Goal: Task Accomplishment & Management: Complete application form

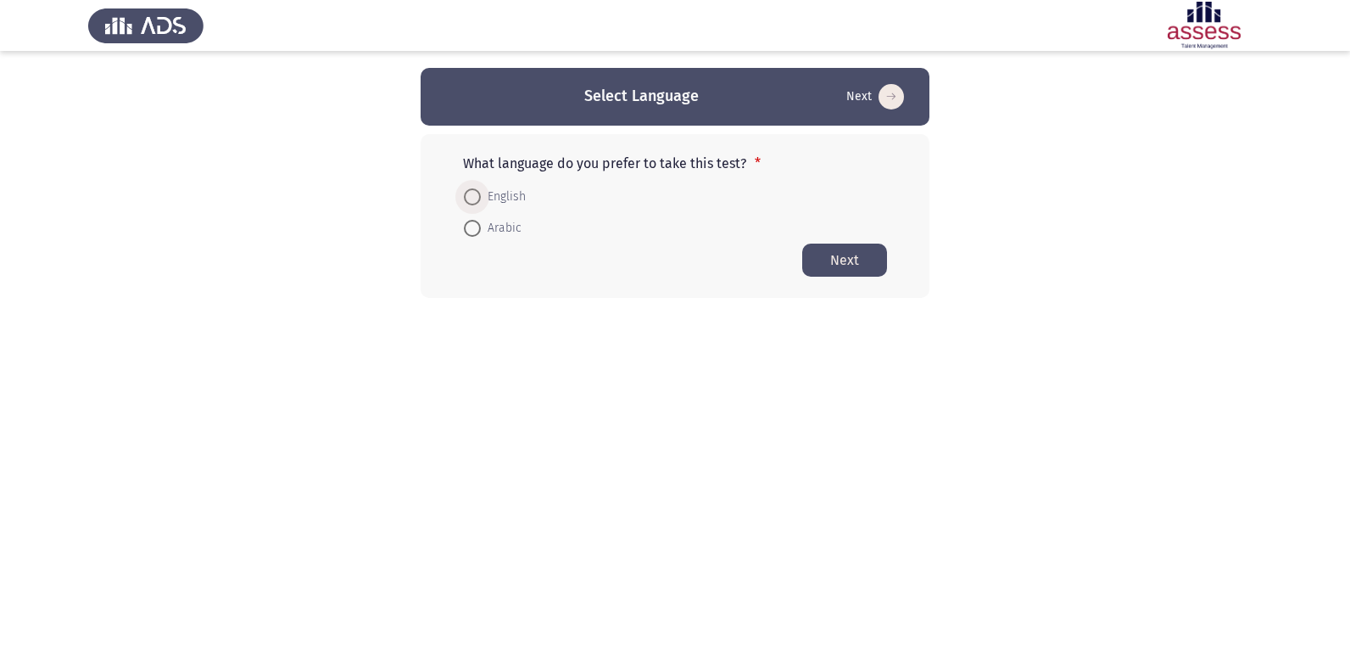
click at [468, 198] on span at bounding box center [472, 196] width 17 height 17
click at [468, 198] on input "English" at bounding box center [472, 196] width 17 height 17
radio input "true"
click at [839, 258] on button "Next" at bounding box center [844, 259] width 85 height 33
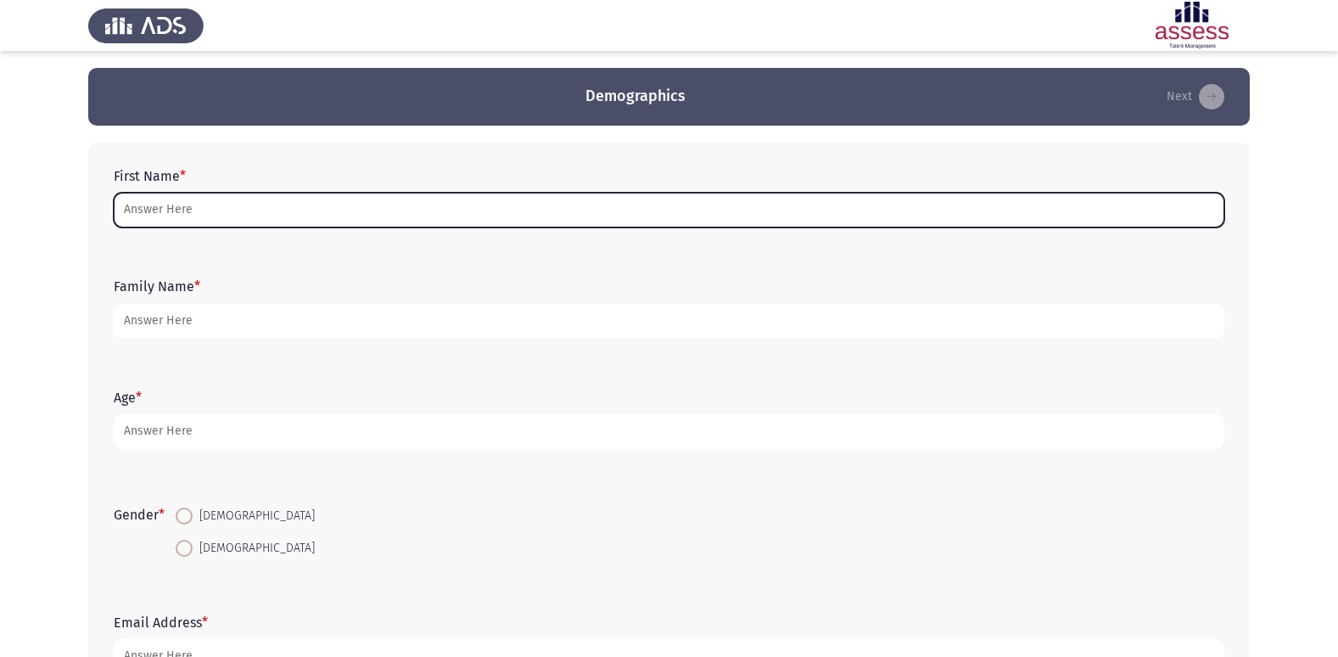
click at [198, 215] on input "First Name *" at bounding box center [669, 210] width 1110 height 35
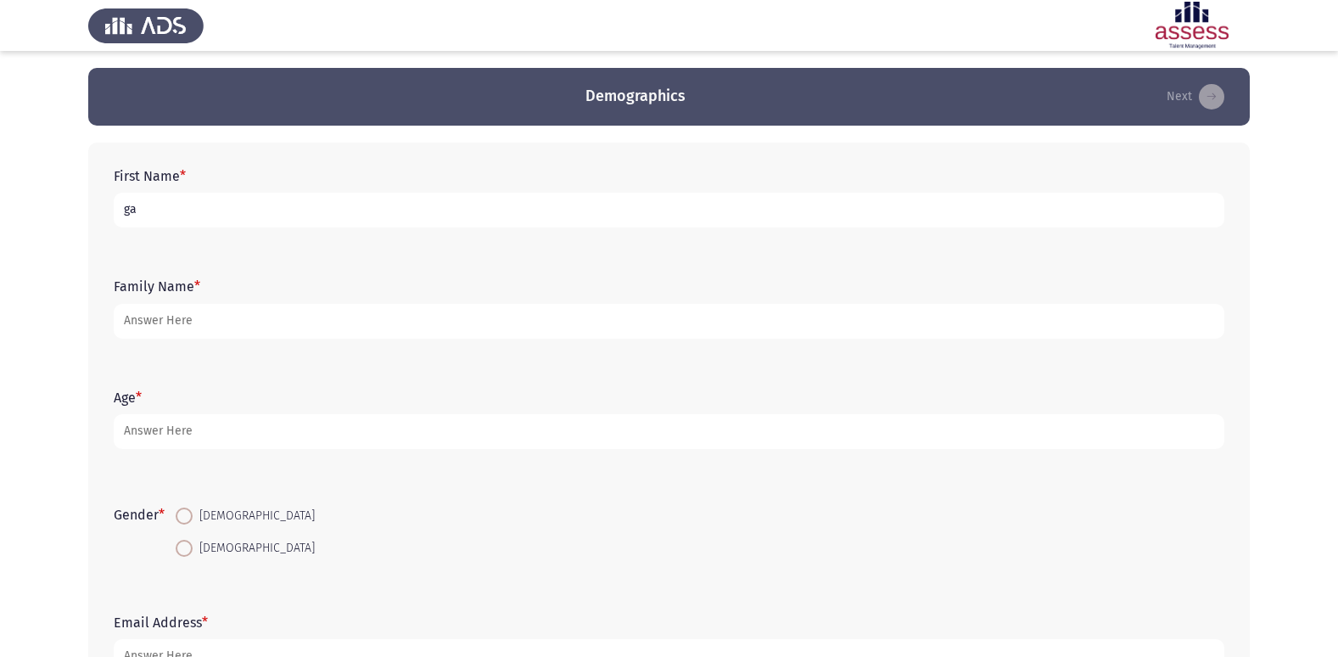
type input "g"
type input "جنه [PERSON_NAME]"
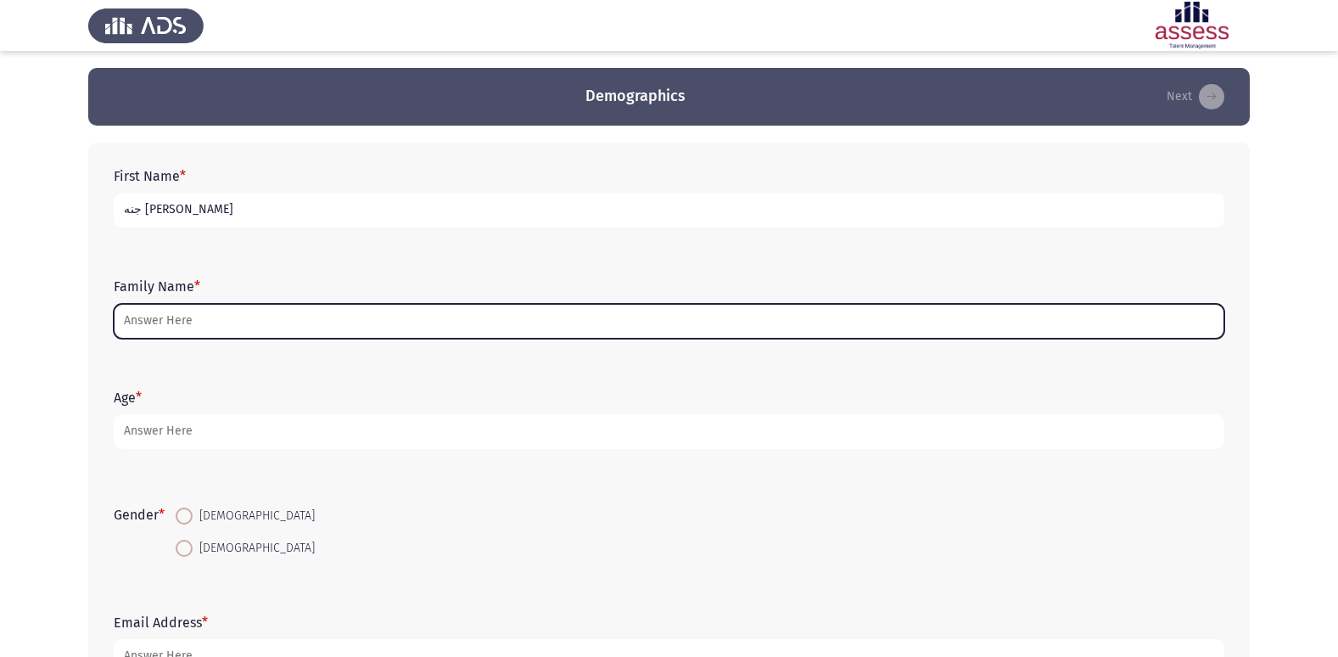
click at [157, 320] on input "Family Name *" at bounding box center [669, 321] width 1110 height 35
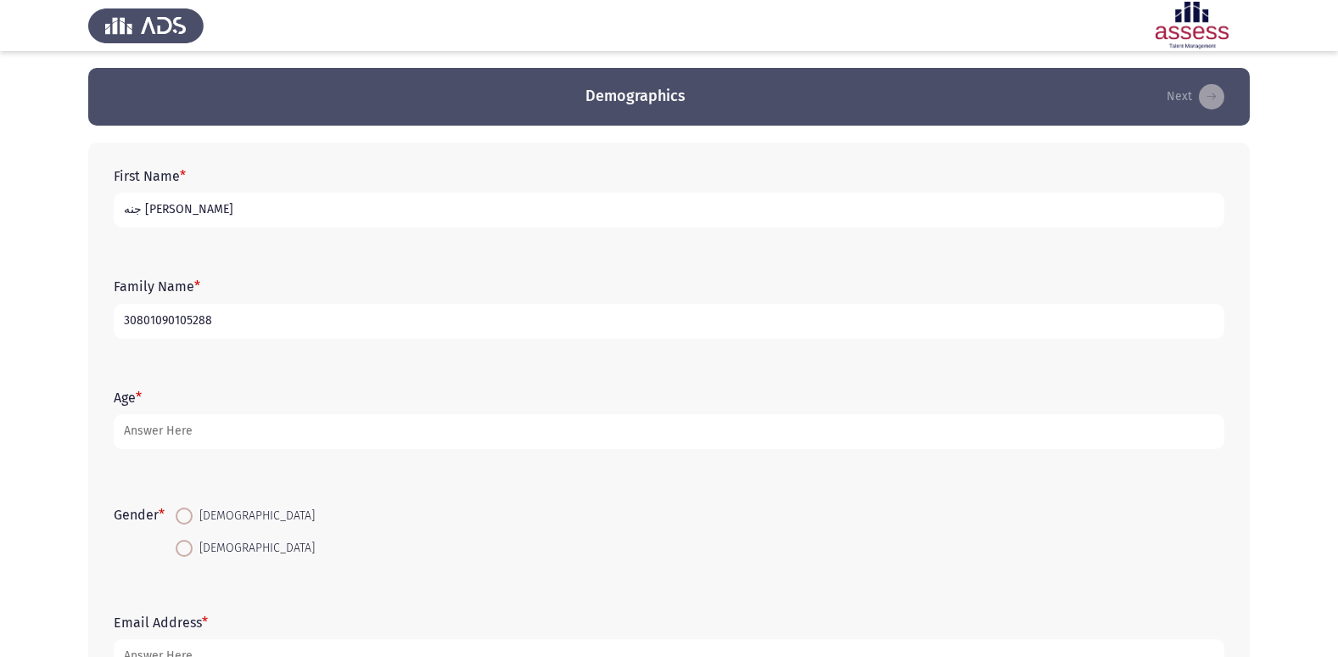
type input "30801090105288"
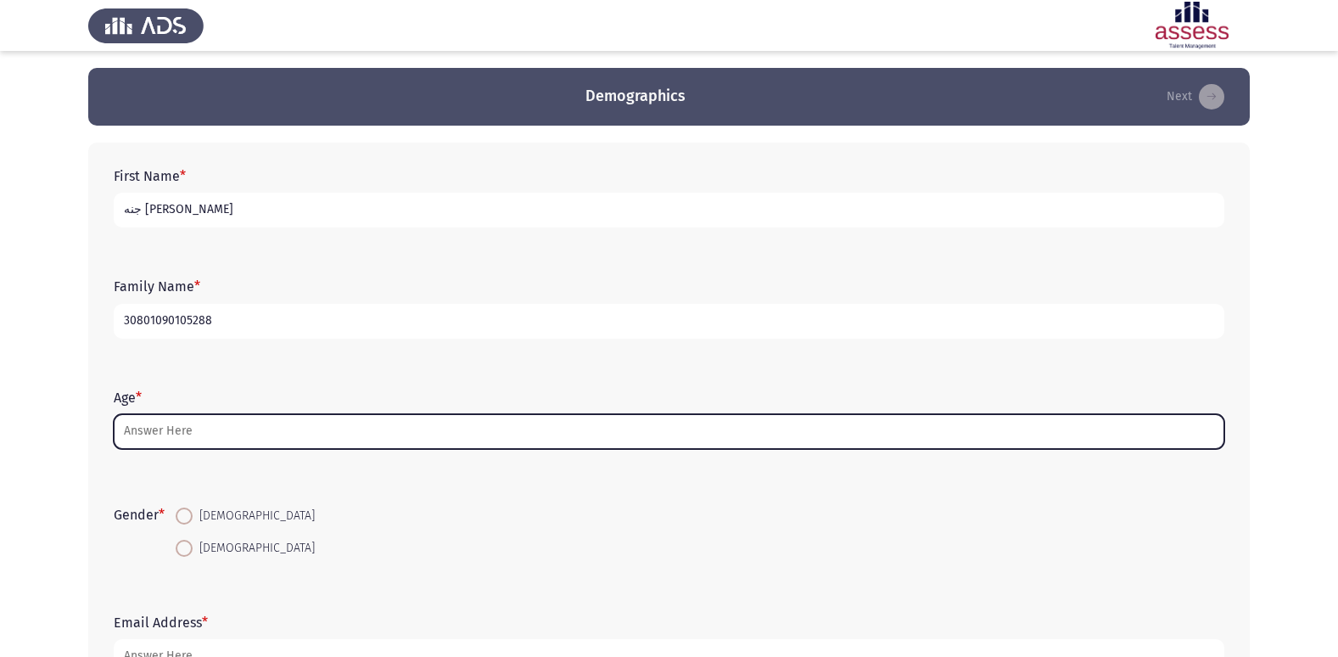
click at [152, 427] on input "Age *" at bounding box center [669, 431] width 1110 height 35
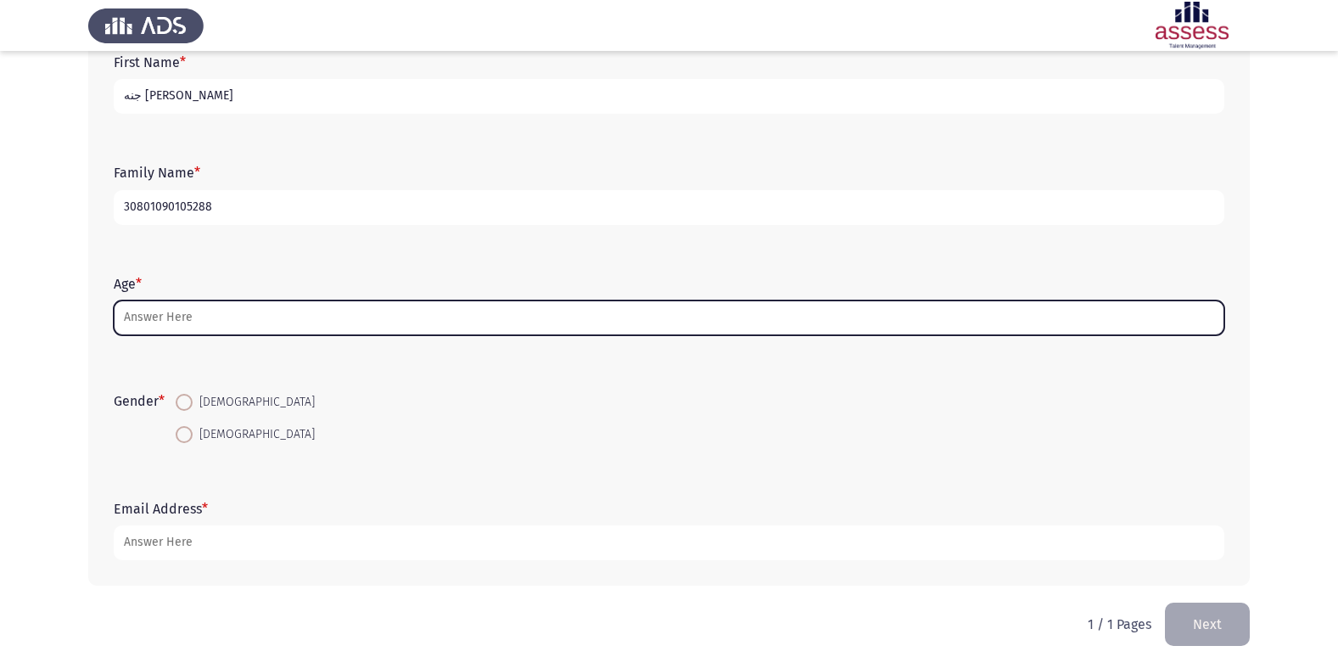
scroll to position [127, 0]
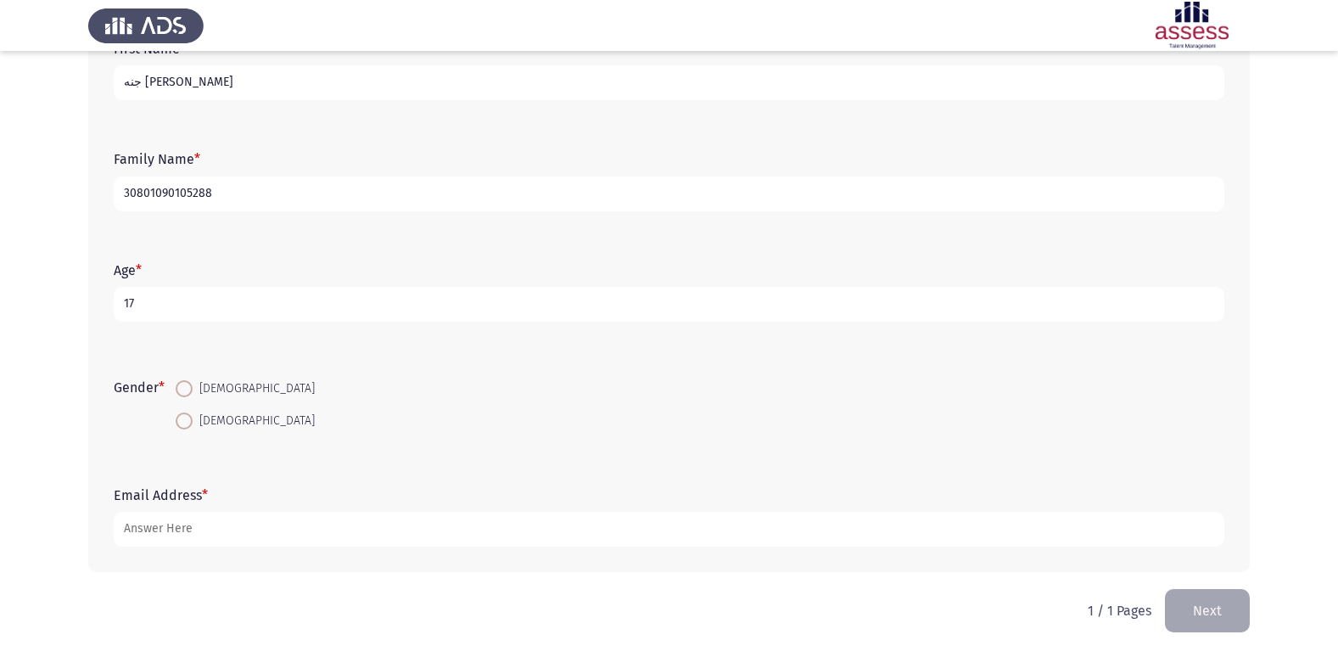
type input "17"
click at [186, 416] on span at bounding box center [184, 420] width 17 height 17
click at [186, 416] on input "[DEMOGRAPHIC_DATA]" at bounding box center [184, 420] width 17 height 17
radio input "true"
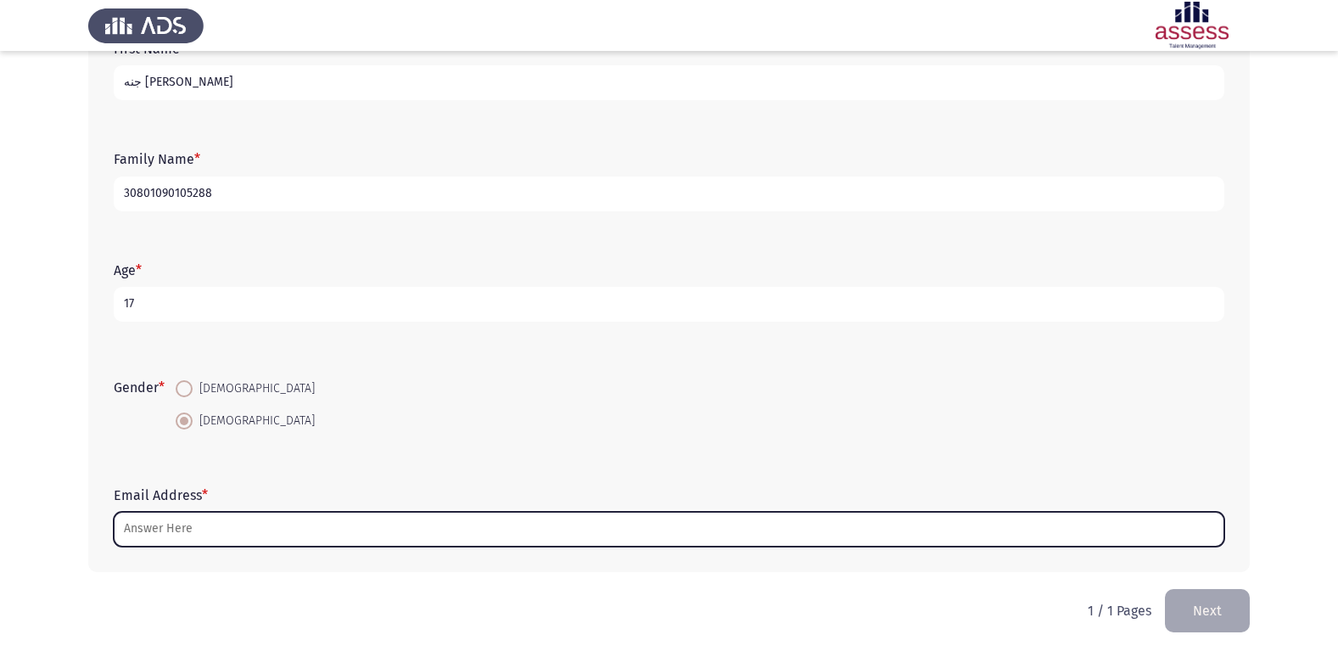
click at [126, 526] on input "Email Address *" at bounding box center [669, 528] width 1110 height 35
type input "ل"
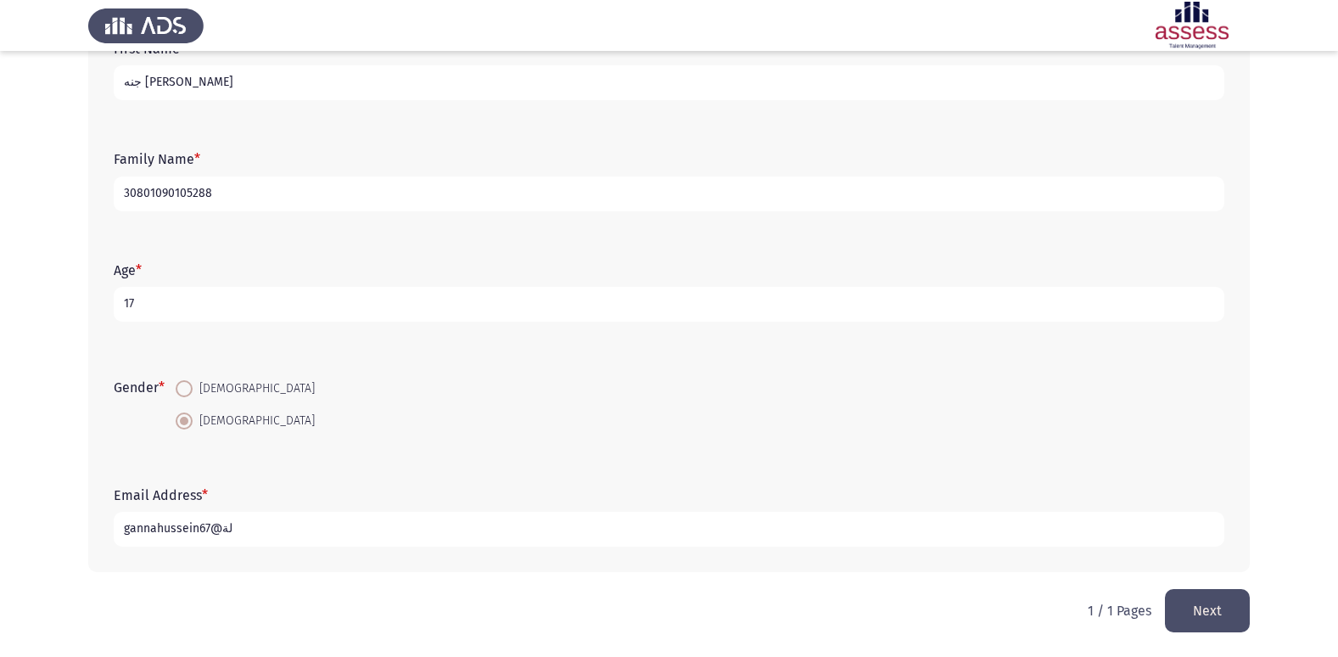
click at [222, 523] on input "gannahussein67@لة" at bounding box center [669, 528] width 1110 height 35
click at [222, 523] on input "[STREET_ADDRESS]" at bounding box center [669, 528] width 1110 height 35
type input "[EMAIL_ADDRESS][DOMAIN_NAME]"
click at [1220, 603] on button "Next" at bounding box center [1207, 610] width 85 height 43
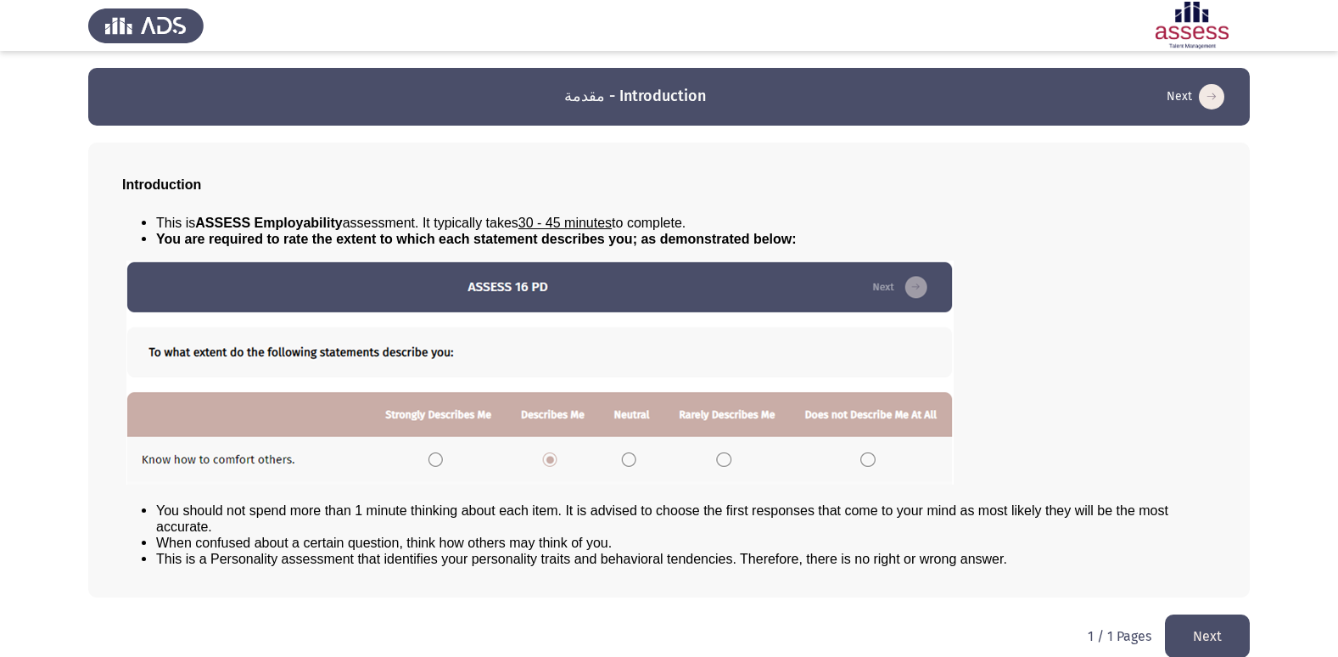
click at [1204, 627] on button "Next" at bounding box center [1207, 635] width 85 height 43
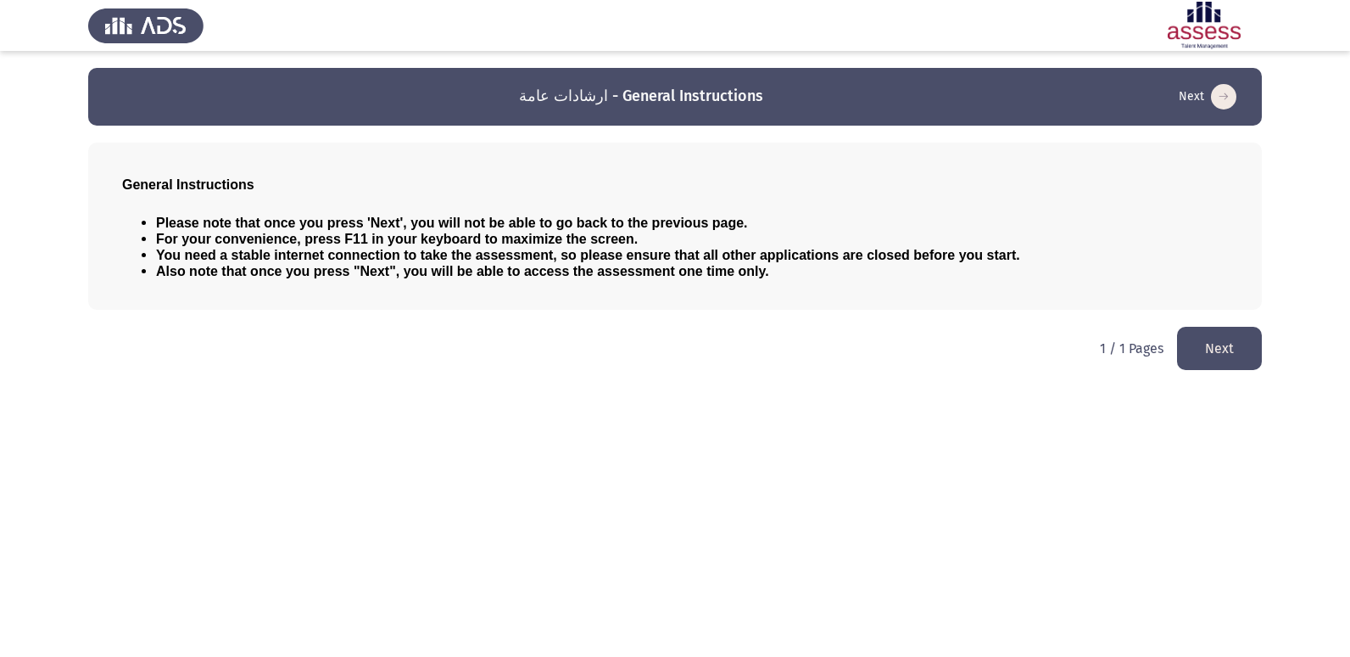
click at [1215, 349] on button "Next" at bounding box center [1219, 348] width 85 height 43
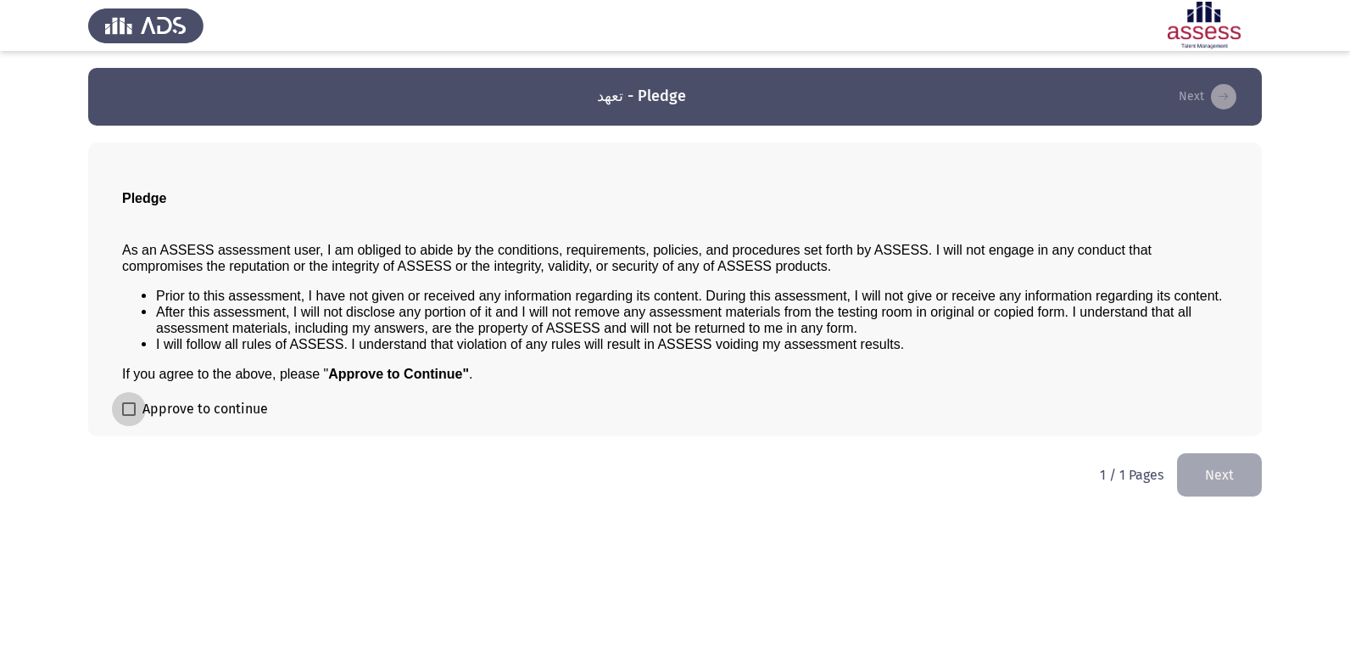
click at [131, 407] on span at bounding box center [129, 409] width 14 height 14
click at [129, 416] on input "Approve to continue" at bounding box center [128, 416] width 1 height 1
checkbox input "true"
click at [1211, 455] on button "Next" at bounding box center [1219, 474] width 85 height 43
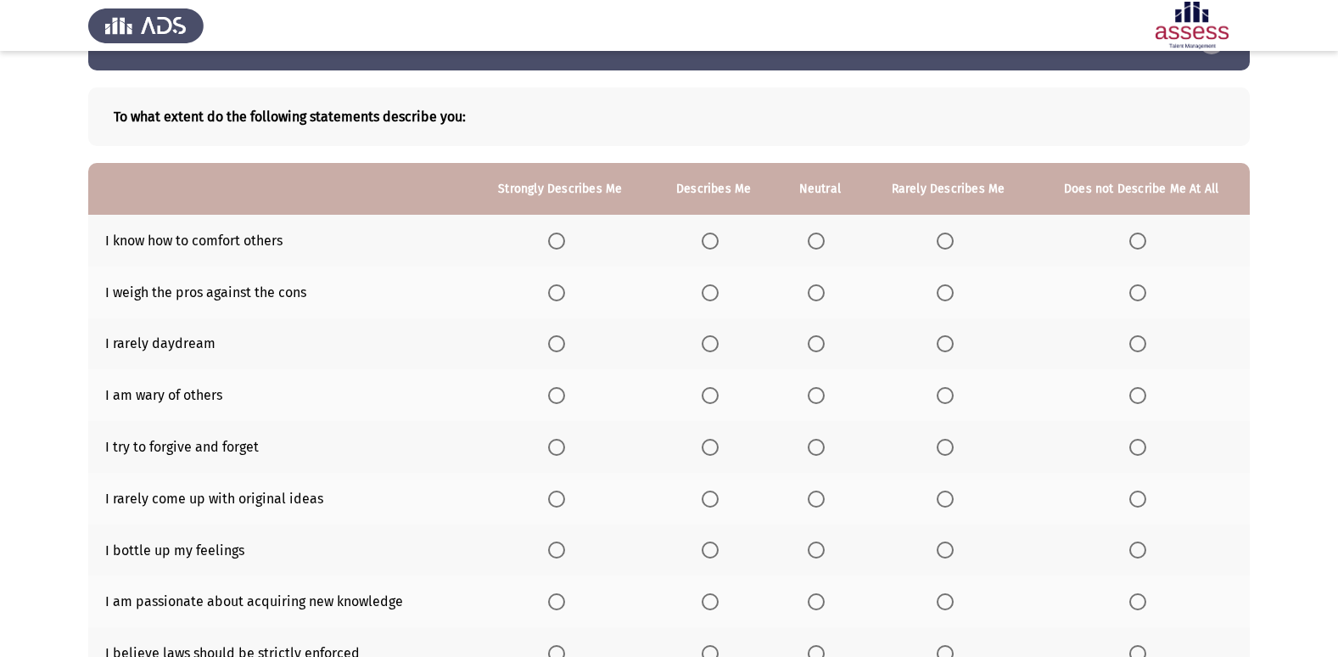
scroll to position [85, 0]
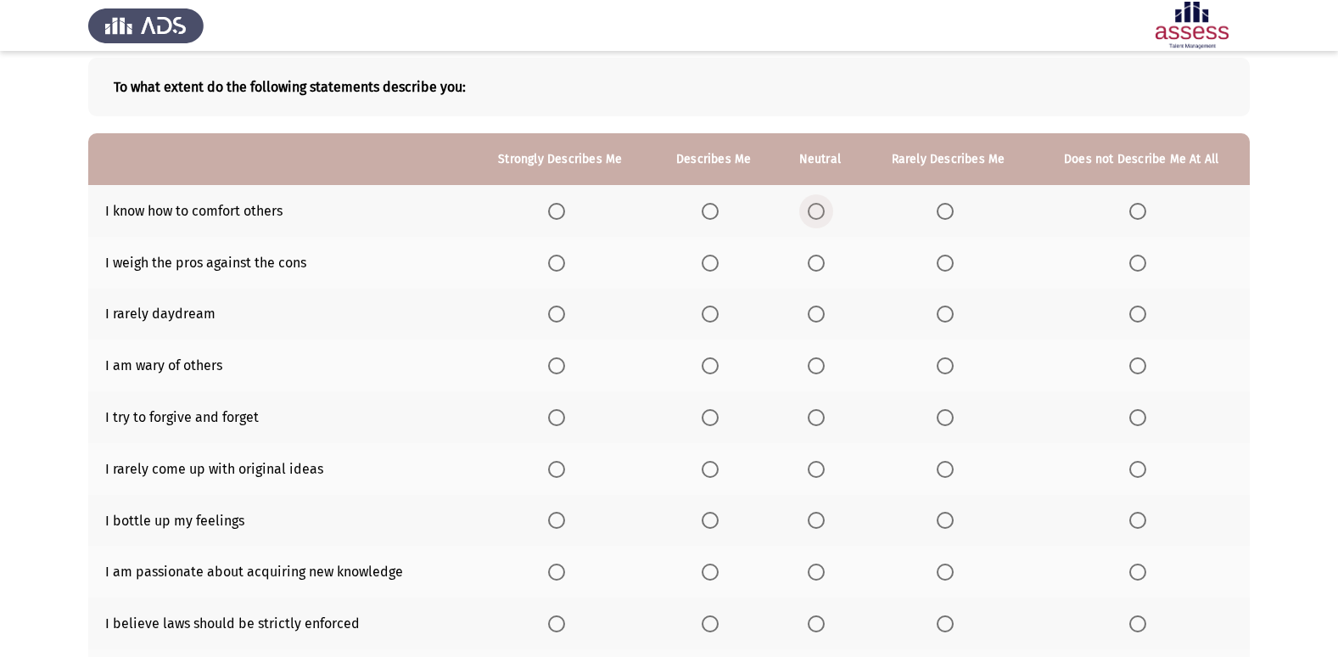
click at [821, 210] on span "Select an option" at bounding box center [815, 211] width 17 height 17
click at [821, 210] on input "Select an option" at bounding box center [815, 211] width 17 height 17
click at [712, 315] on span "Select an option" at bounding box center [709, 313] width 17 height 17
click at [712, 315] on input "Select an option" at bounding box center [709, 313] width 17 height 17
click at [714, 260] on span "Select an option" at bounding box center [709, 262] width 17 height 17
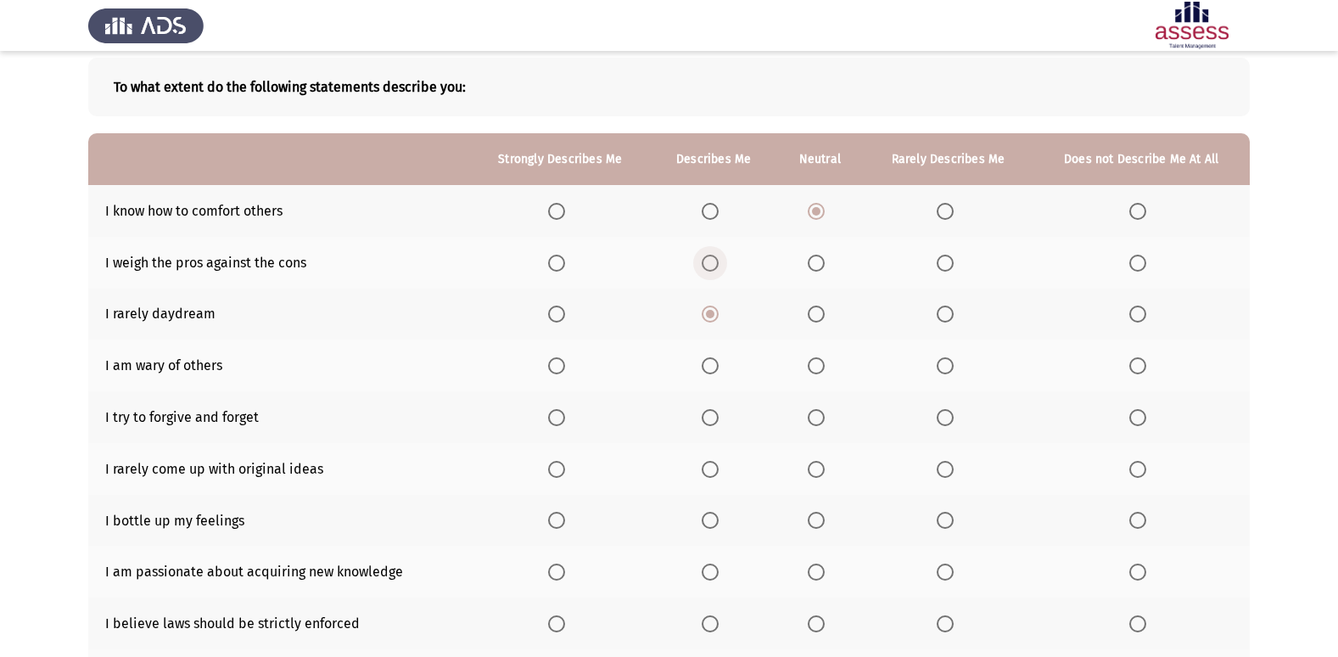
click at [714, 260] on input "Select an option" at bounding box center [709, 262] width 17 height 17
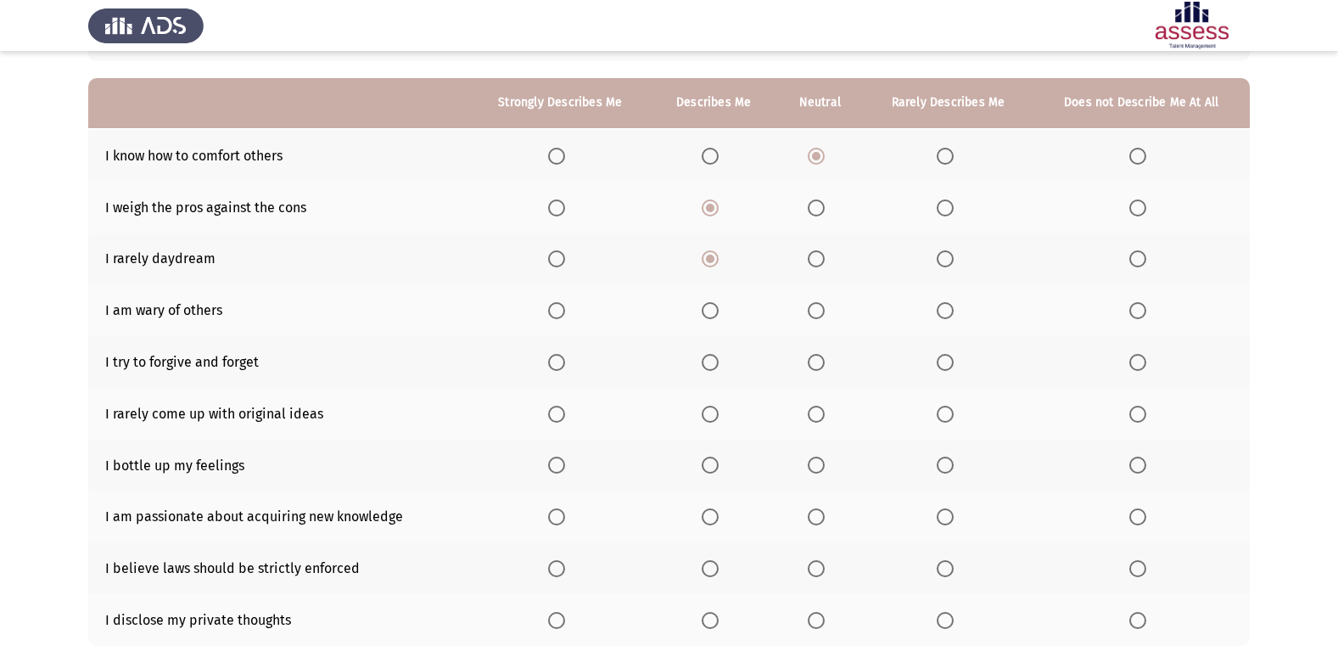
scroll to position [170, 0]
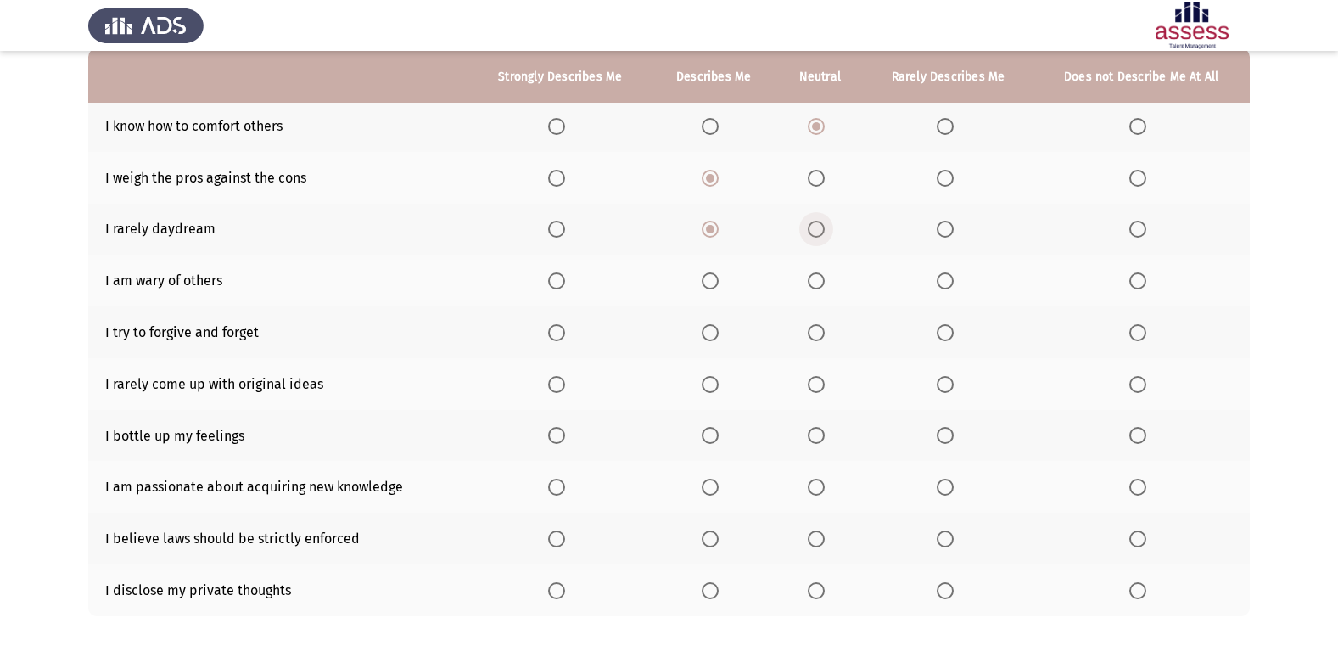
click at [819, 232] on span "Select an option" at bounding box center [815, 229] width 17 height 17
click at [819, 232] on input "Select an option" at bounding box center [815, 229] width 17 height 17
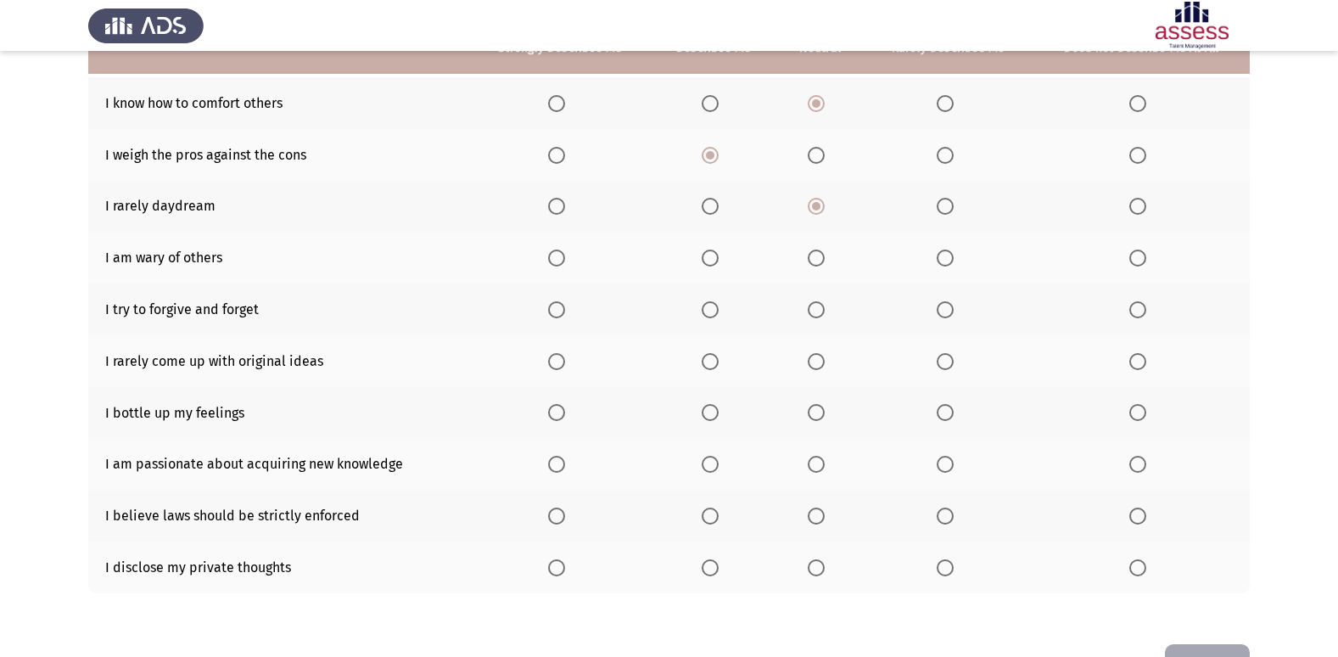
scroll to position [163, 0]
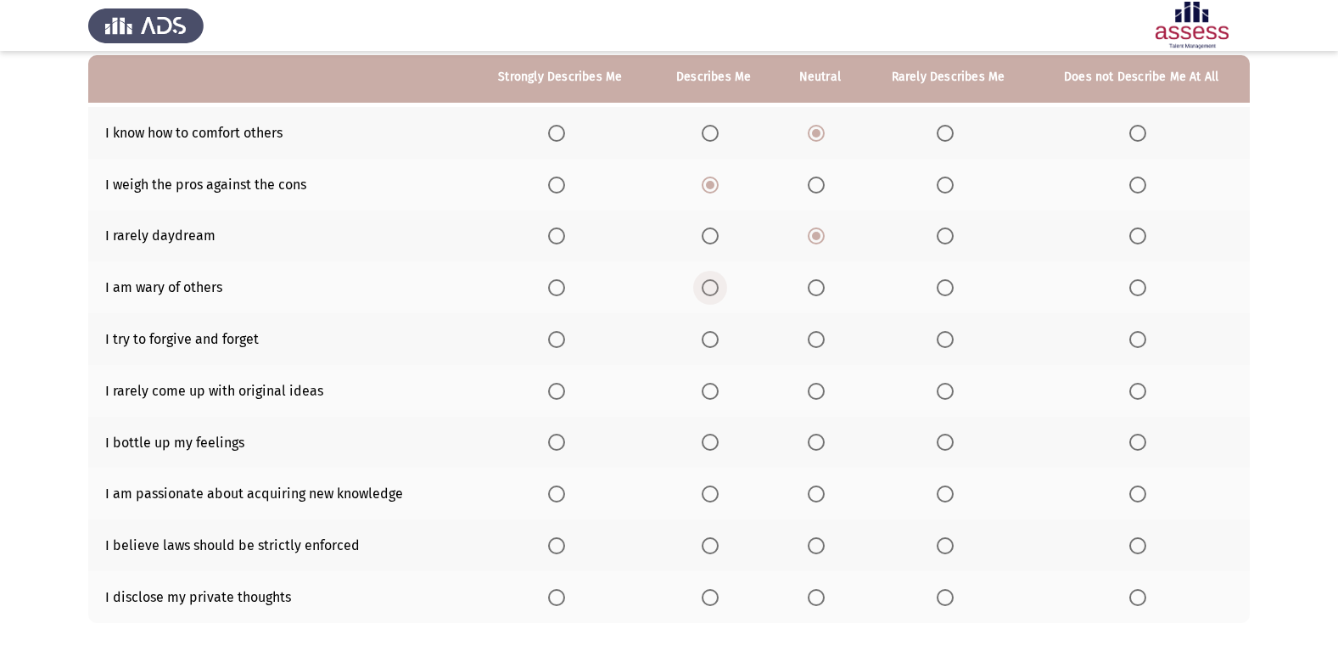
click at [715, 281] on span "Select an option" at bounding box center [709, 287] width 17 height 17
click at [715, 281] on input "Select an option" at bounding box center [709, 287] width 17 height 17
click at [949, 337] on span "Select an option" at bounding box center [944, 339] width 17 height 17
click at [949, 337] on input "Select an option" at bounding box center [944, 339] width 17 height 17
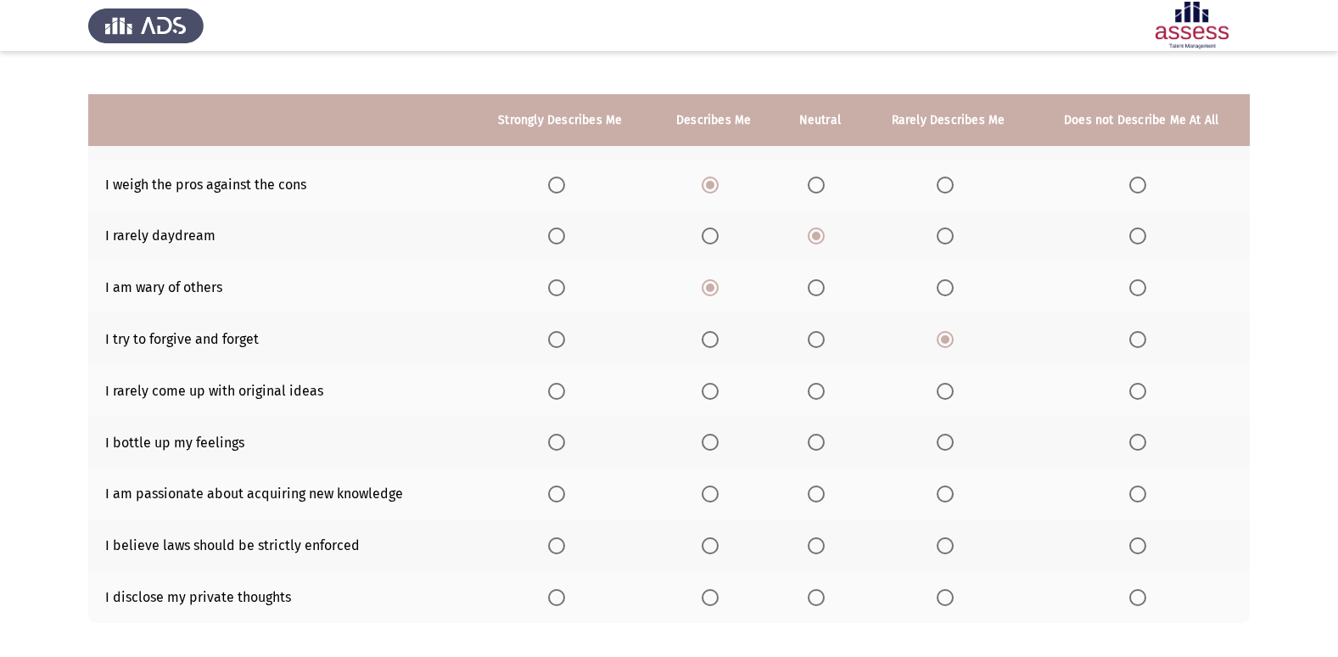
scroll to position [248, 0]
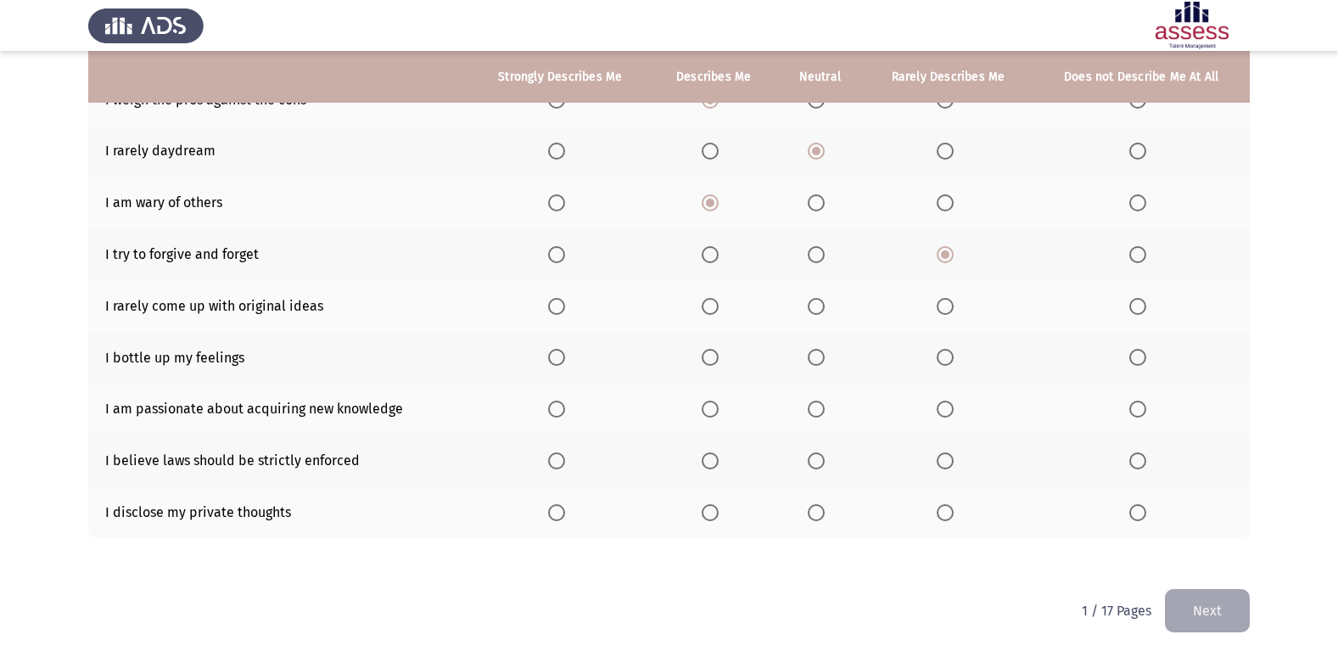
click at [1136, 305] on span "Select an option" at bounding box center [1137, 306] width 17 height 17
click at [1136, 305] on input "Select an option" at bounding box center [1137, 306] width 17 height 17
click at [813, 353] on span "Select an option" at bounding box center [815, 357] width 17 height 17
click at [813, 353] on input "Select an option" at bounding box center [815, 357] width 17 height 17
click at [562, 405] on span "Select an option" at bounding box center [556, 408] width 17 height 17
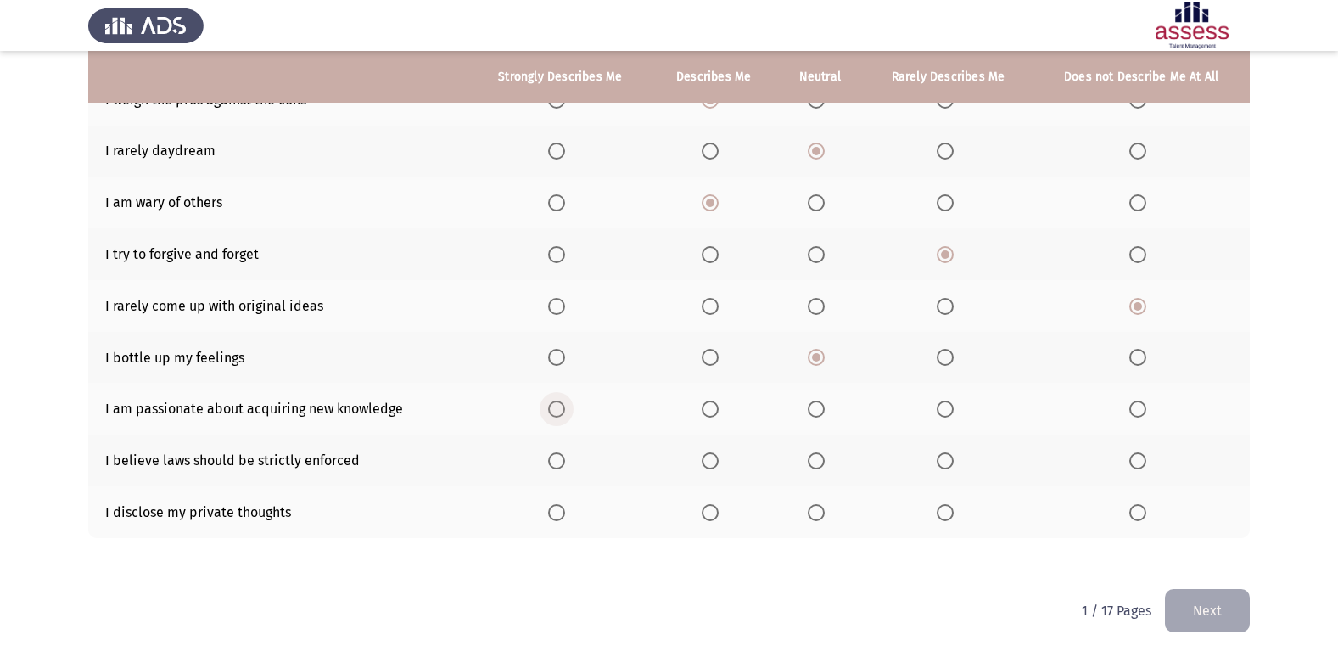
click at [562, 405] on input "Select an option" at bounding box center [556, 408] width 17 height 17
click at [821, 456] on span "Select an option" at bounding box center [815, 460] width 17 height 17
click at [821, 456] on input "Select an option" at bounding box center [815, 460] width 17 height 17
click at [943, 509] on span "Select an option" at bounding box center [944, 512] width 17 height 17
click at [943, 509] on input "Select an option" at bounding box center [944, 512] width 17 height 17
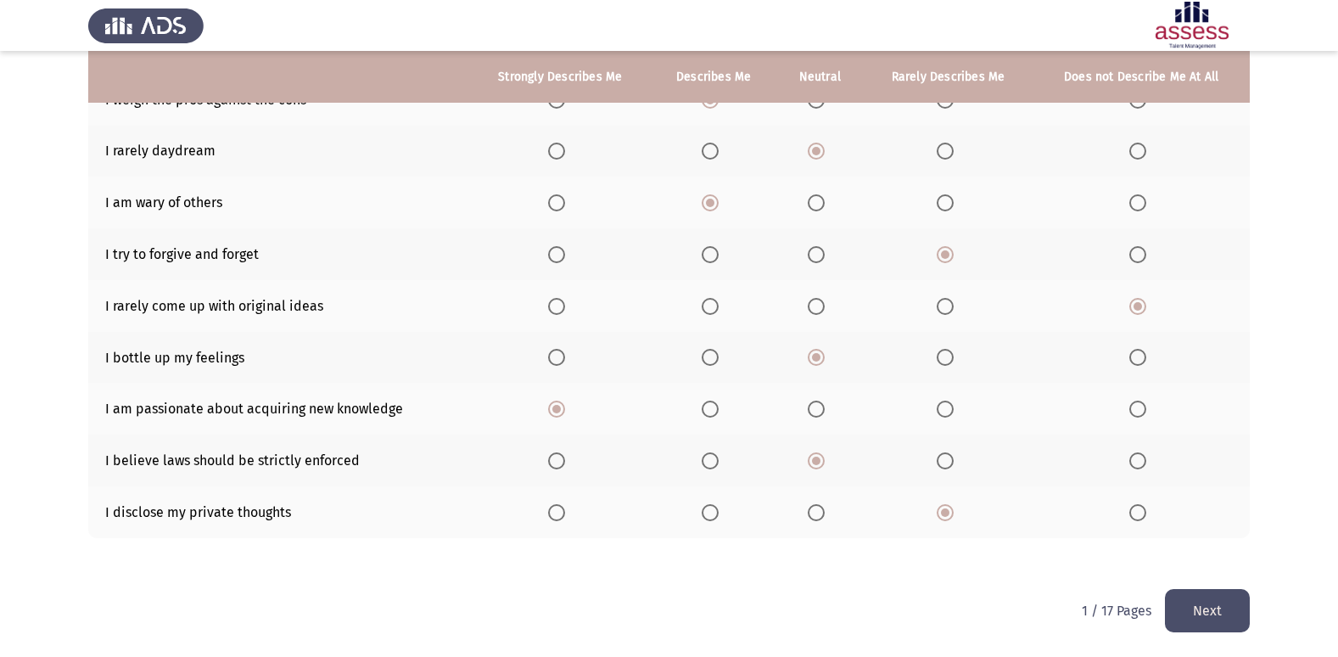
click at [1186, 600] on button "Next" at bounding box center [1207, 610] width 85 height 43
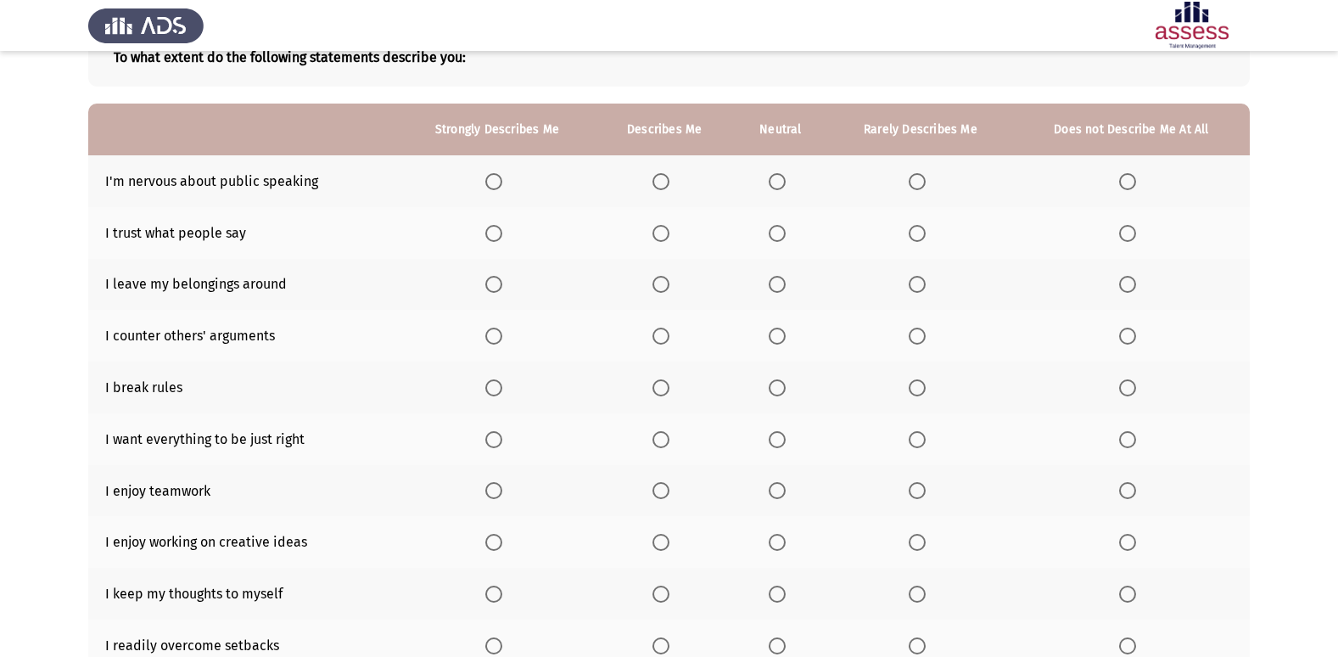
scroll to position [85, 0]
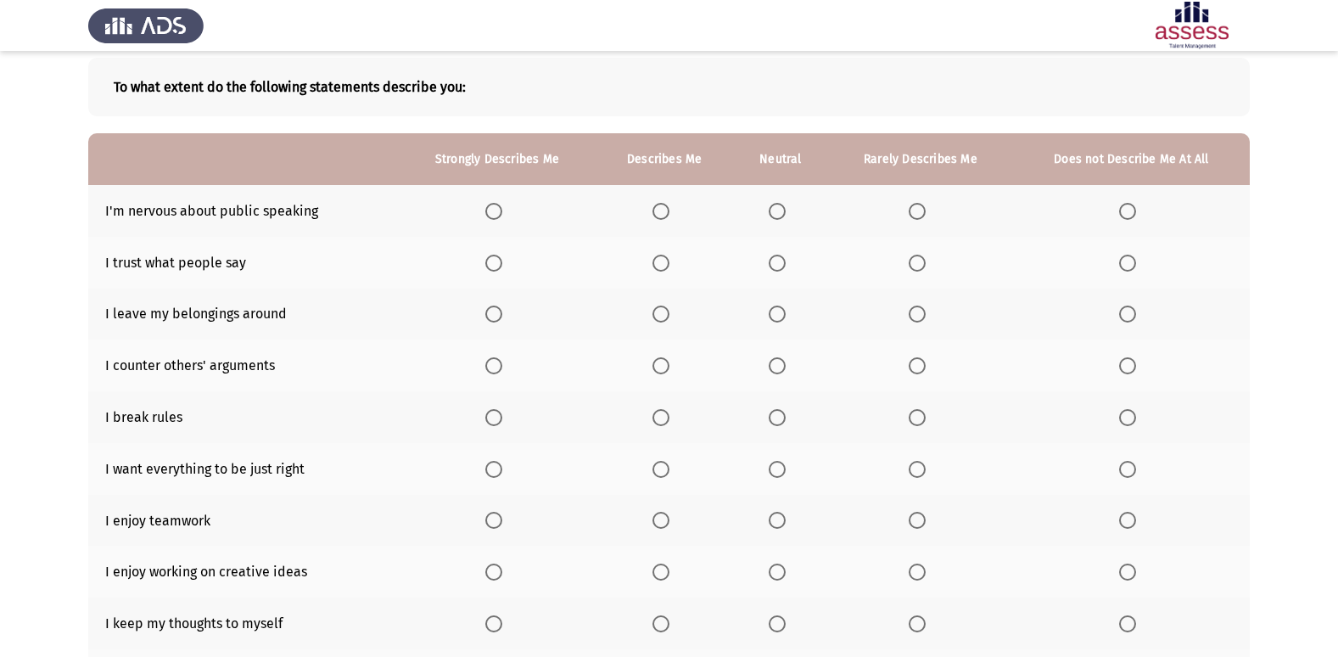
click at [776, 211] on span "Select an option" at bounding box center [776, 211] width 17 height 17
click at [776, 211] on input "Select an option" at bounding box center [776, 211] width 17 height 17
click at [1127, 260] on span "Select an option" at bounding box center [1127, 262] width 17 height 17
click at [1127, 260] on input "Select an option" at bounding box center [1127, 262] width 17 height 17
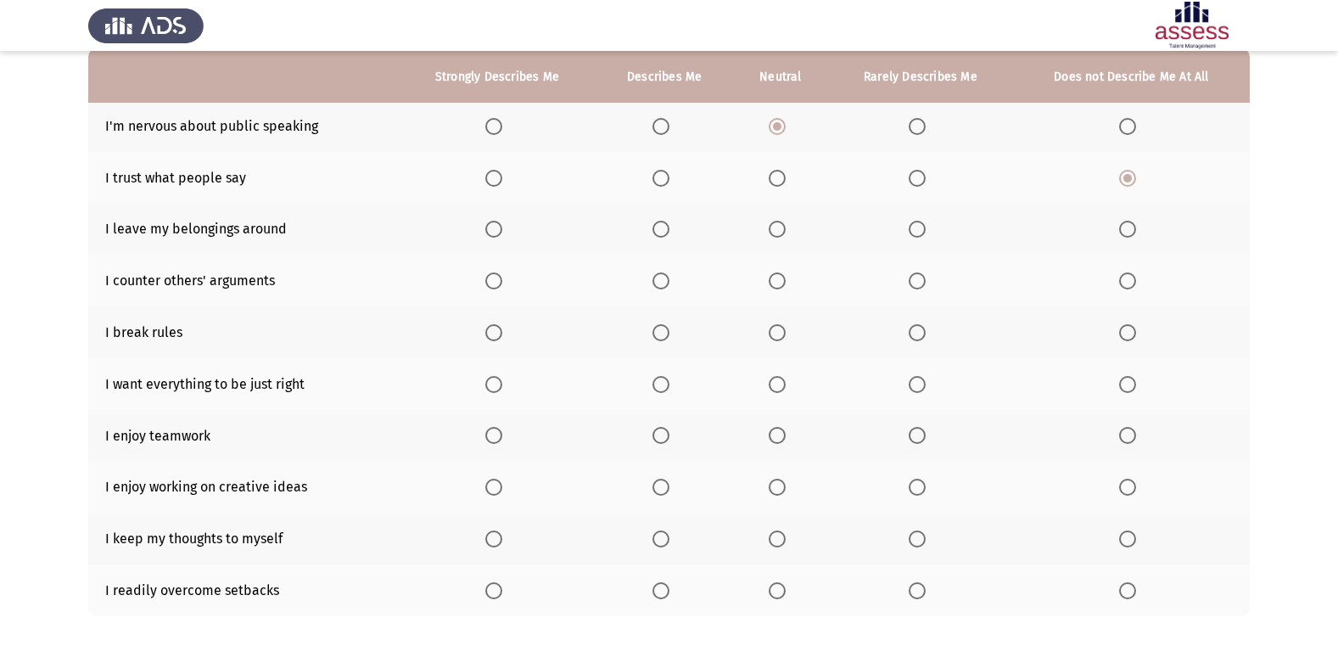
click at [1126, 229] on span "Select an option" at bounding box center [1127, 229] width 17 height 17
click at [1126, 229] on input "Select an option" at bounding box center [1127, 229] width 17 height 17
click at [773, 282] on span "Select an option" at bounding box center [776, 280] width 17 height 17
click at [773, 282] on input "Select an option" at bounding box center [776, 280] width 17 height 17
click at [778, 335] on span "Select an option" at bounding box center [776, 332] width 17 height 17
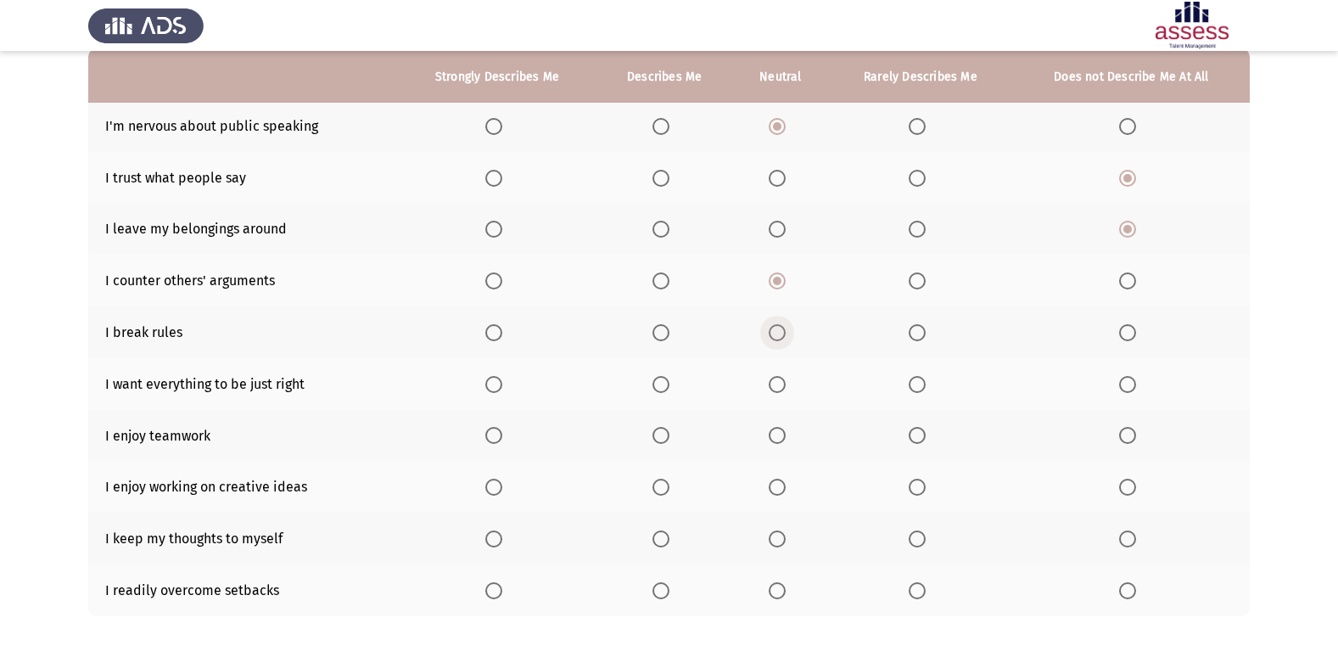
click at [778, 335] on input "Select an option" at bounding box center [776, 332] width 17 height 17
click at [777, 391] on span "Select an option" at bounding box center [776, 384] width 17 height 17
click at [777, 391] on input "Select an option" at bounding box center [776, 384] width 17 height 17
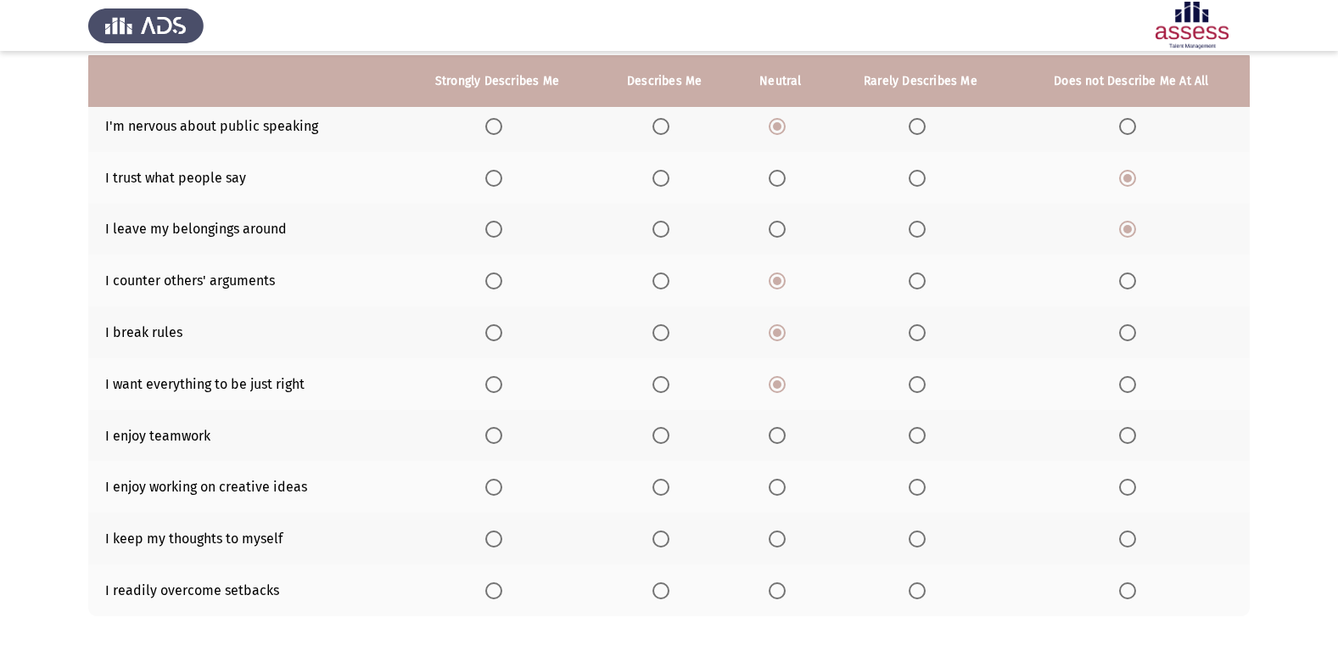
scroll to position [248, 0]
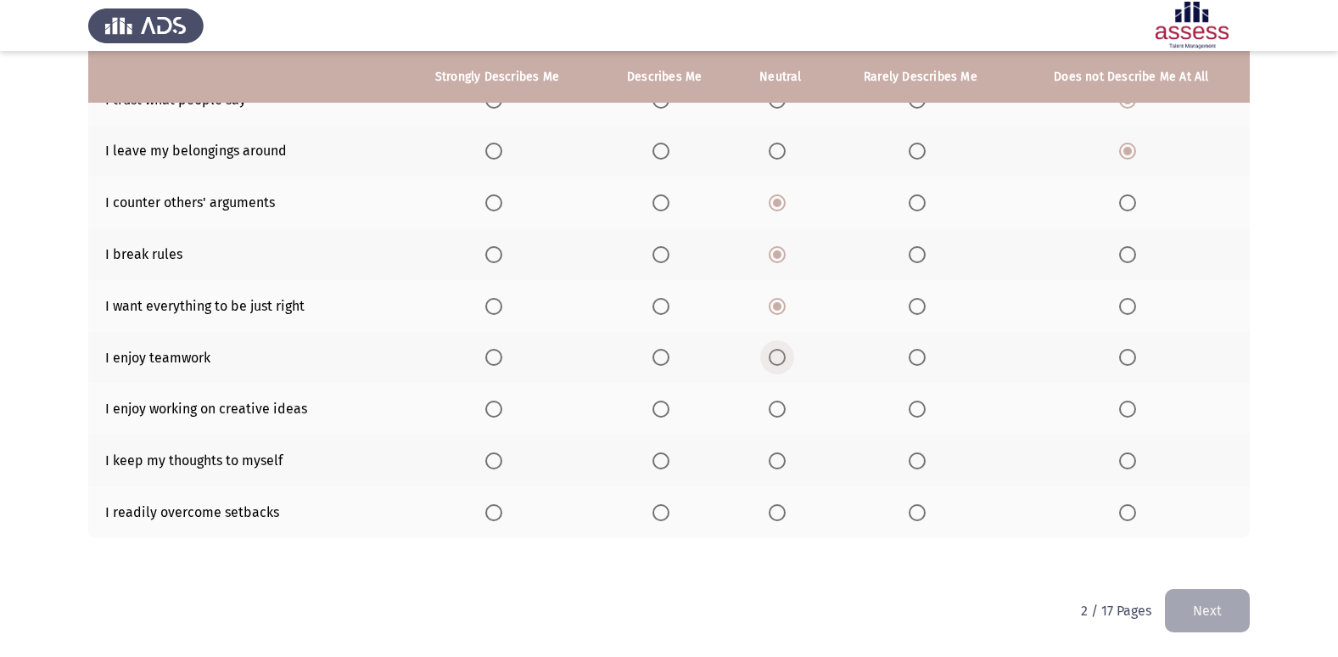
click at [783, 359] on span "Select an option" at bounding box center [776, 357] width 17 height 17
click at [783, 359] on input "Select an option" at bounding box center [776, 357] width 17 height 17
click at [664, 405] on span "Select an option" at bounding box center [660, 408] width 17 height 17
click at [664, 405] on input "Select an option" at bounding box center [660, 408] width 17 height 17
click at [913, 459] on span "Select an option" at bounding box center [916, 460] width 17 height 17
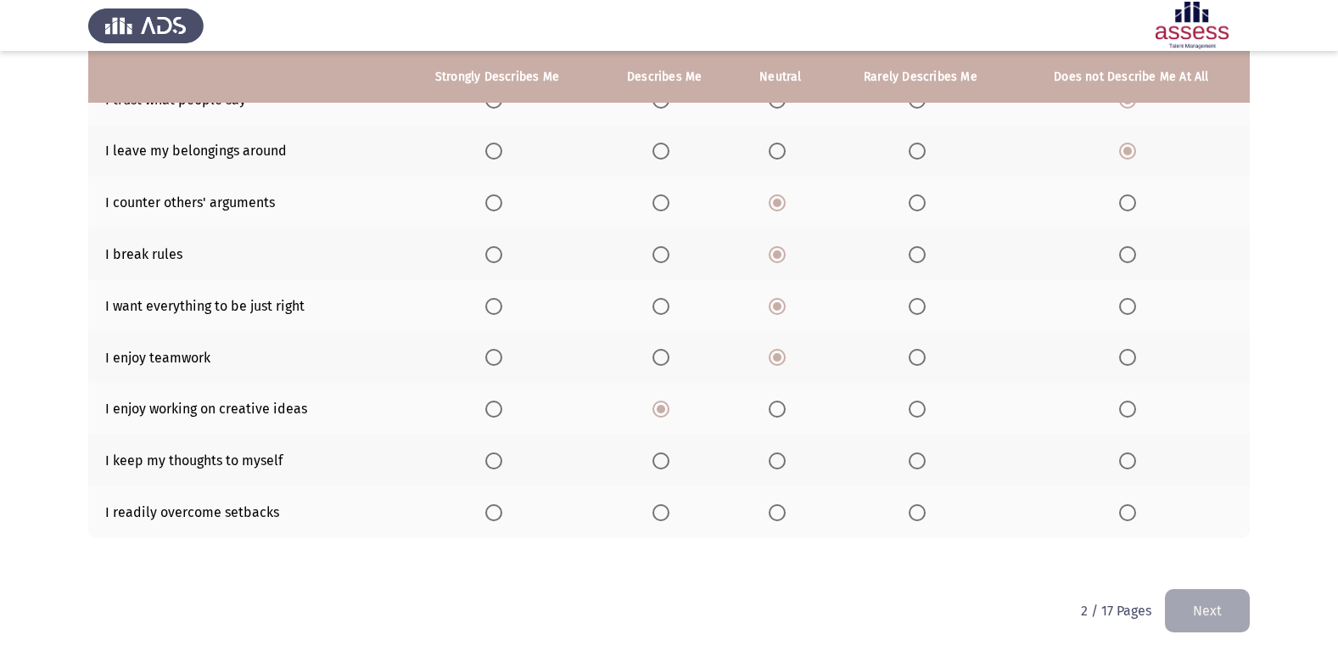
click at [913, 459] on input "Select an option" at bounding box center [916, 460] width 17 height 17
click at [665, 508] on span "Select an option" at bounding box center [660, 512] width 17 height 17
click at [665, 508] on input "Select an option" at bounding box center [660, 512] width 17 height 17
click at [1210, 616] on button "Next" at bounding box center [1207, 610] width 85 height 43
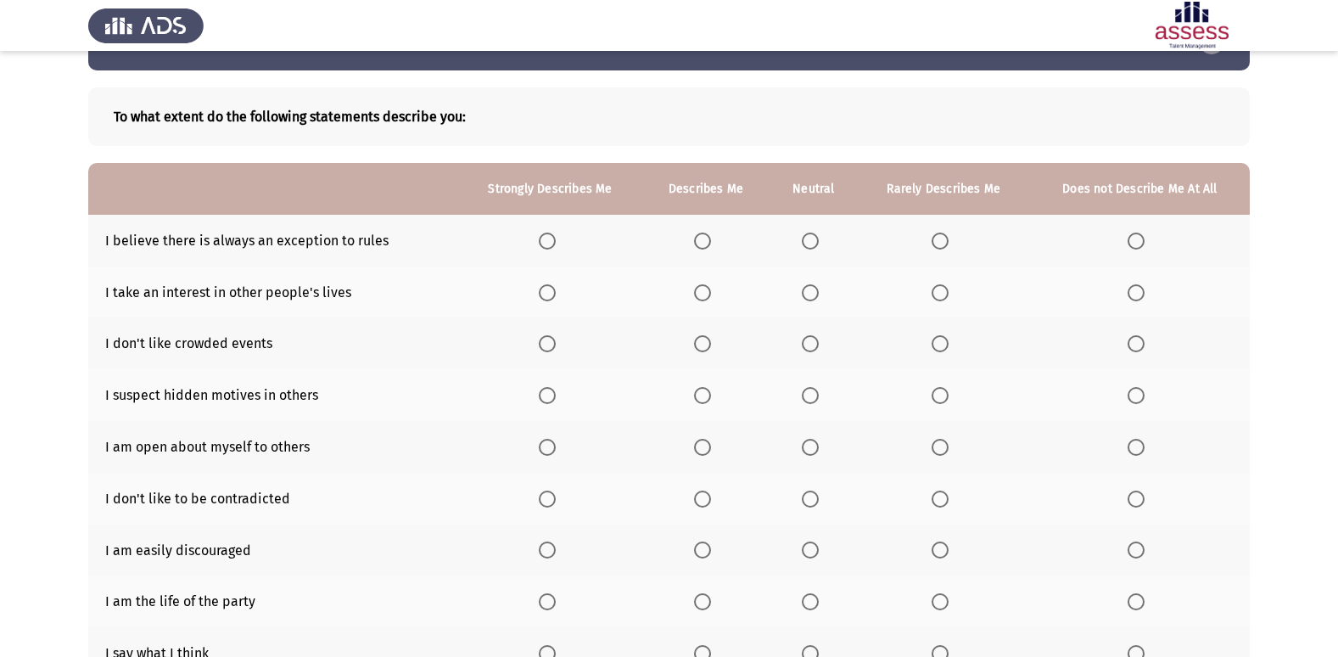
scroll to position [85, 0]
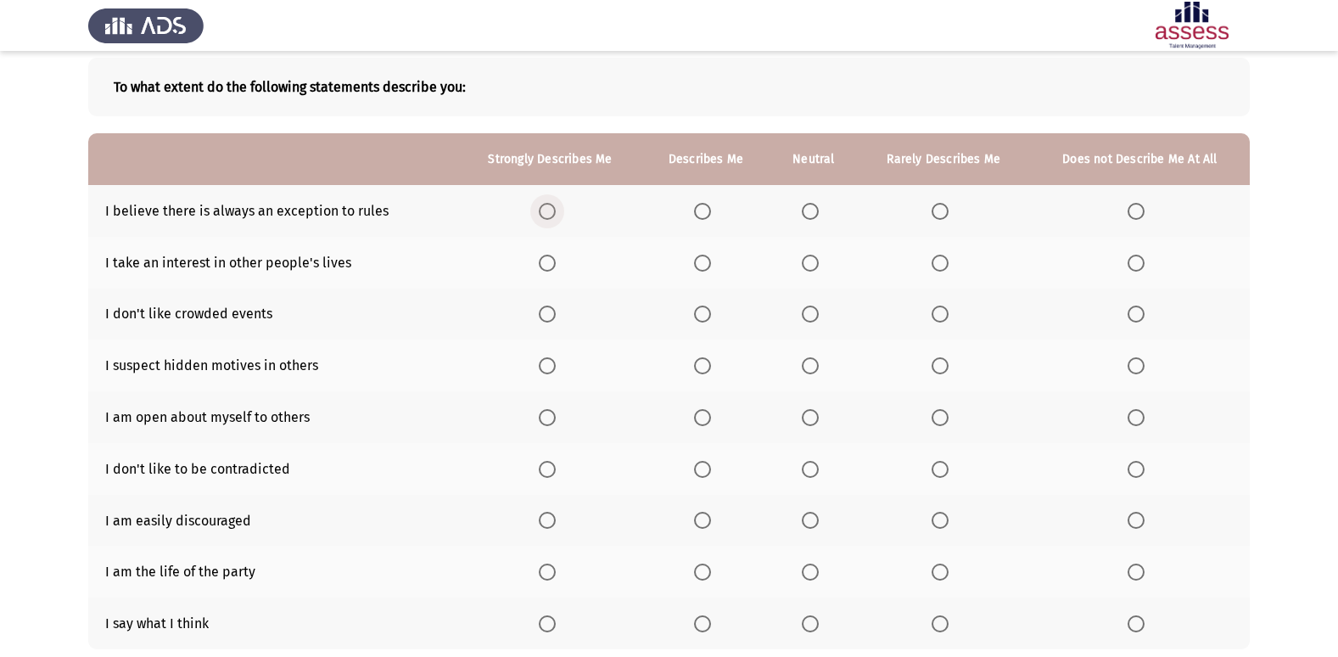
click at [547, 204] on span "Select an option" at bounding box center [547, 211] width 17 height 17
click at [547, 204] on input "Select an option" at bounding box center [547, 211] width 17 height 17
click at [546, 259] on span "Select an option" at bounding box center [547, 262] width 17 height 17
click at [546, 259] on input "Select an option" at bounding box center [547, 262] width 17 height 17
click at [812, 266] on span "Select an option" at bounding box center [810, 262] width 17 height 17
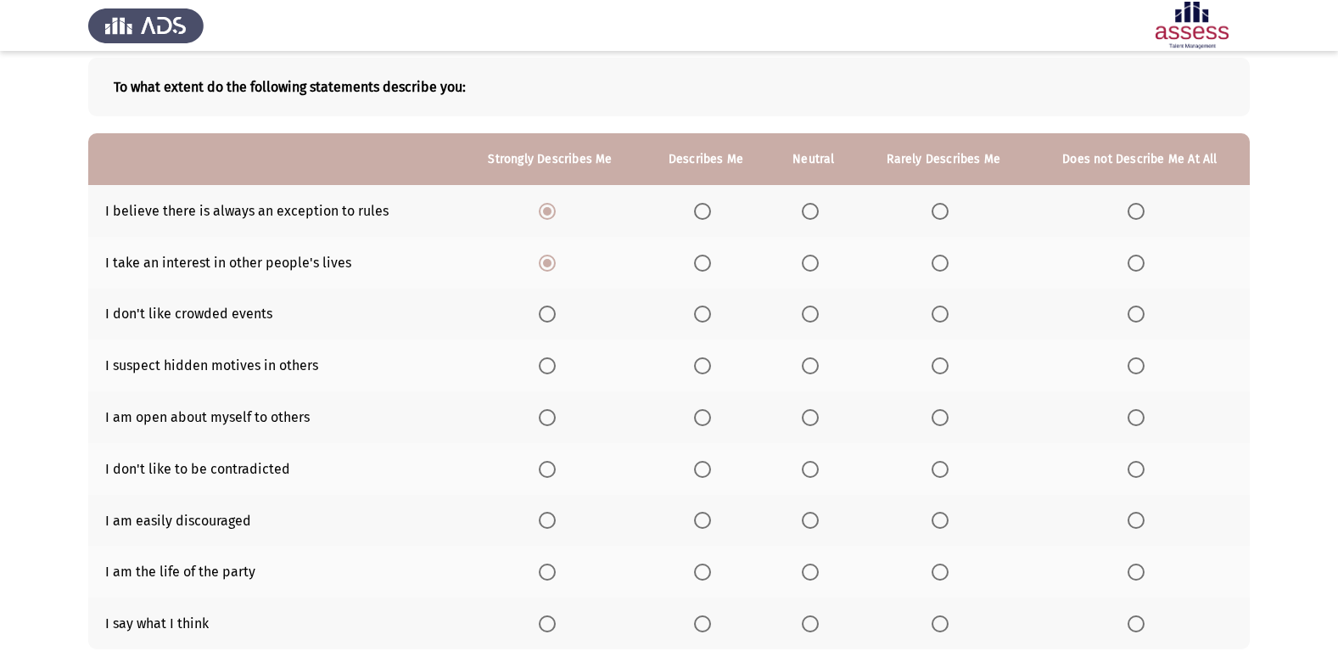
click at [812, 266] on input "Select an option" at bounding box center [810, 262] width 17 height 17
click at [545, 263] on span "Select an option" at bounding box center [547, 262] width 17 height 17
click at [545, 263] on input "Select an option" at bounding box center [547, 262] width 17 height 17
click at [804, 320] on span "Select an option" at bounding box center [810, 313] width 17 height 17
click at [804, 320] on input "Select an option" at bounding box center [810, 313] width 17 height 17
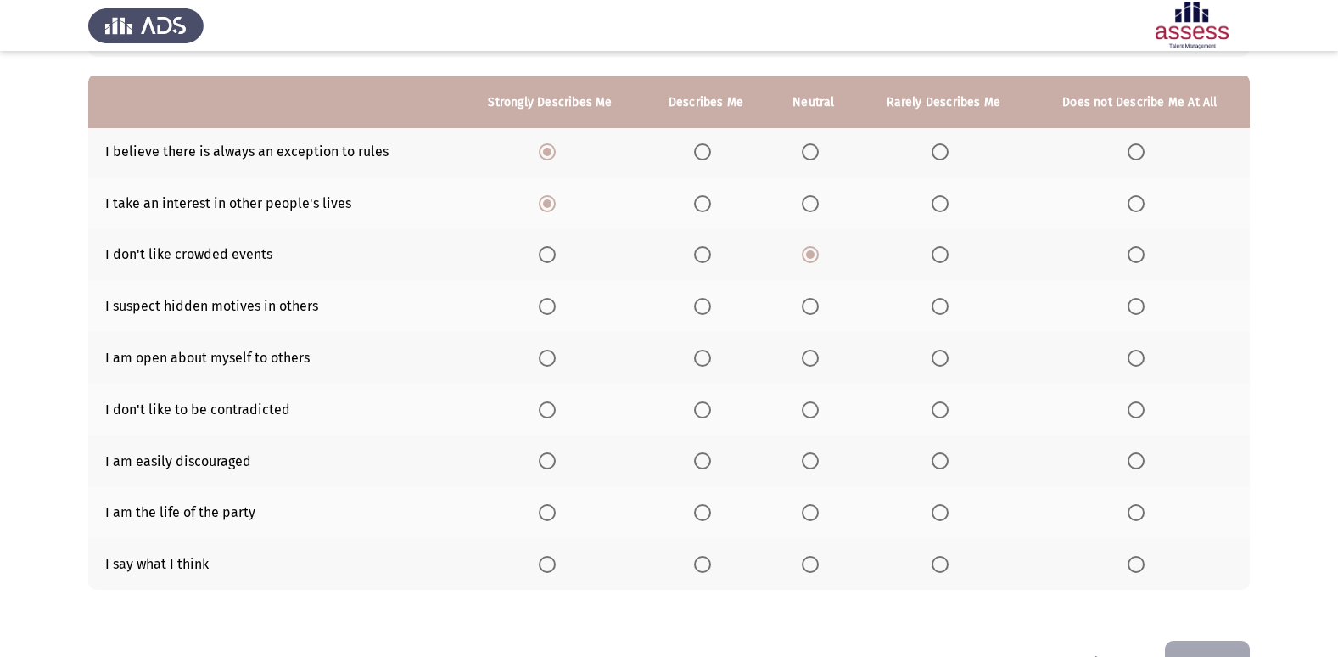
scroll to position [170, 0]
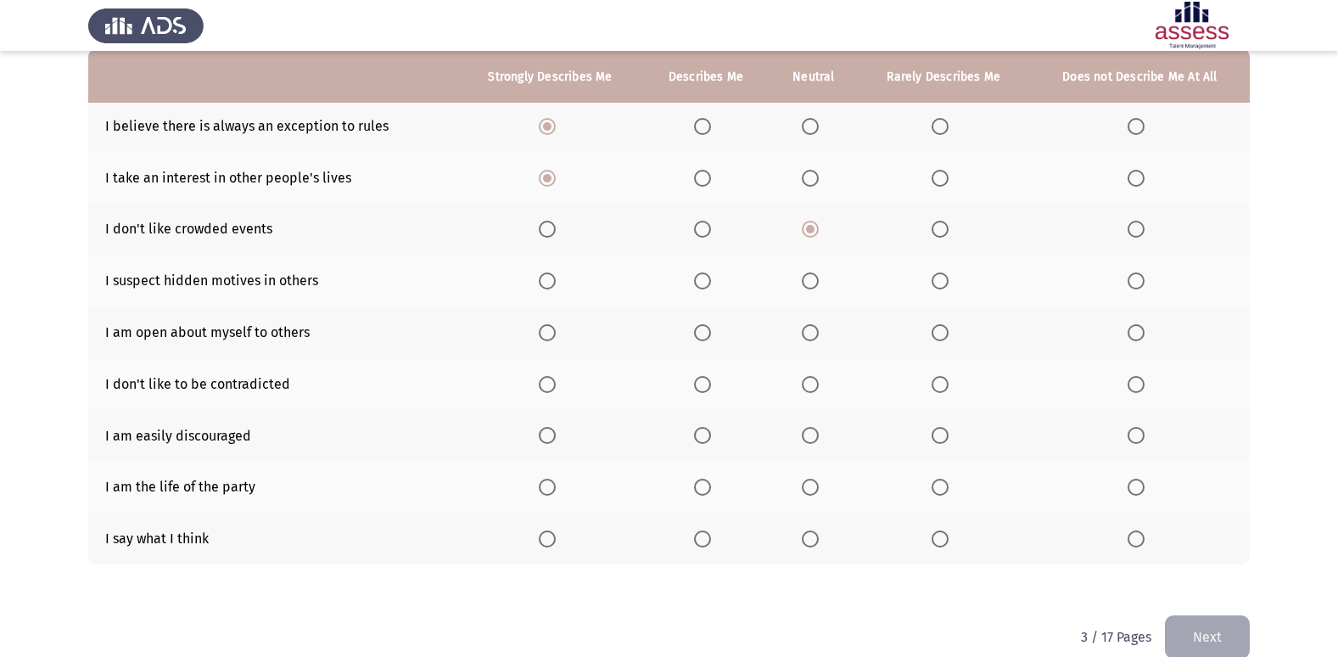
click at [544, 280] on span "Select an option" at bounding box center [547, 280] width 17 height 17
click at [544, 280] on input "Select an option" at bounding box center [547, 280] width 17 height 17
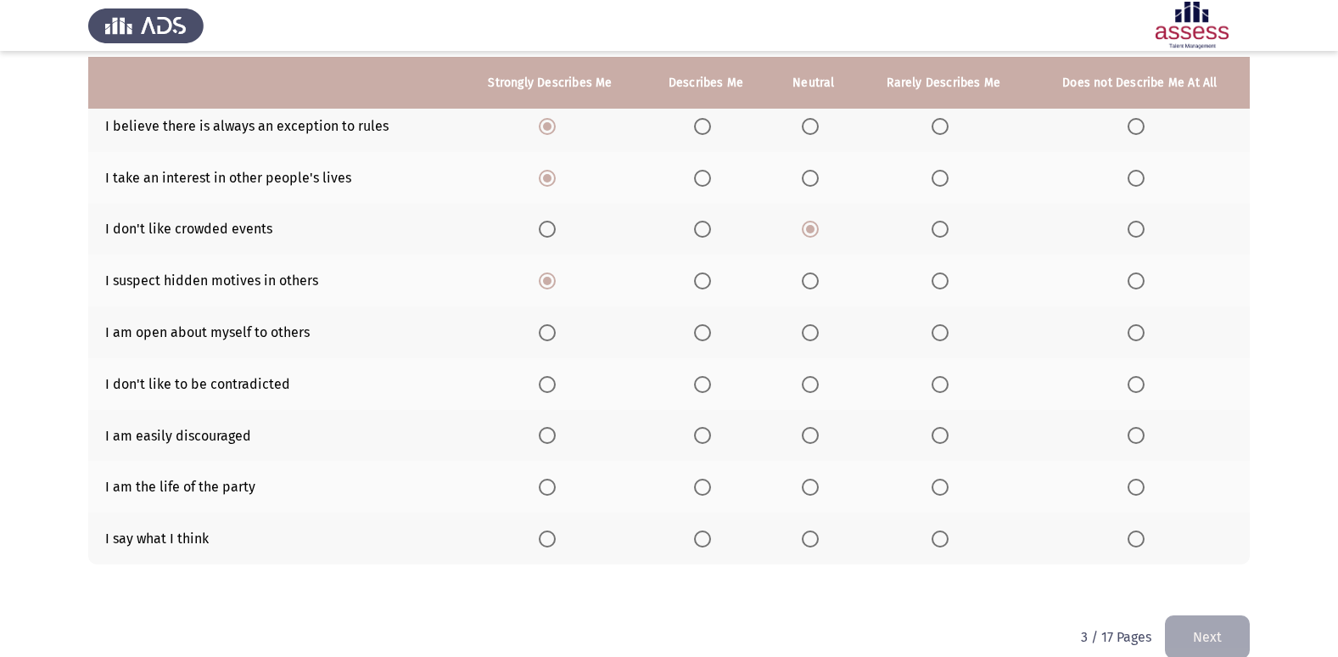
scroll to position [196, 0]
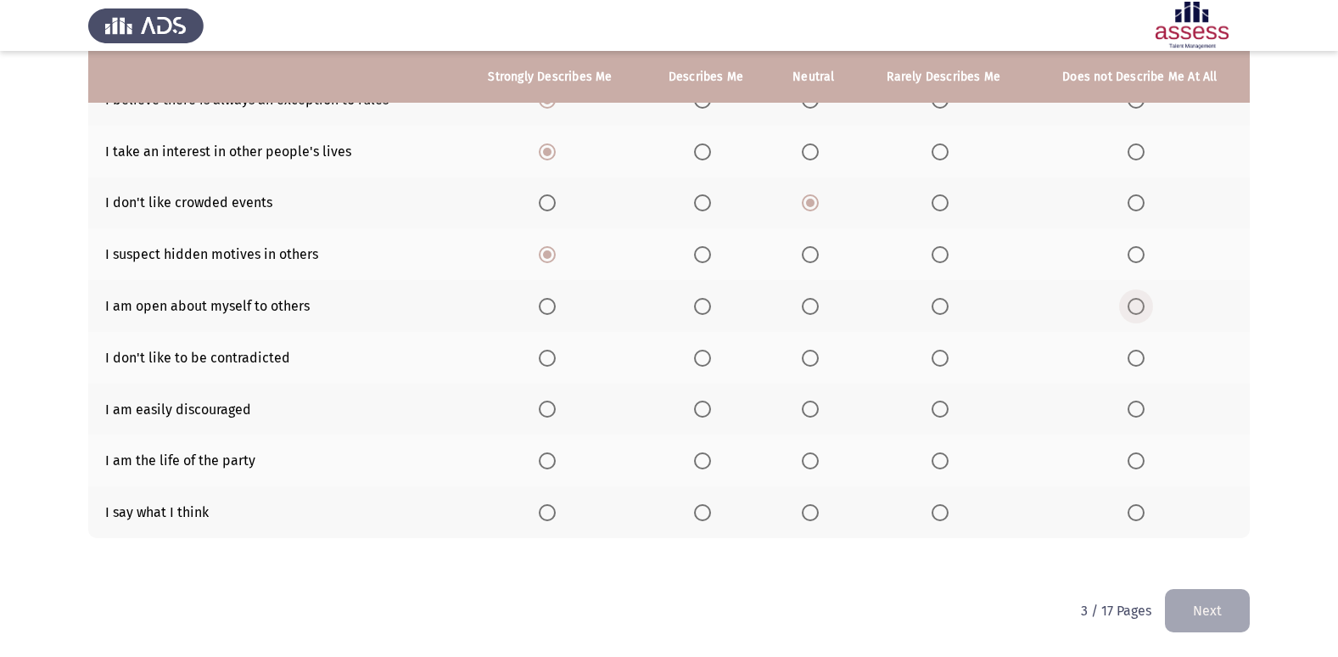
click at [1131, 309] on span "Select an option" at bounding box center [1135, 306] width 17 height 17
click at [1131, 309] on input "Select an option" at bounding box center [1135, 306] width 17 height 17
click at [807, 359] on span "Select an option" at bounding box center [810, 357] width 17 height 17
click at [807, 359] on input "Select an option" at bounding box center [810, 357] width 17 height 17
click at [1137, 405] on span "Select an option" at bounding box center [1135, 408] width 17 height 17
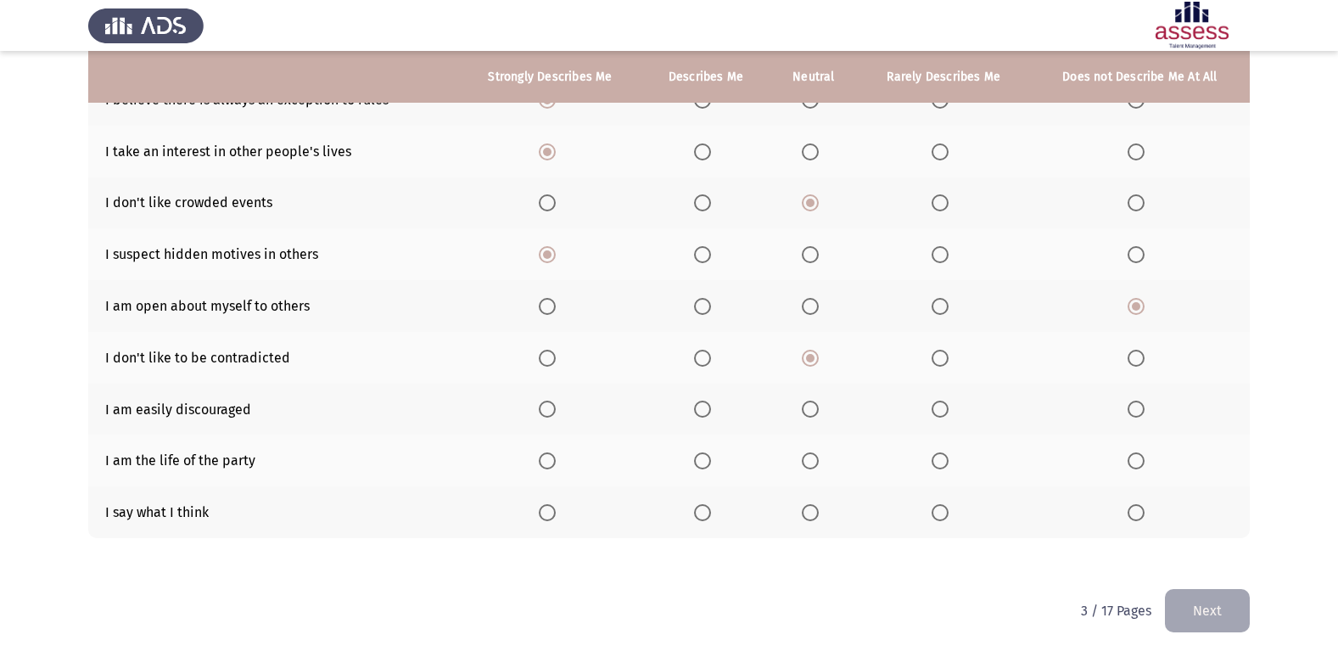
click at [1137, 405] on input "Select an option" at bounding box center [1135, 408] width 17 height 17
click at [939, 458] on span "Select an option" at bounding box center [939, 460] width 17 height 17
click at [939, 458] on input "Select an option" at bounding box center [939, 460] width 17 height 17
click at [548, 510] on span "Select an option" at bounding box center [547, 512] width 17 height 17
click at [548, 510] on input "Select an option" at bounding box center [547, 512] width 17 height 17
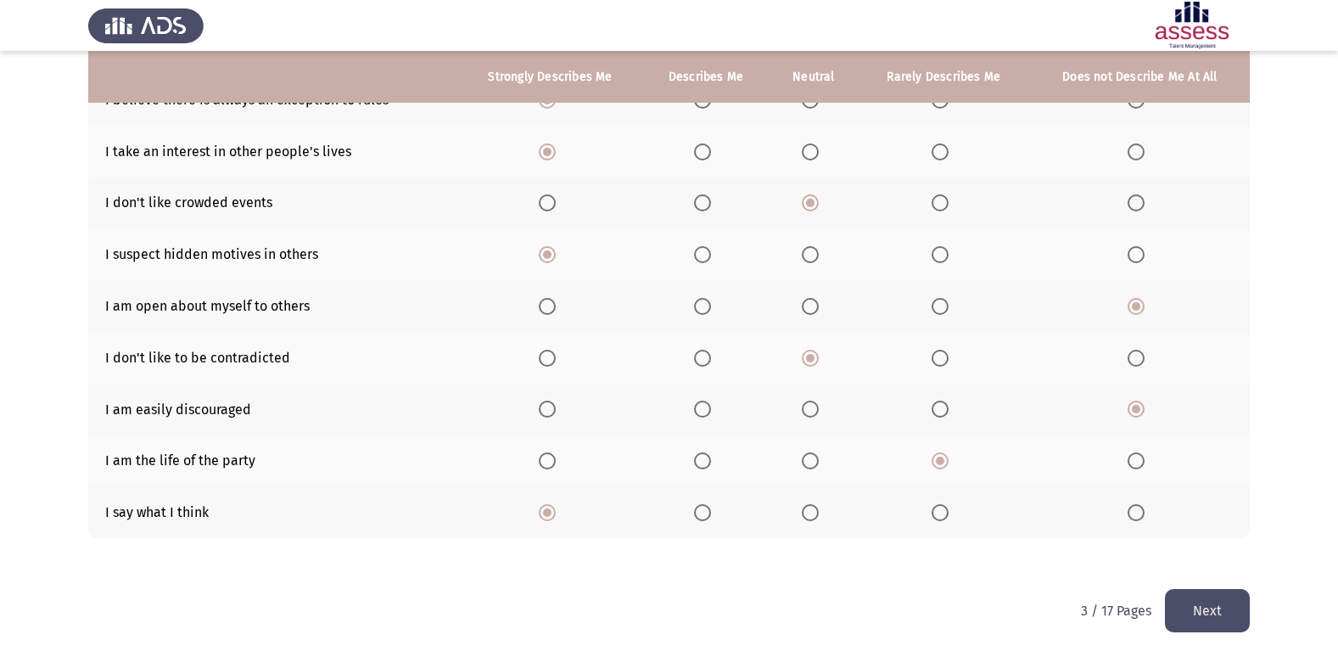
click at [1193, 610] on button "Next" at bounding box center [1207, 610] width 85 height 43
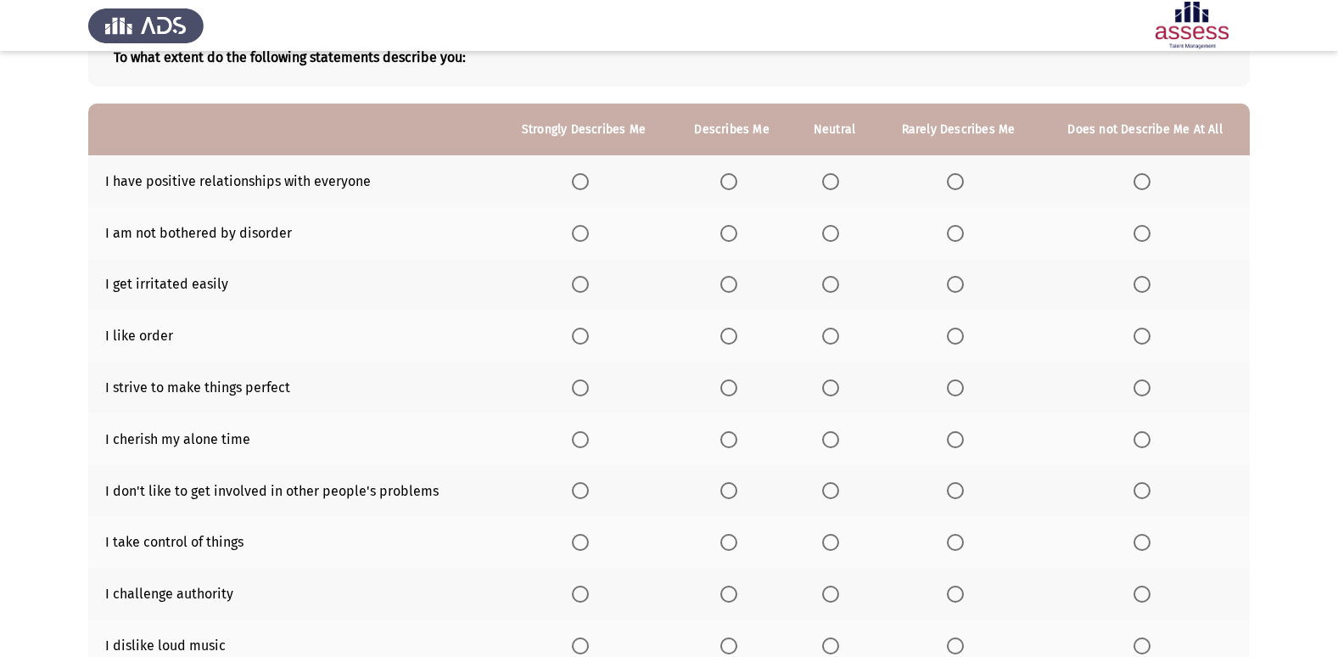
scroll to position [85, 0]
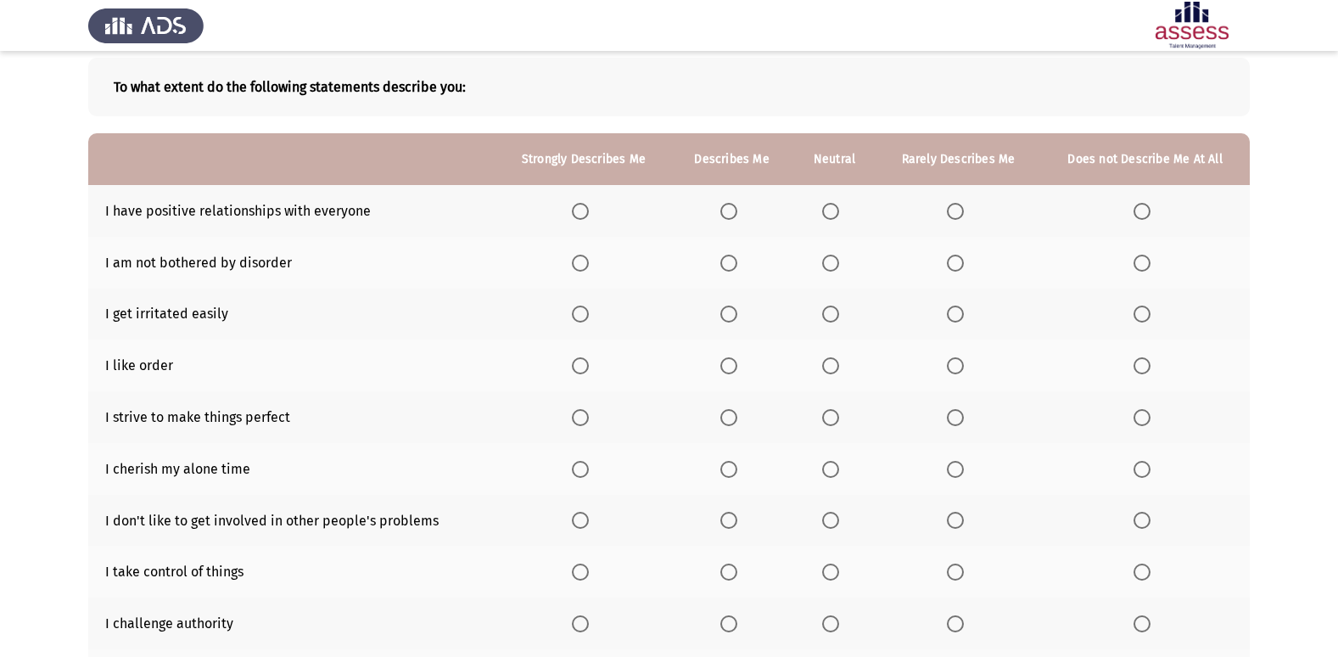
click at [949, 210] on span "Select an option" at bounding box center [955, 211] width 17 height 17
click at [949, 210] on input "Select an option" at bounding box center [955, 211] width 17 height 17
click at [714, 265] on th at bounding box center [731, 263] width 121 height 52
click at [731, 264] on span "Select an option" at bounding box center [728, 262] width 17 height 17
click at [731, 264] on input "Select an option" at bounding box center [728, 262] width 17 height 17
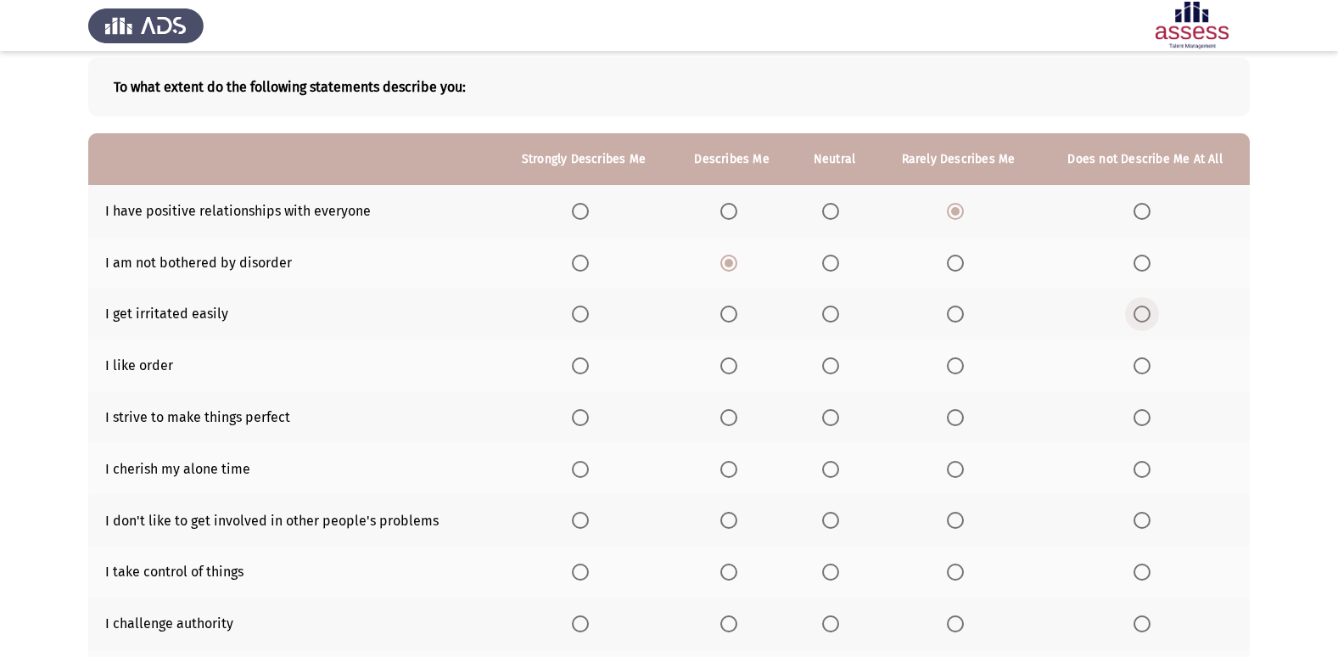
click at [1137, 310] on span "Select an option" at bounding box center [1141, 313] width 17 height 17
click at [1137, 310] on input "Select an option" at bounding box center [1141, 313] width 17 height 17
click at [847, 361] on th at bounding box center [834, 365] width 84 height 52
click at [831, 368] on span "Select an option" at bounding box center [830, 365] width 17 height 17
click at [831, 368] on input "Select an option" at bounding box center [830, 365] width 17 height 17
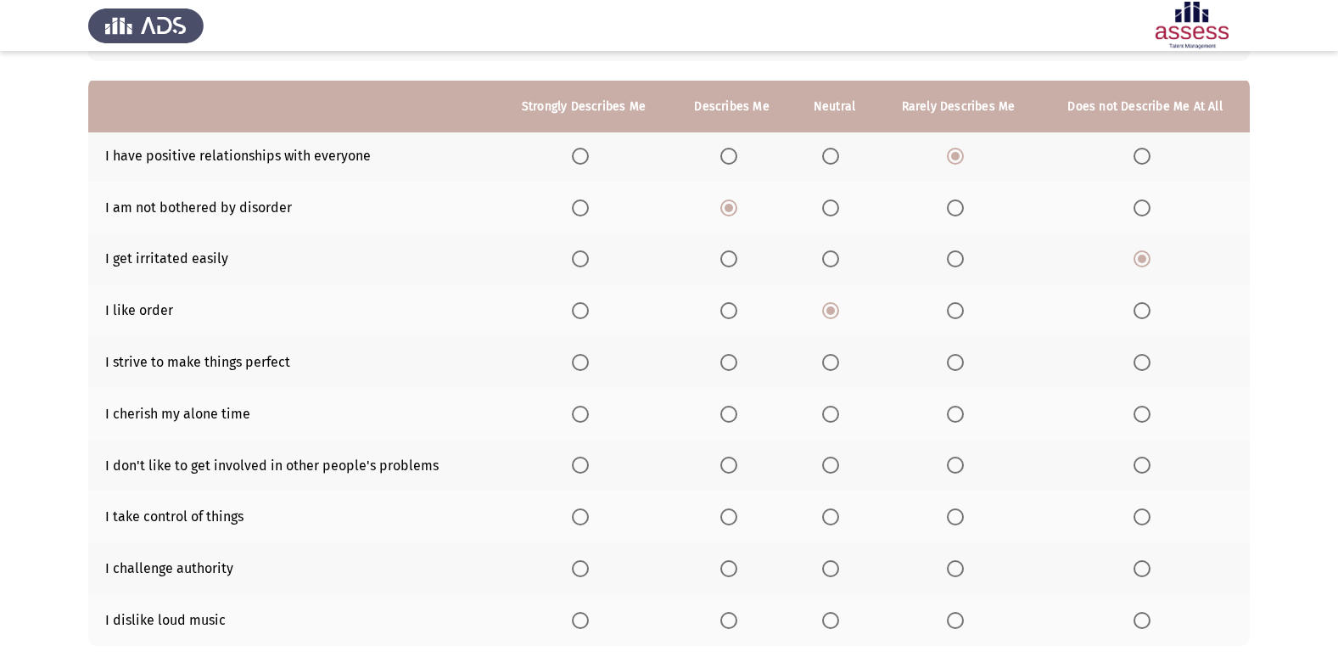
scroll to position [170, 0]
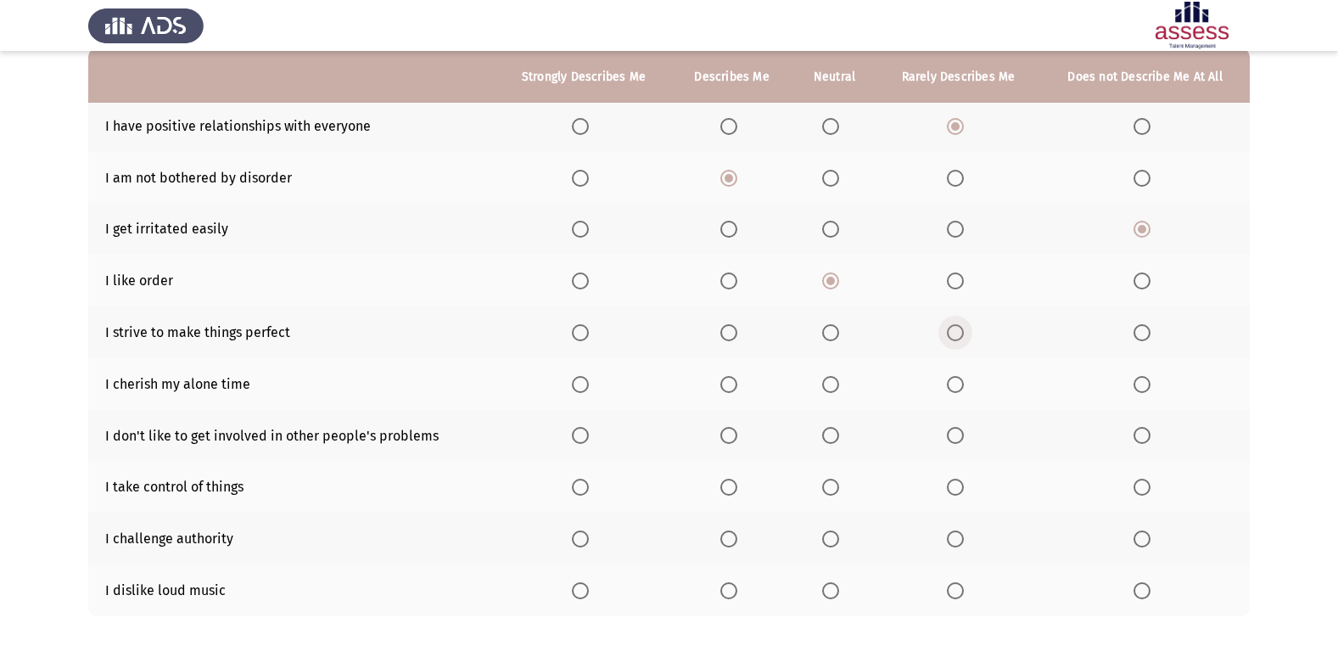
click at [951, 325] on span "Select an option" at bounding box center [955, 332] width 17 height 17
click at [951, 325] on input "Select an option" at bounding box center [955, 332] width 17 height 17
click at [584, 381] on span "Select an option" at bounding box center [580, 384] width 17 height 17
click at [584, 381] on input "Select an option" at bounding box center [580, 384] width 17 height 17
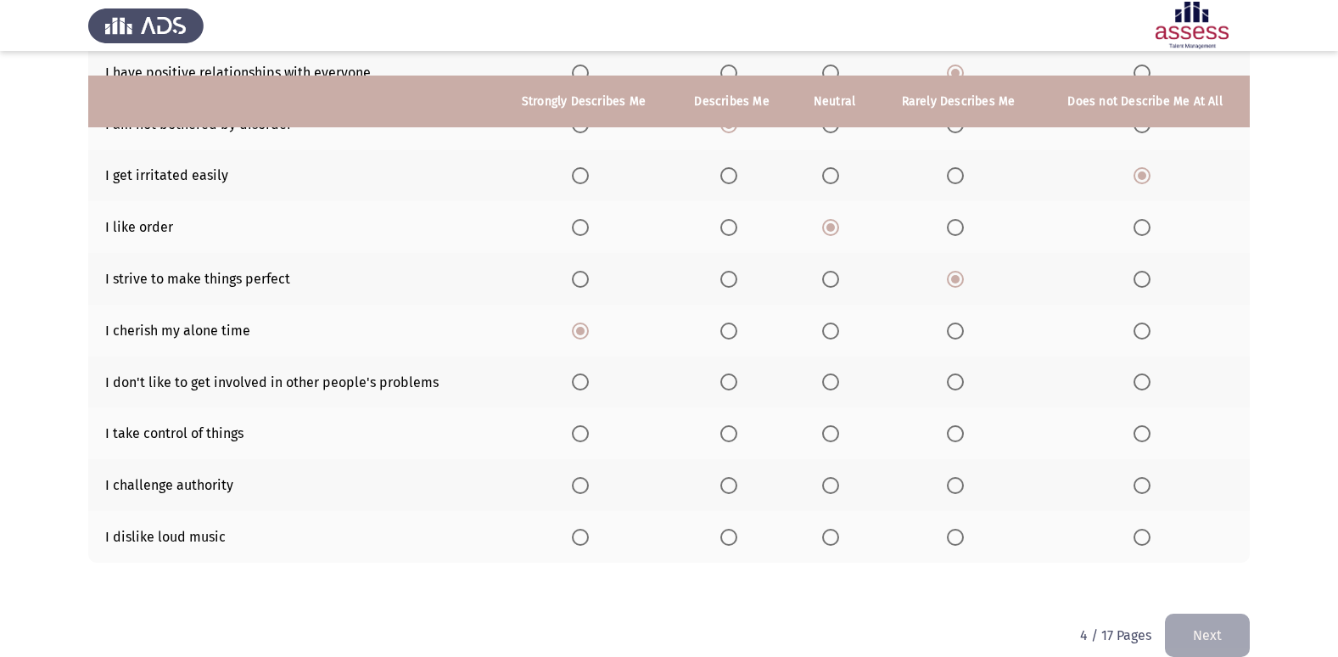
scroll to position [248, 0]
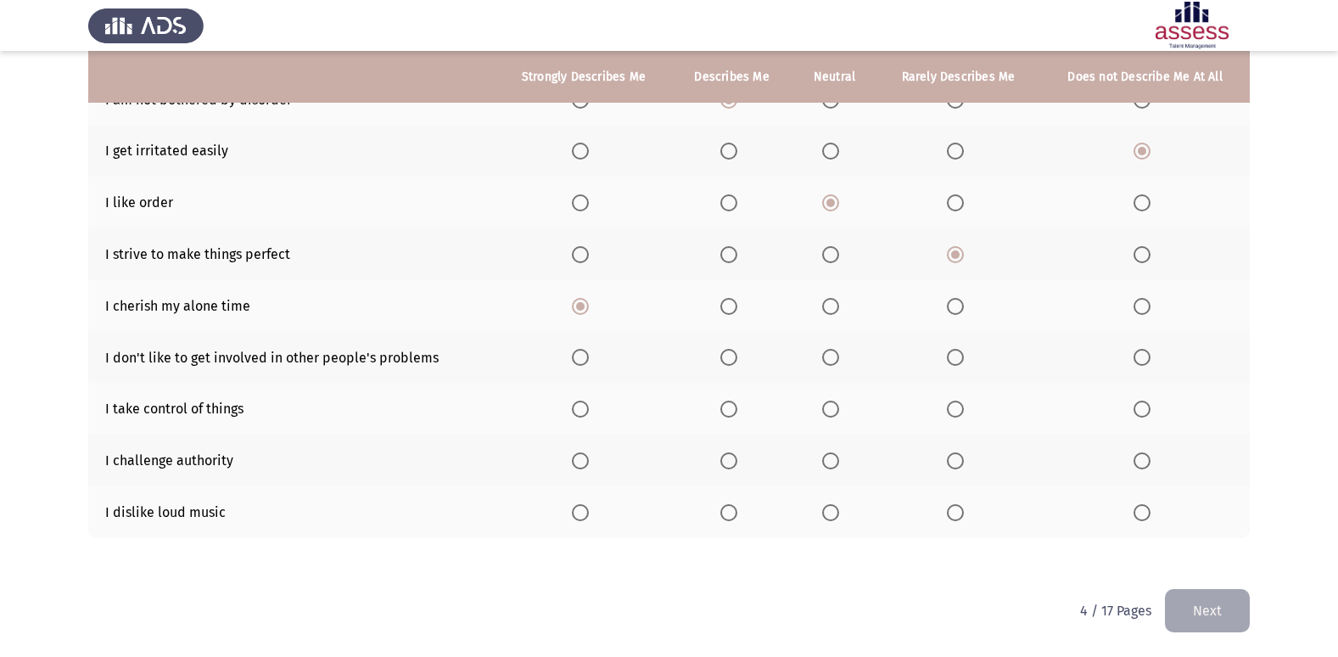
click at [834, 357] on span "Select an option" at bounding box center [830, 357] width 17 height 17
click at [834, 357] on input "Select an option" at bounding box center [830, 357] width 17 height 17
click at [826, 407] on span "Select an option" at bounding box center [830, 408] width 17 height 17
click at [826, 407] on input "Select an option" at bounding box center [830, 408] width 17 height 17
click at [947, 459] on span "Select an option" at bounding box center [955, 460] width 17 height 17
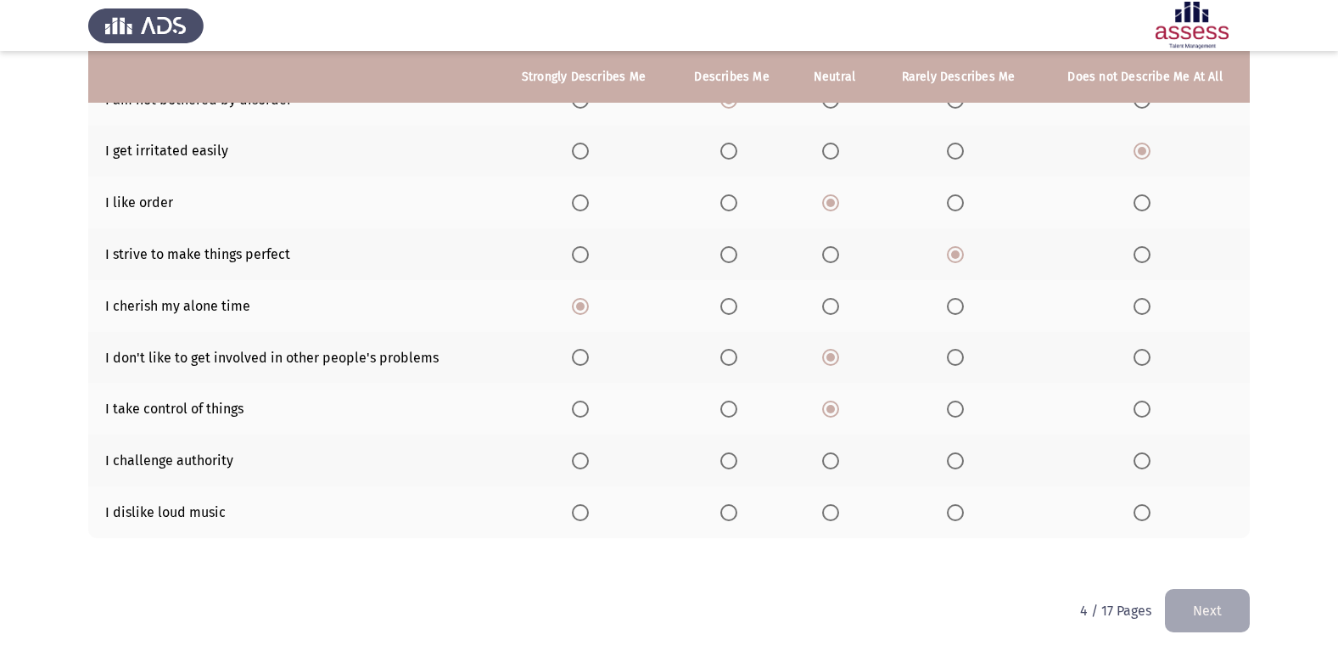
click at [947, 459] on input "Select an option" at bounding box center [955, 460] width 17 height 17
click at [1142, 513] on span "Select an option" at bounding box center [1141, 512] width 17 height 17
click at [1142, 513] on input "Select an option" at bounding box center [1141, 512] width 17 height 17
click at [1226, 618] on button "Next" at bounding box center [1207, 610] width 85 height 43
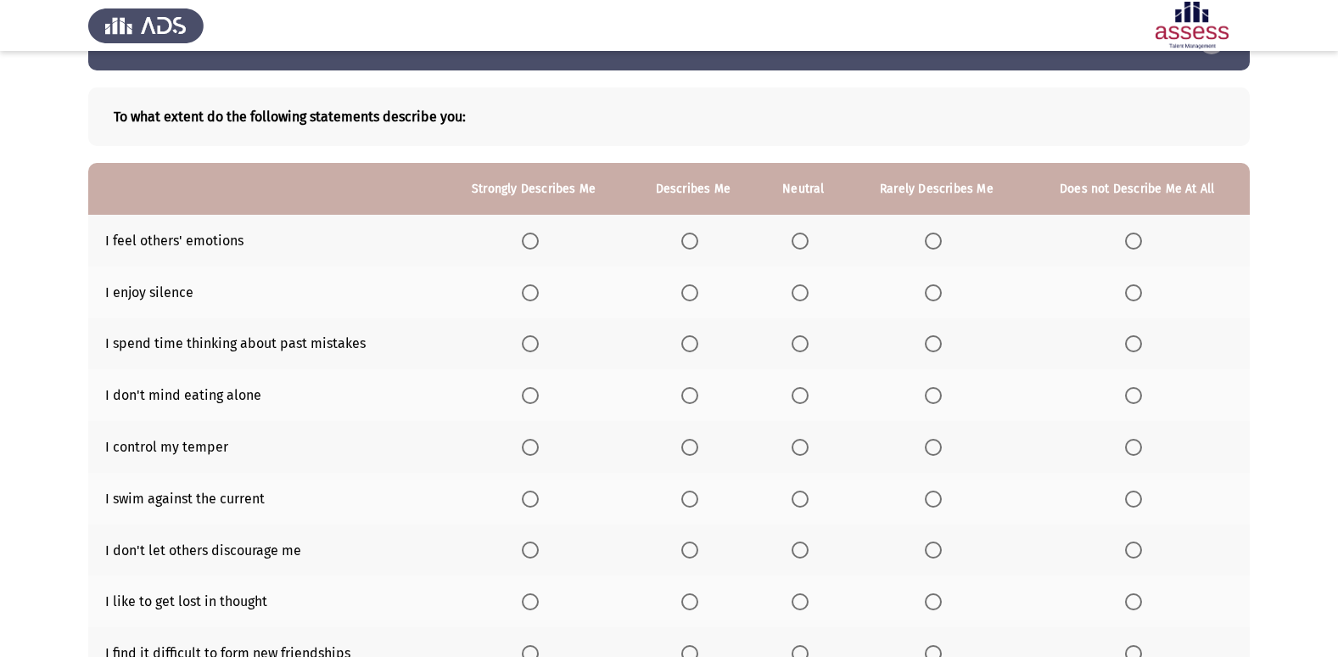
scroll to position [85, 0]
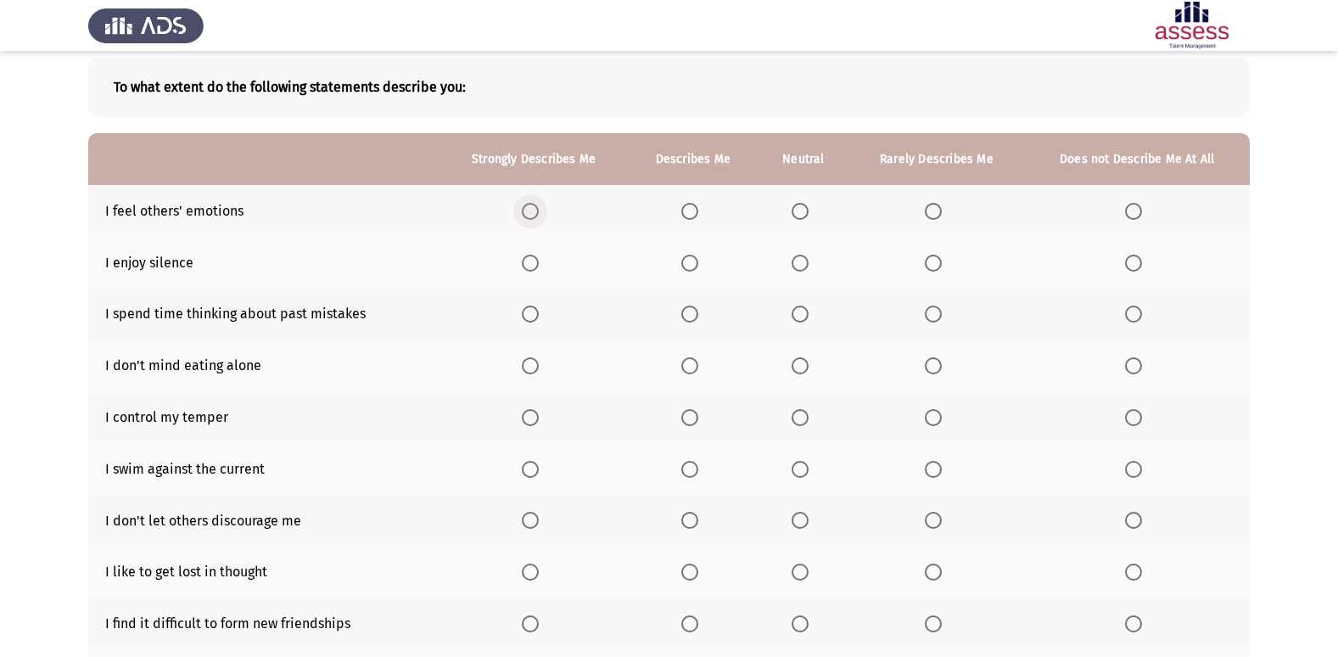
click at [535, 215] on span "Select an option" at bounding box center [530, 211] width 17 height 17
click at [535, 215] on input "Select an option" at bounding box center [530, 211] width 17 height 17
click at [802, 268] on span "Select an option" at bounding box center [799, 262] width 17 height 17
click at [802, 268] on input "Select an option" at bounding box center [799, 262] width 17 height 17
click at [930, 269] on span "Select an option" at bounding box center [933, 262] width 17 height 17
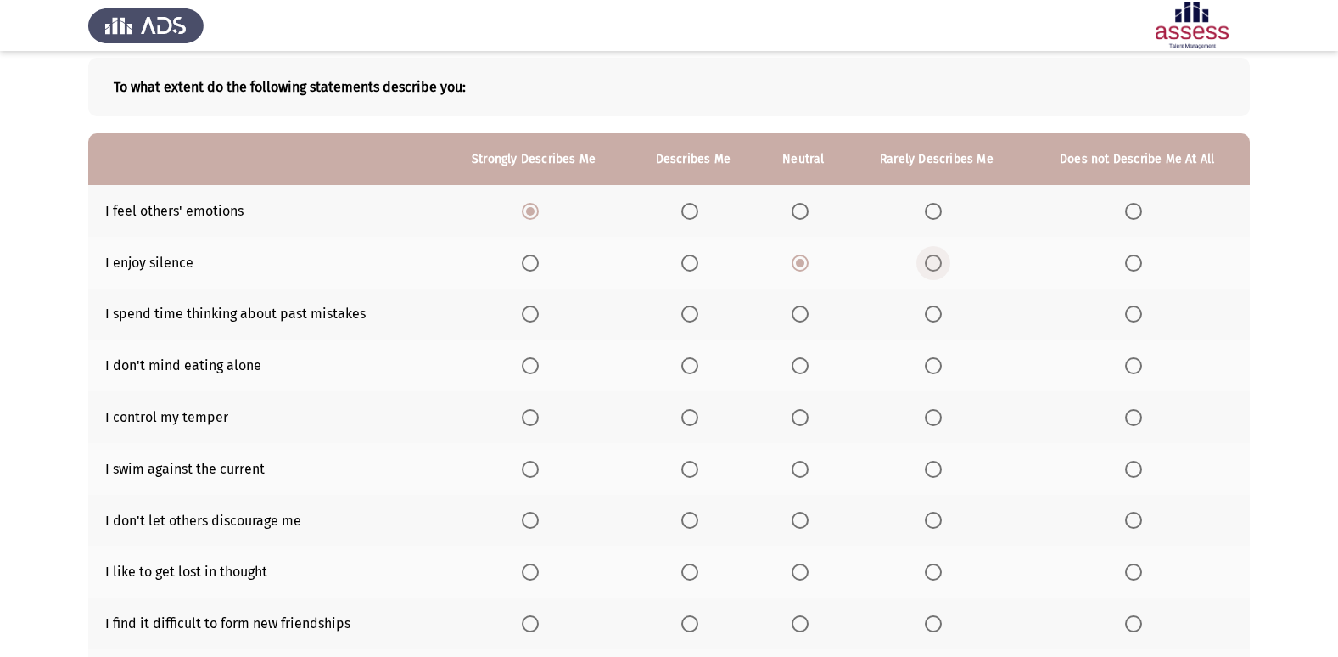
click at [930, 269] on input "Select an option" at bounding box center [933, 262] width 17 height 17
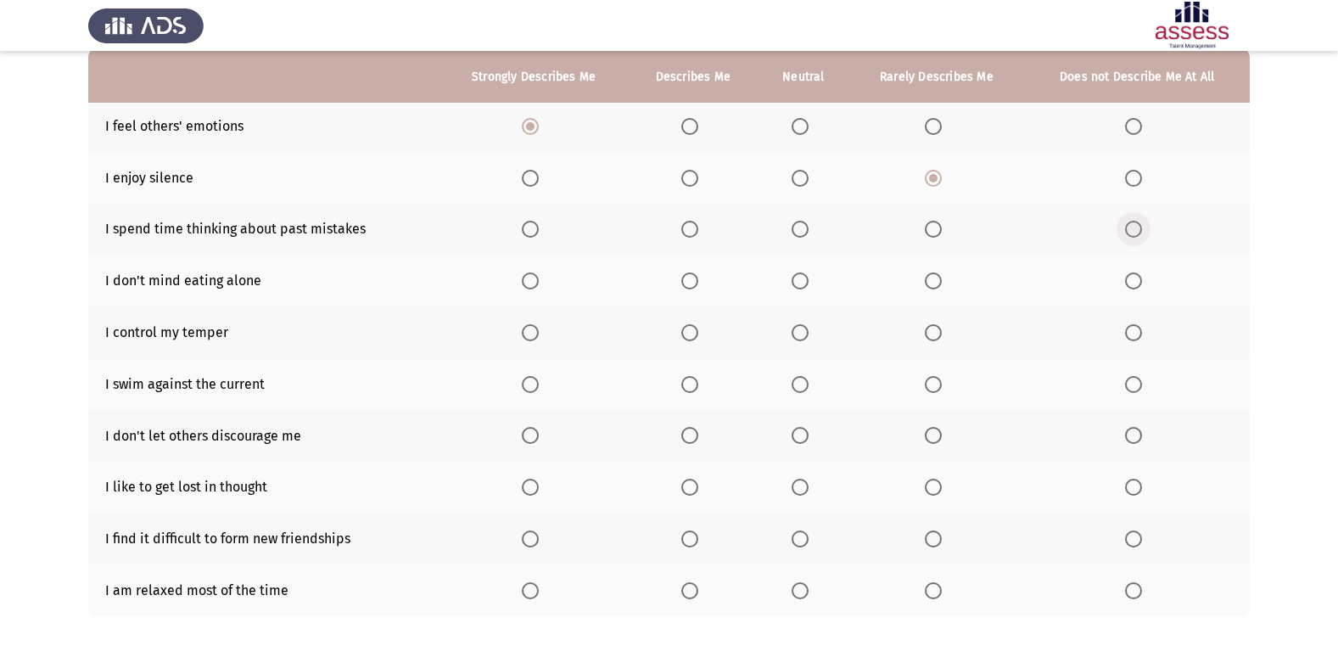
click at [1134, 229] on span "Select an option" at bounding box center [1133, 229] width 17 height 17
click at [1134, 229] on input "Select an option" at bounding box center [1133, 229] width 17 height 17
click at [693, 271] on th at bounding box center [693, 280] width 130 height 52
click at [684, 277] on span "Select an option" at bounding box center [689, 280] width 17 height 17
click at [684, 277] on input "Select an option" at bounding box center [689, 280] width 17 height 17
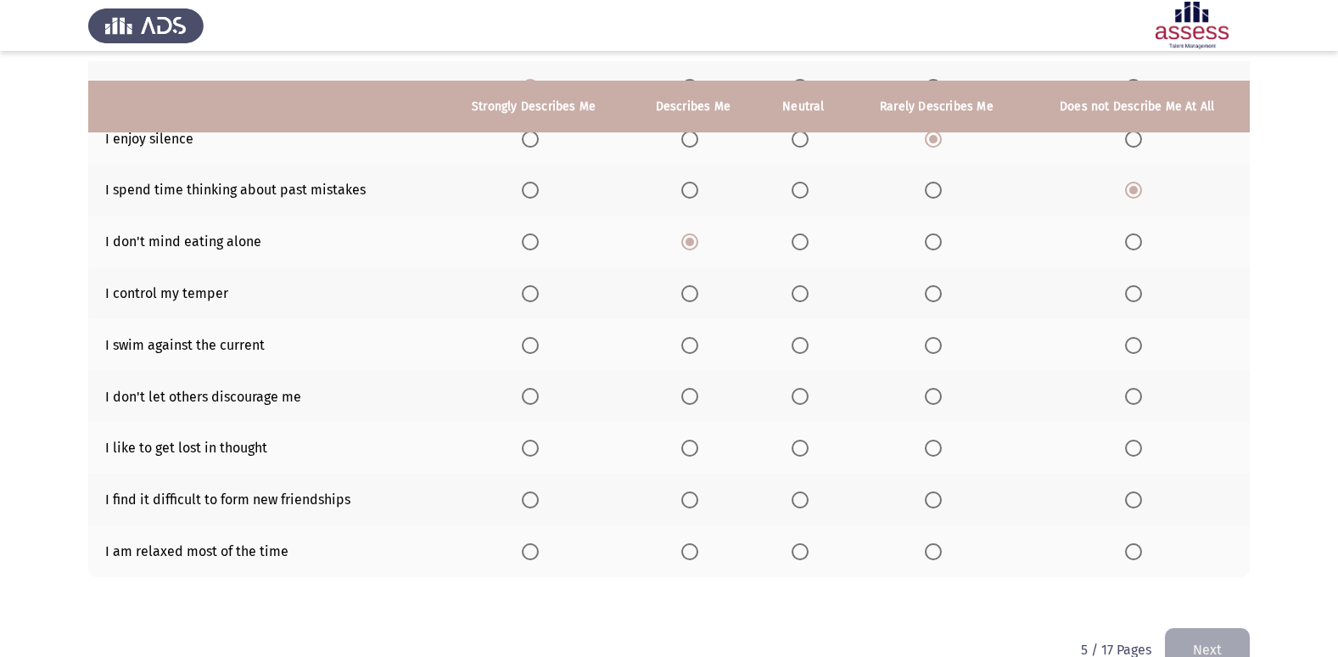
scroll to position [248, 0]
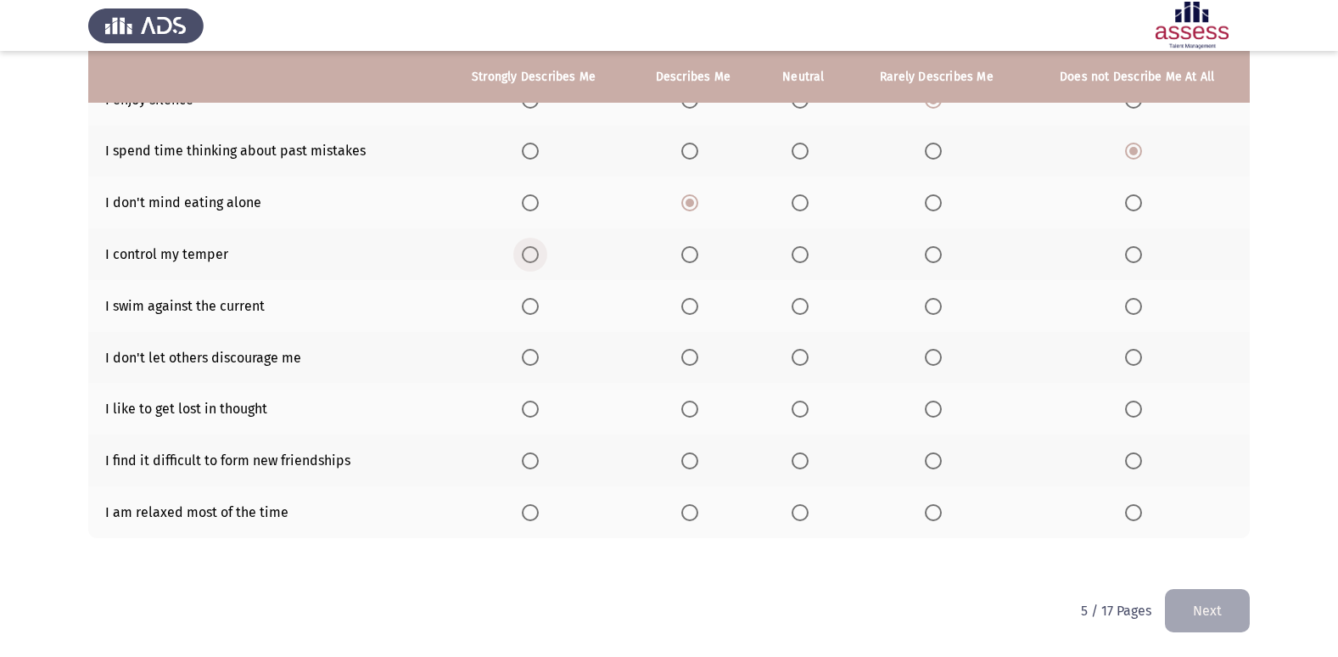
click at [533, 257] on span "Select an option" at bounding box center [530, 254] width 17 height 17
click at [533, 257] on input "Select an option" at bounding box center [530, 254] width 17 height 17
click at [794, 305] on span "Select an option" at bounding box center [799, 306] width 17 height 17
click at [794, 305] on input "Select an option" at bounding box center [799, 306] width 17 height 17
click at [526, 359] on span "Select an option" at bounding box center [530, 357] width 17 height 17
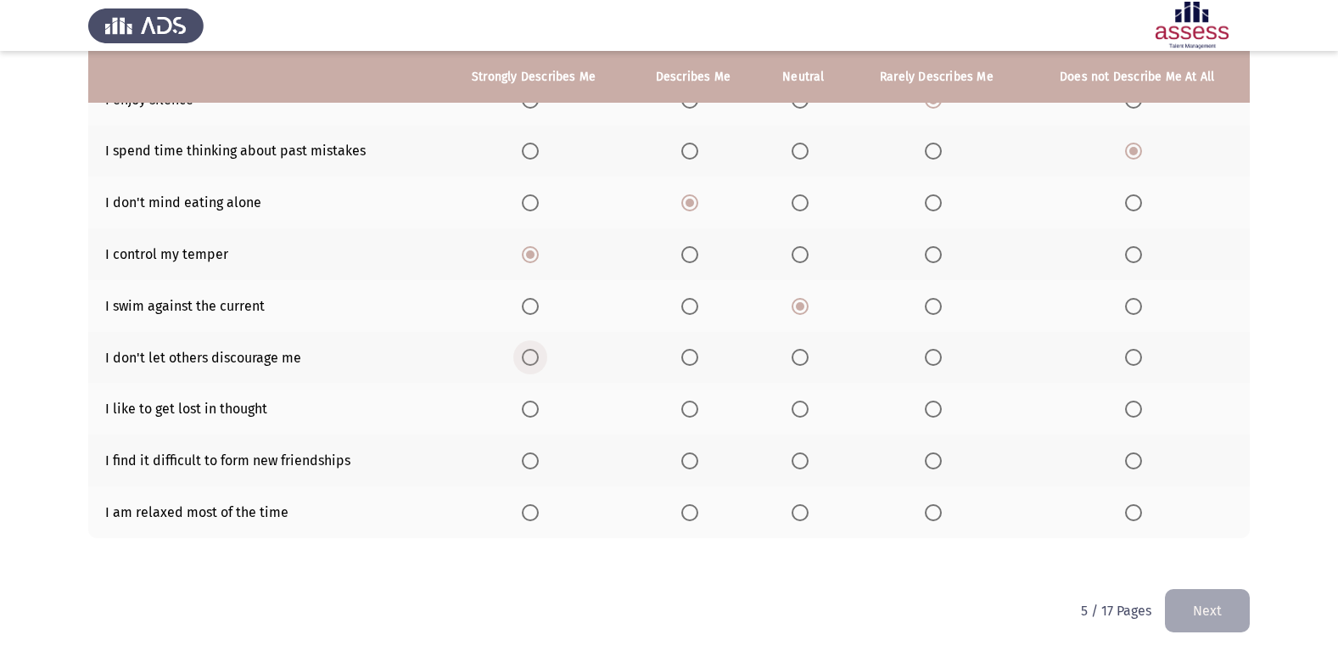
click at [526, 359] on input "Select an option" at bounding box center [530, 357] width 17 height 17
click at [804, 401] on span "Select an option" at bounding box center [799, 408] width 17 height 17
click at [804, 401] on input "Select an option" at bounding box center [799, 408] width 17 height 17
click at [691, 455] on span "Select an option" at bounding box center [689, 460] width 17 height 17
click at [691, 455] on input "Select an option" at bounding box center [689, 460] width 17 height 17
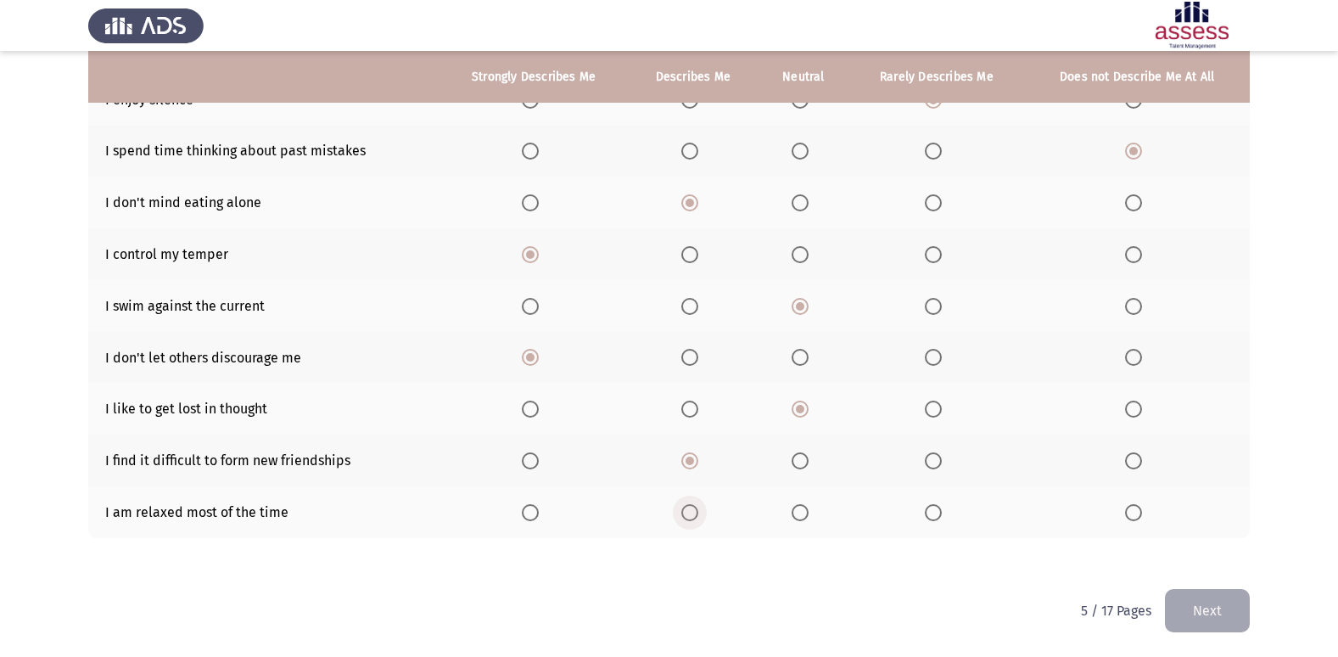
click at [695, 516] on span "Select an option" at bounding box center [689, 512] width 17 height 17
click at [695, 516] on input "Select an option" at bounding box center [689, 512] width 17 height 17
click at [1204, 598] on button "Next" at bounding box center [1207, 610] width 85 height 43
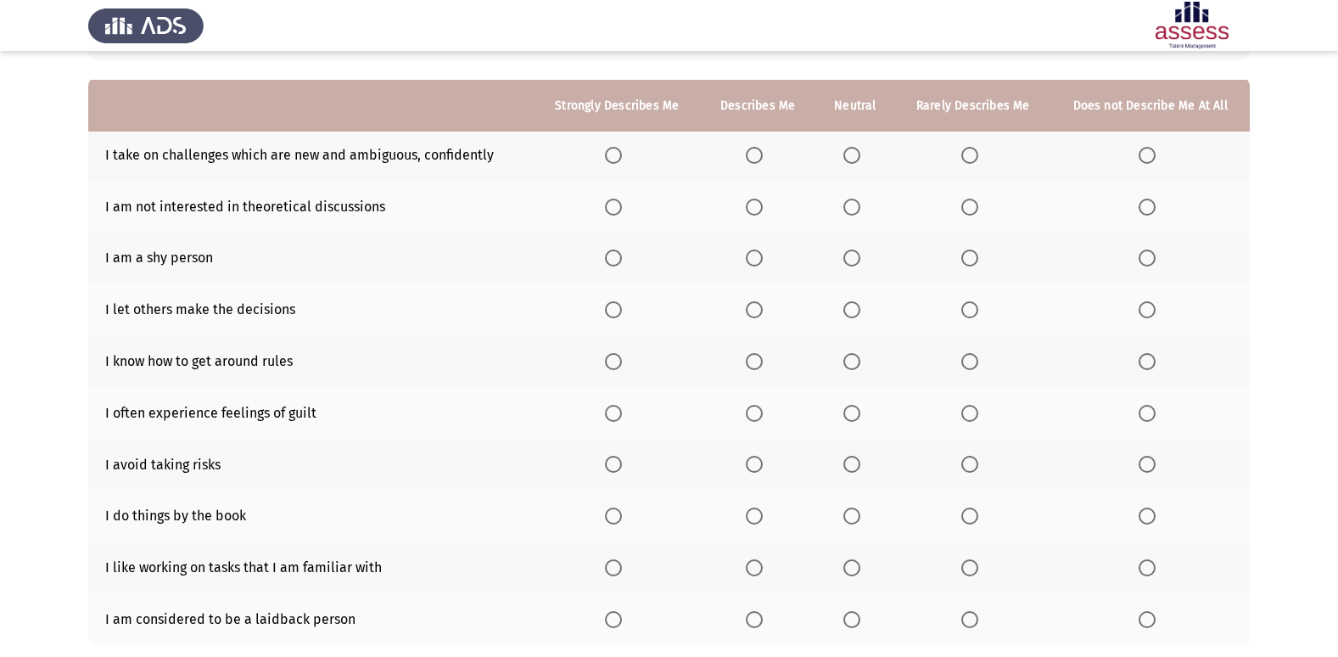
scroll to position [170, 0]
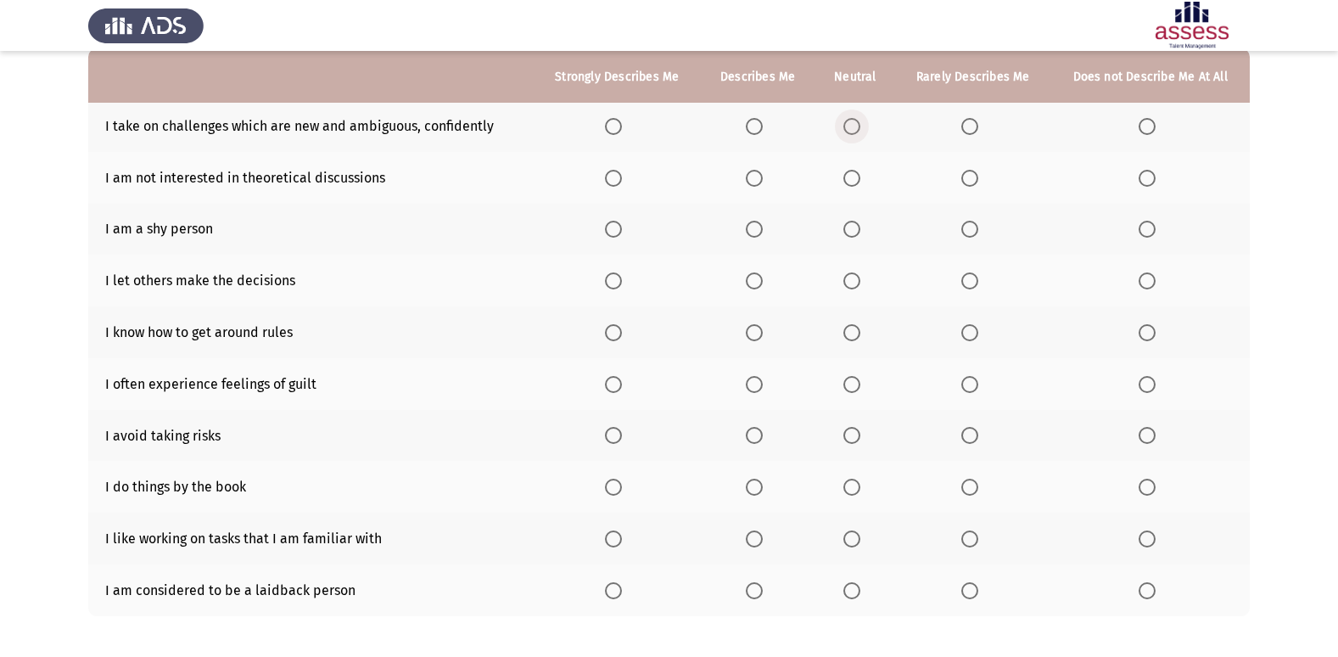
click at [852, 124] on span "Select an option" at bounding box center [851, 126] width 17 height 17
click at [852, 124] on input "Select an option" at bounding box center [851, 126] width 17 height 17
click at [966, 171] on span "Select an option" at bounding box center [969, 178] width 17 height 17
click at [966, 171] on input "Select an option" at bounding box center [969, 178] width 17 height 17
click at [751, 229] on span "Select an option" at bounding box center [754, 229] width 17 height 17
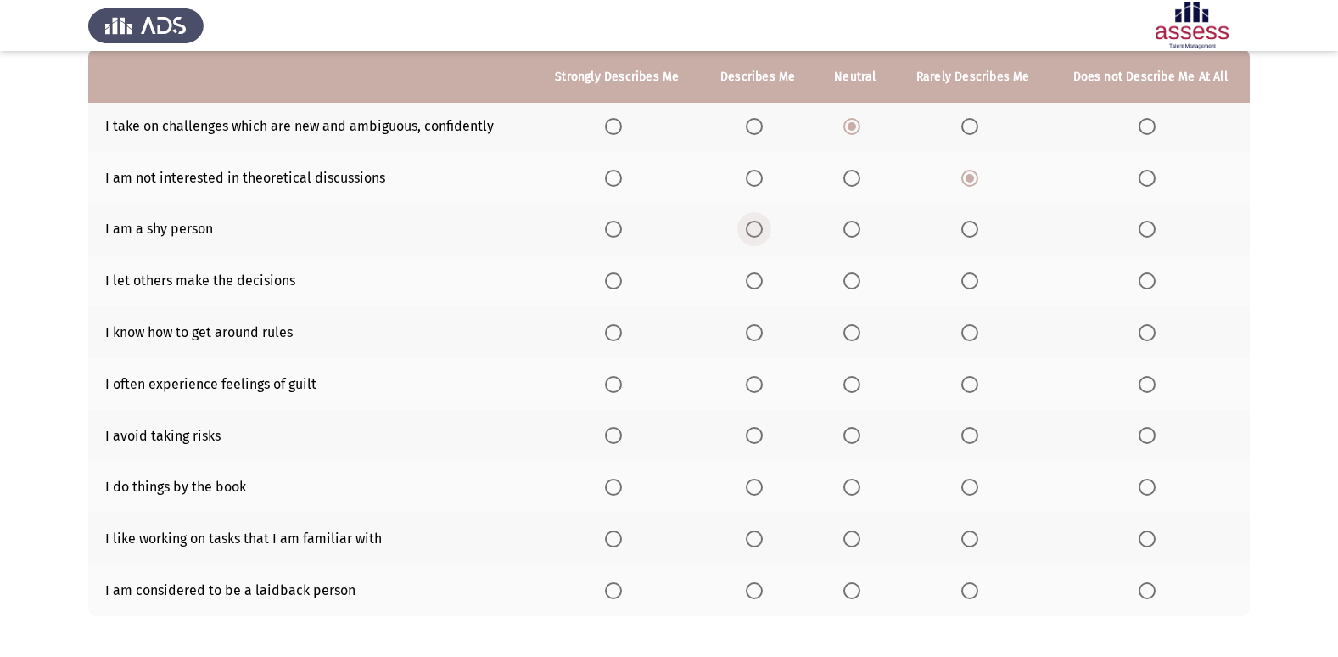
click at [751, 229] on input "Select an option" at bounding box center [754, 229] width 17 height 17
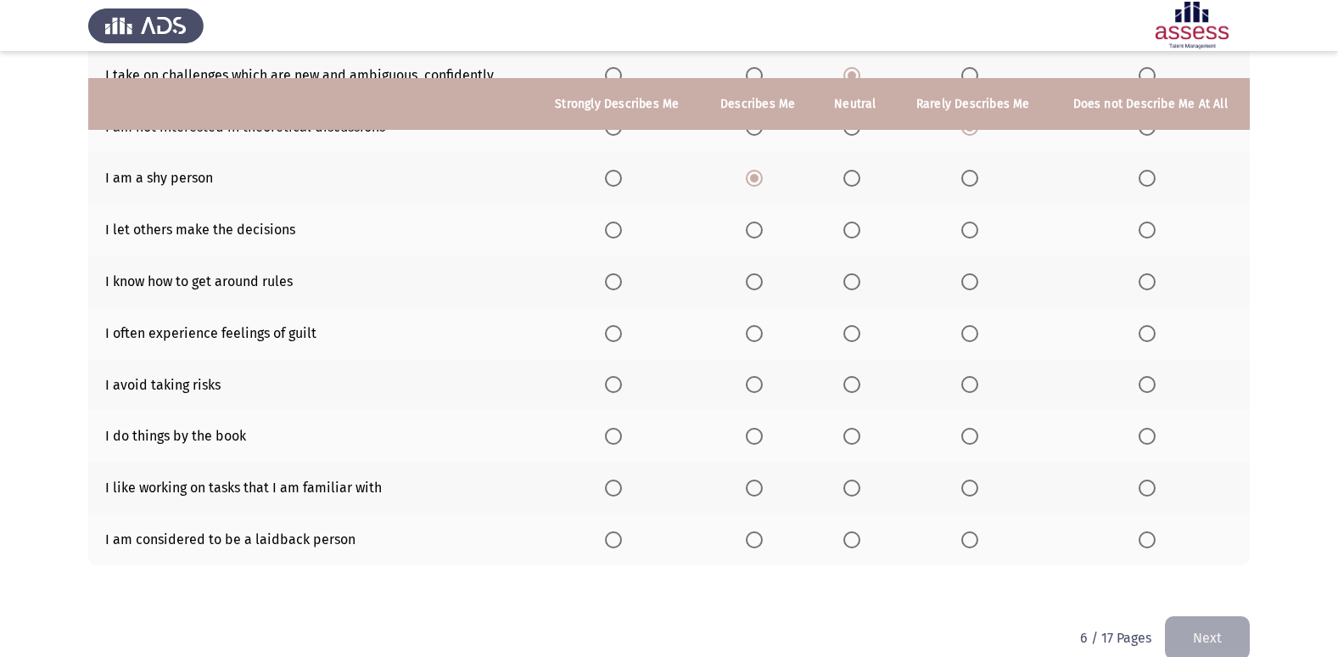
scroll to position [248, 0]
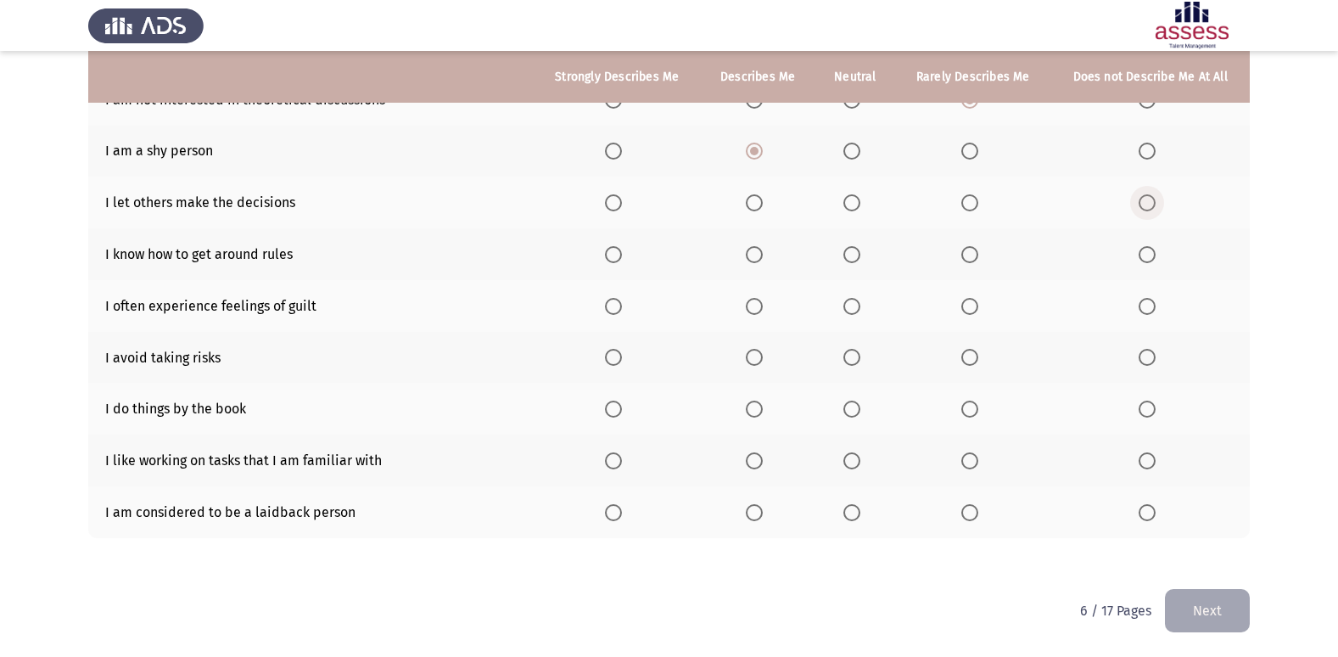
click at [1156, 204] on label "Select an option" at bounding box center [1150, 202] width 24 height 17
click at [1155, 204] on input "Select an option" at bounding box center [1146, 202] width 17 height 17
click at [761, 254] on span "Select an option" at bounding box center [754, 254] width 17 height 17
click at [761, 254] on input "Select an option" at bounding box center [754, 254] width 17 height 17
click at [1144, 301] on span "Select an option" at bounding box center [1146, 306] width 17 height 17
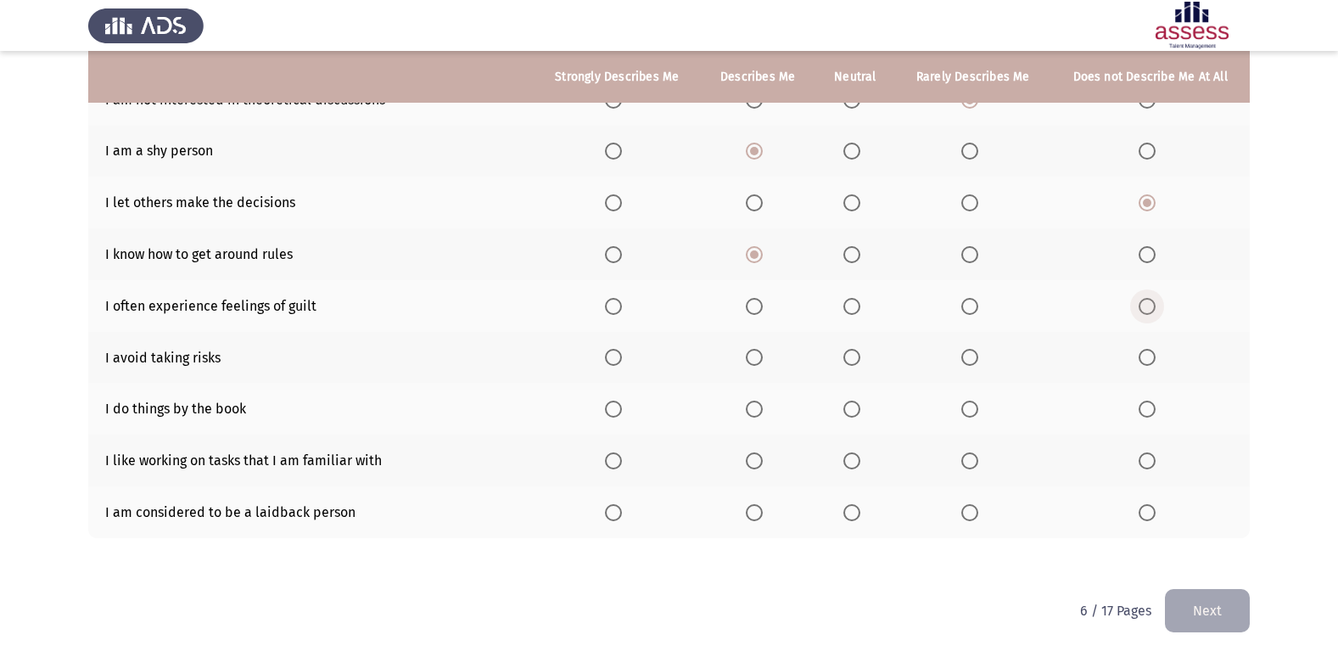
click at [1144, 301] on input "Select an option" at bounding box center [1146, 306] width 17 height 17
click at [1147, 359] on span "Select an option" at bounding box center [1146, 357] width 17 height 17
click at [1147, 359] on input "Select an option" at bounding box center [1146, 357] width 17 height 17
click at [1146, 410] on span "Select an option" at bounding box center [1146, 408] width 17 height 17
click at [1146, 410] on input "Select an option" at bounding box center [1146, 408] width 17 height 17
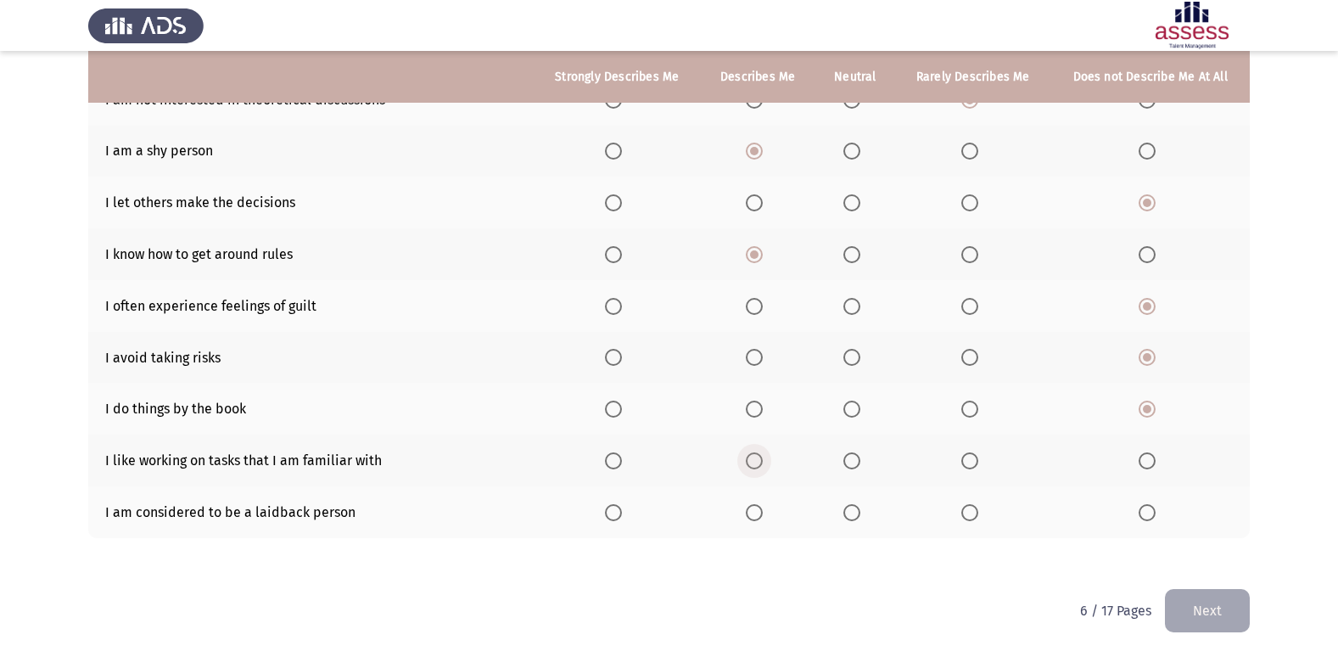
click at [760, 456] on span "Select an option" at bounding box center [754, 460] width 17 height 17
click at [760, 456] on input "Select an option" at bounding box center [754, 460] width 17 height 17
click at [852, 513] on span "Select an option" at bounding box center [851, 512] width 17 height 17
click at [852, 513] on input "Select an option" at bounding box center [851, 512] width 17 height 17
click at [1226, 602] on button "Next" at bounding box center [1207, 610] width 85 height 43
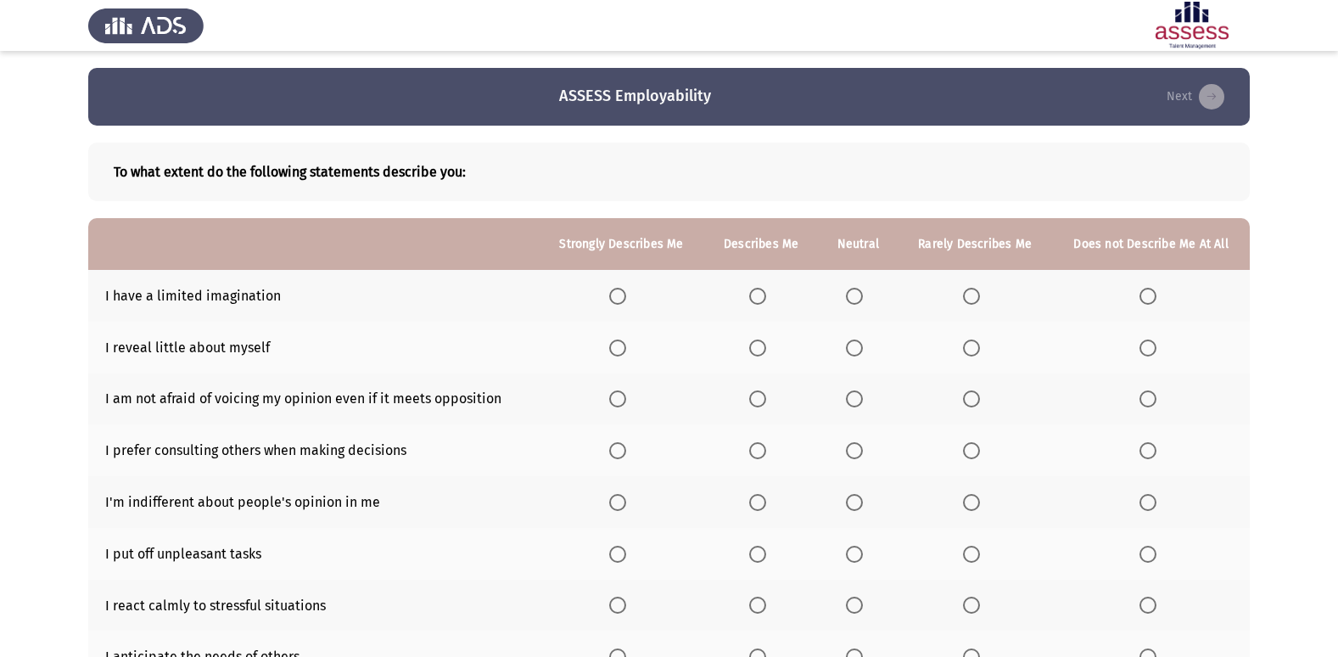
scroll to position [85, 0]
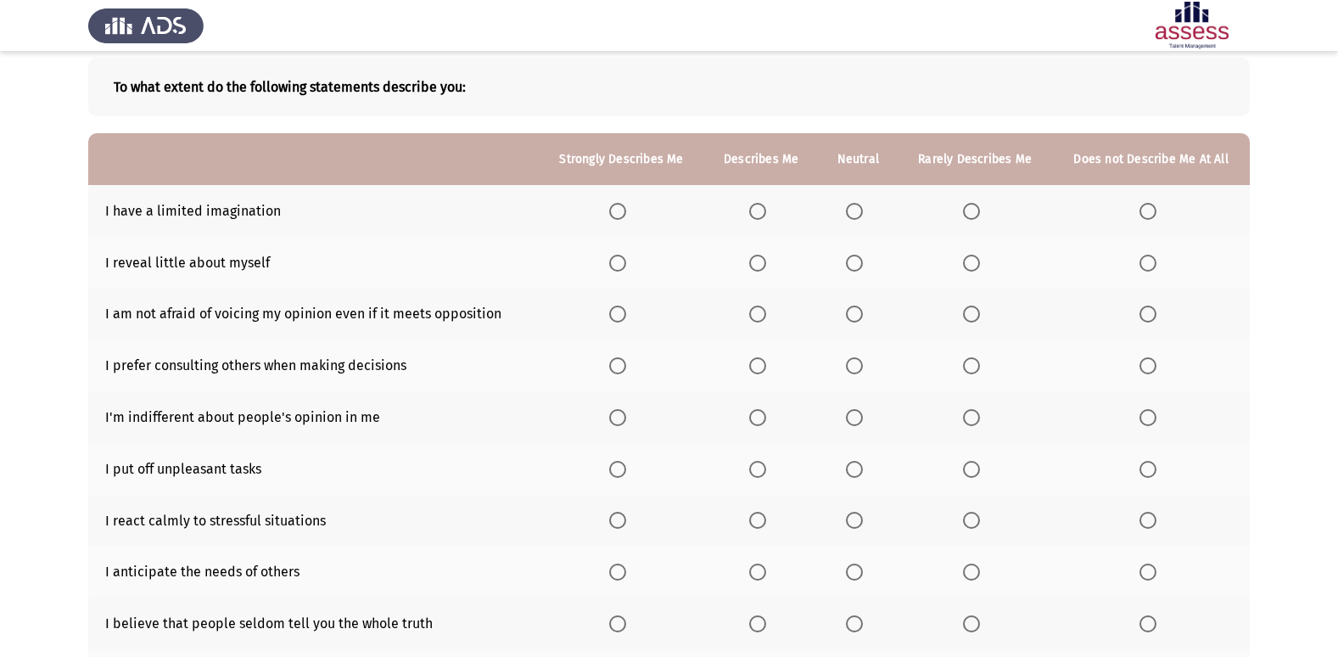
click at [1148, 215] on span "Select an option" at bounding box center [1147, 211] width 17 height 17
click at [1148, 215] on input "Select an option" at bounding box center [1147, 211] width 17 height 17
click at [633, 264] on label "Select an option" at bounding box center [621, 262] width 24 height 17
click at [626, 264] on input "Select an option" at bounding box center [617, 262] width 17 height 17
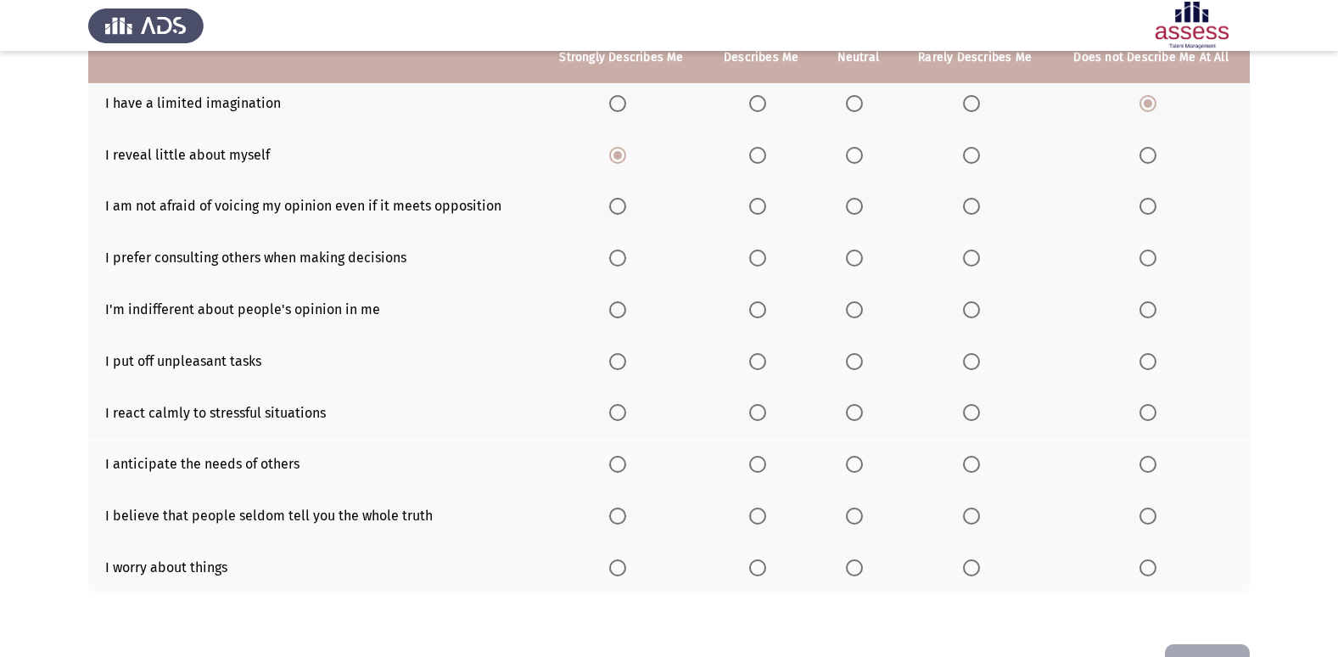
scroll to position [163, 0]
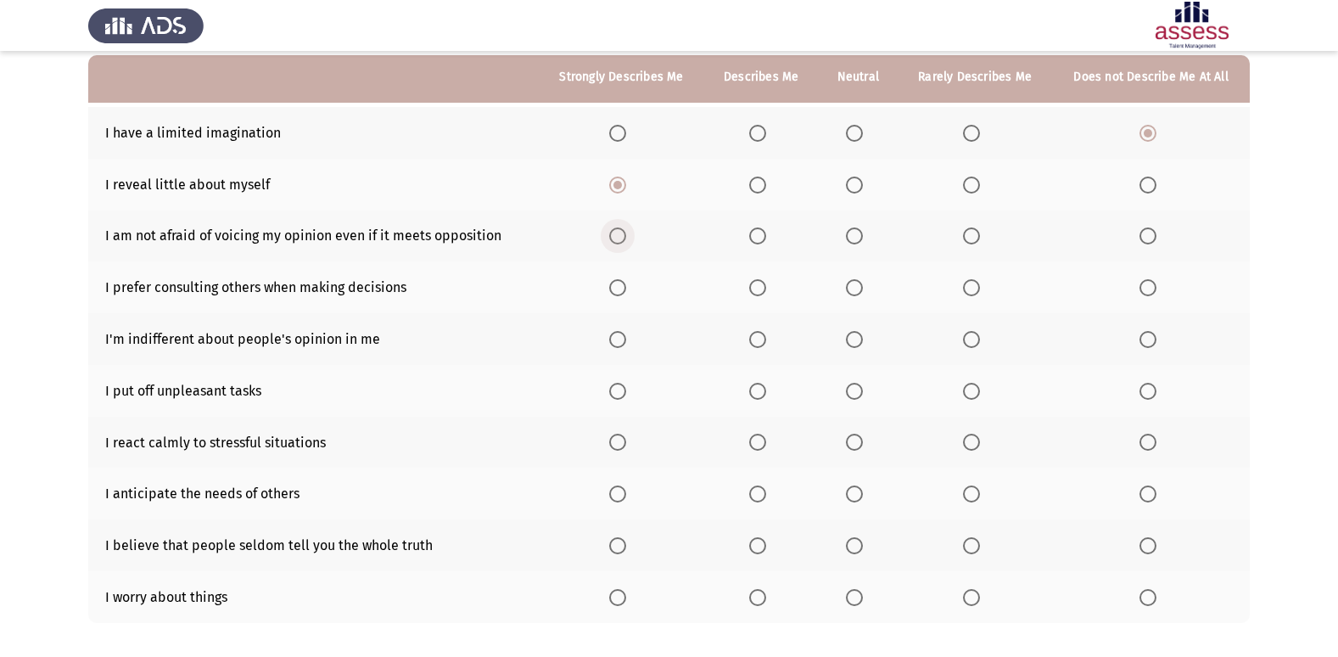
click at [620, 238] on span "Select an option" at bounding box center [617, 235] width 17 height 17
click at [620, 238] on input "Select an option" at bounding box center [617, 235] width 17 height 17
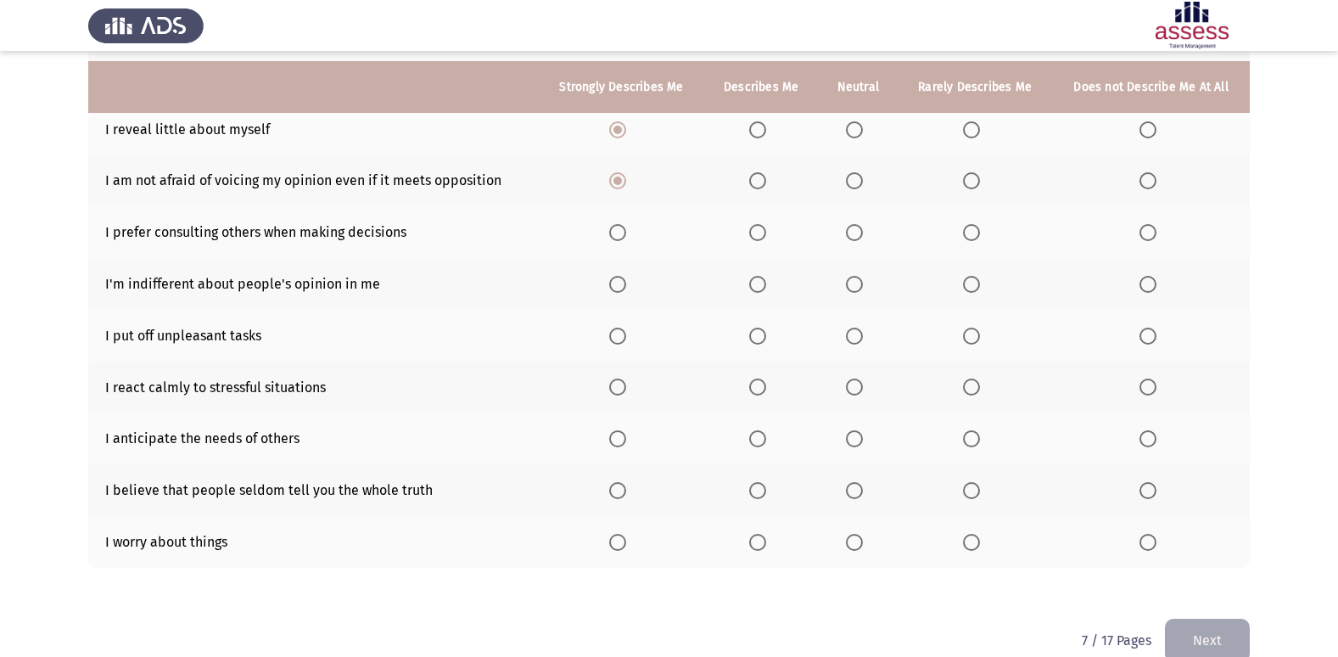
scroll to position [248, 0]
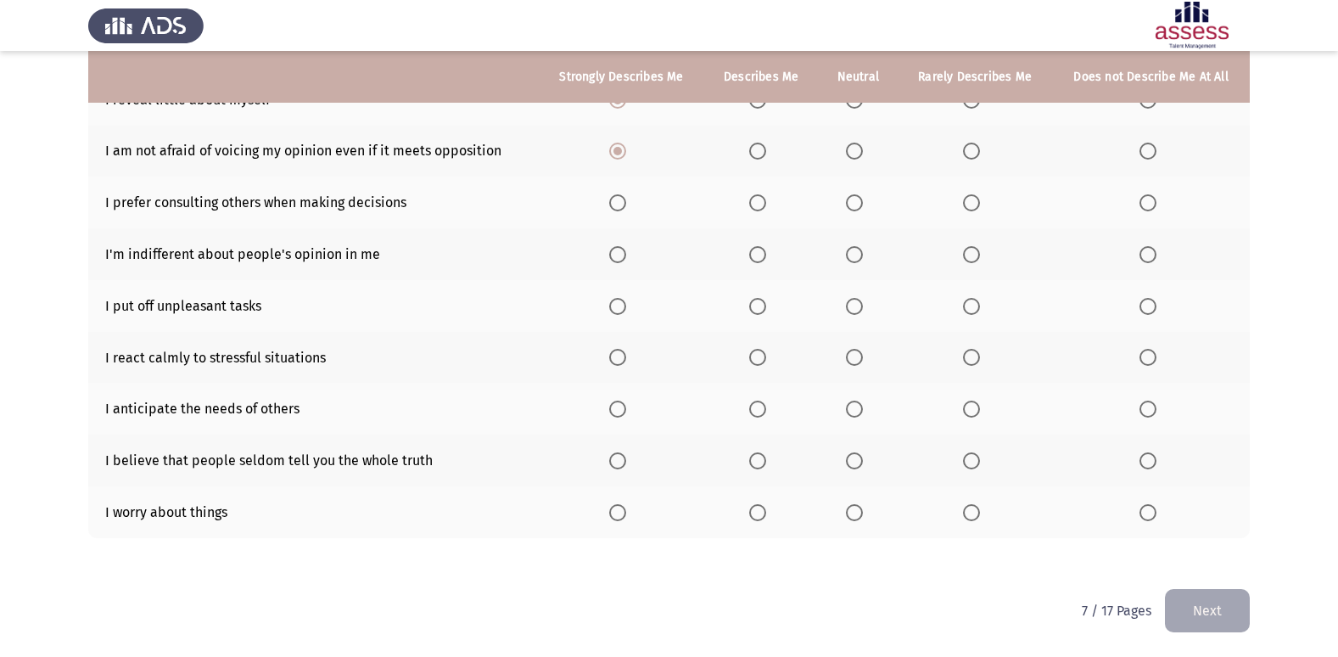
click at [747, 202] on th at bounding box center [761, 202] width 114 height 52
click at [757, 209] on span "Select an option" at bounding box center [757, 202] width 17 height 17
click at [757, 209] on input "Select an option" at bounding box center [757, 202] width 17 height 17
click at [616, 256] on span "Select an option" at bounding box center [617, 254] width 17 height 17
click at [616, 256] on input "Select an option" at bounding box center [617, 254] width 17 height 17
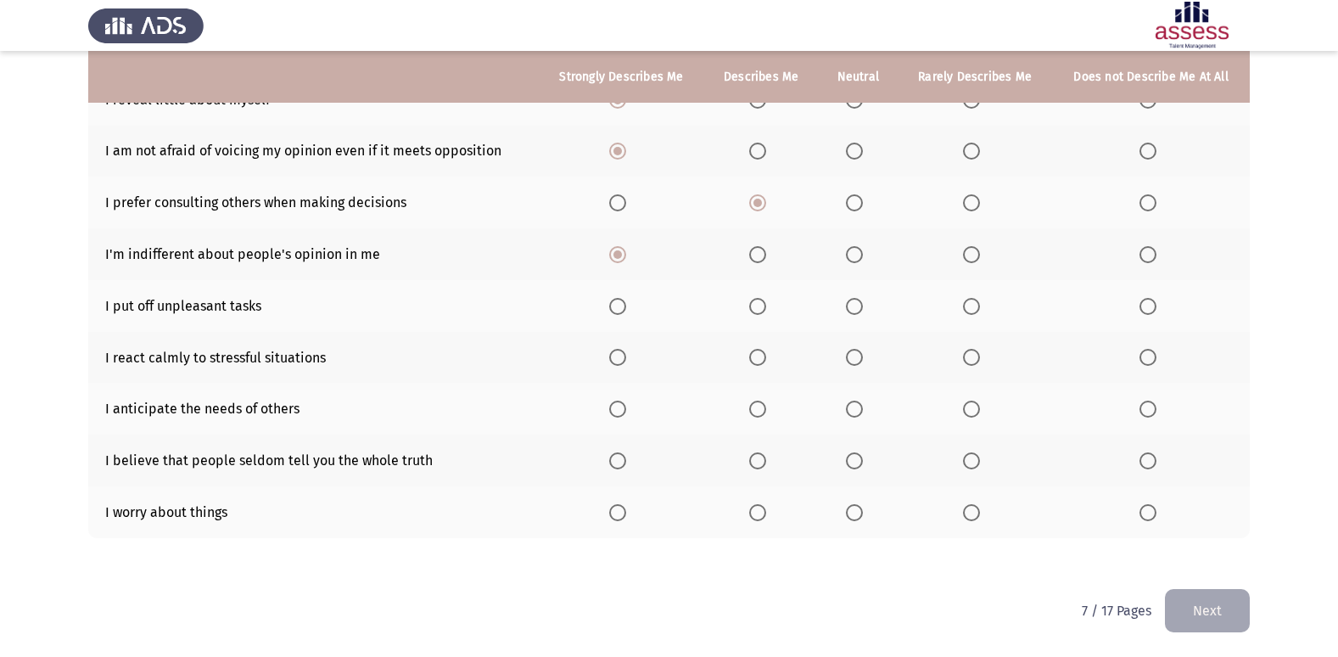
click at [858, 305] on span "Select an option" at bounding box center [854, 306] width 17 height 17
click at [858, 305] on input "Select an option" at bounding box center [854, 306] width 17 height 17
click at [763, 359] on span "Select an option" at bounding box center [757, 357] width 17 height 17
click at [763, 359] on input "Select an option" at bounding box center [757, 357] width 17 height 17
click at [759, 407] on span "Select an option" at bounding box center [757, 408] width 17 height 17
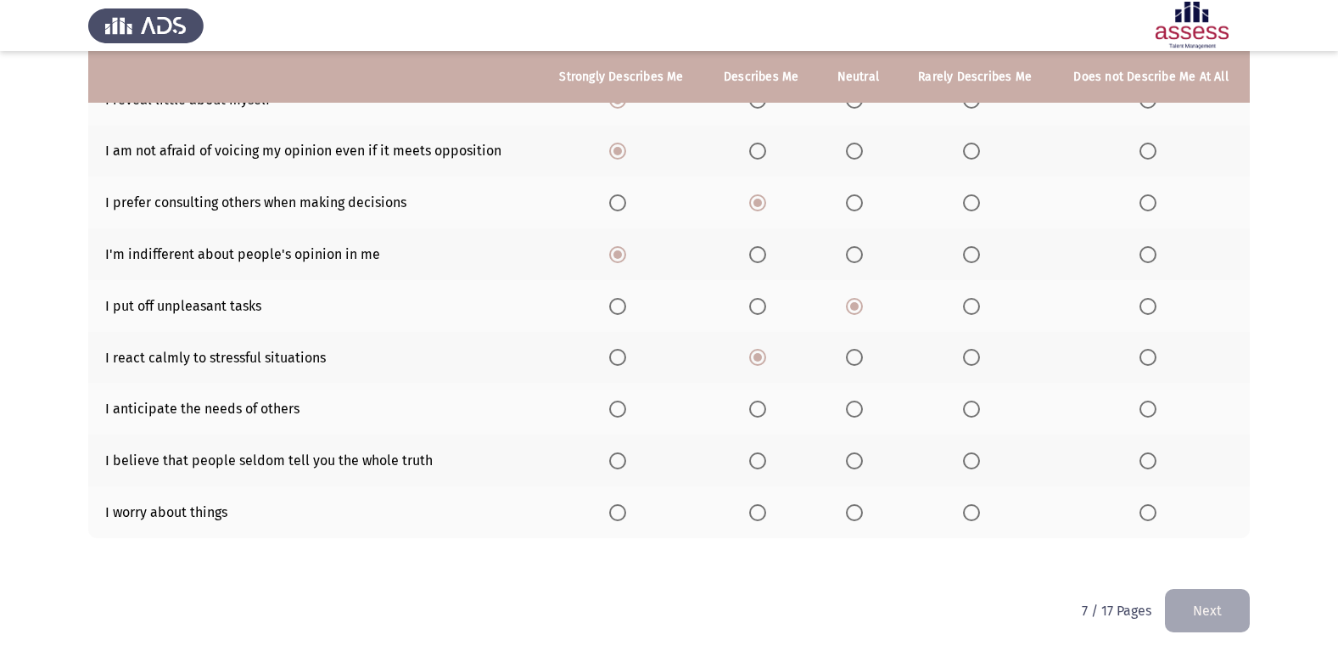
click at [759, 407] on input "Select an option" at bounding box center [757, 408] width 17 height 17
click at [858, 455] on span "Select an option" at bounding box center [854, 460] width 17 height 17
click at [858, 455] on input "Select an option" at bounding box center [854, 460] width 17 height 17
click at [860, 514] on span "Select an option" at bounding box center [854, 512] width 17 height 17
click at [860, 514] on input "Select an option" at bounding box center [854, 512] width 17 height 17
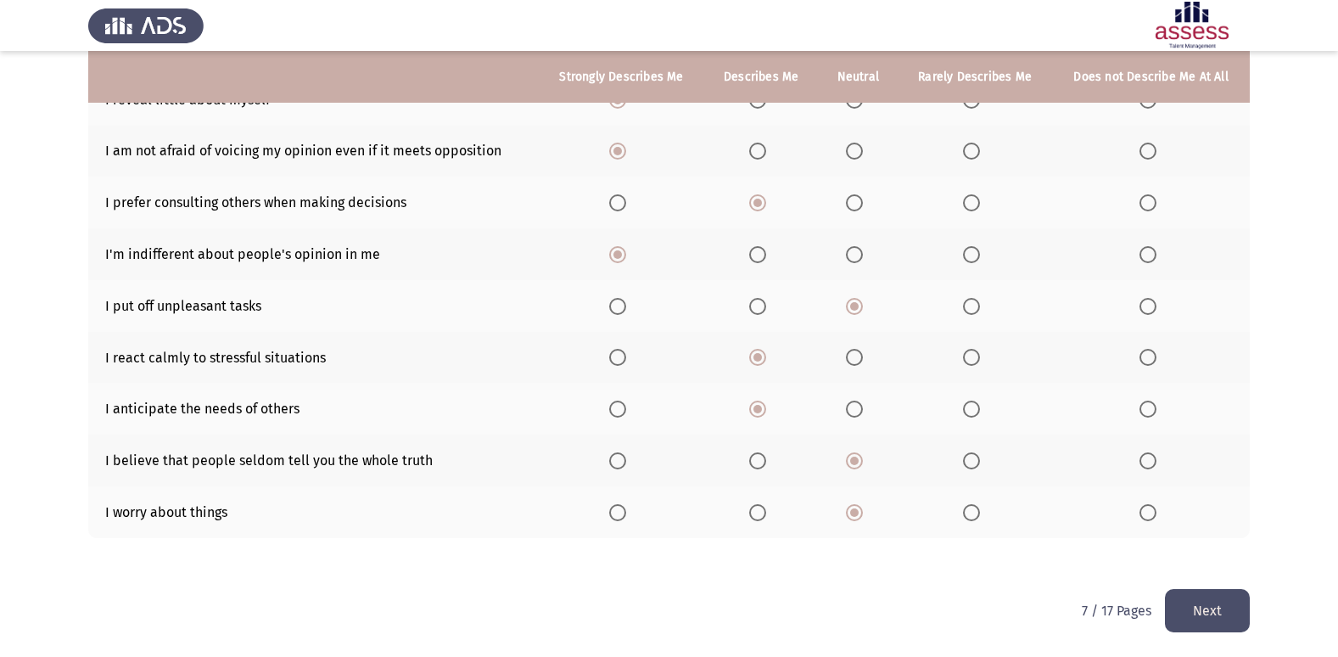
click at [1211, 610] on button "Next" at bounding box center [1207, 610] width 85 height 43
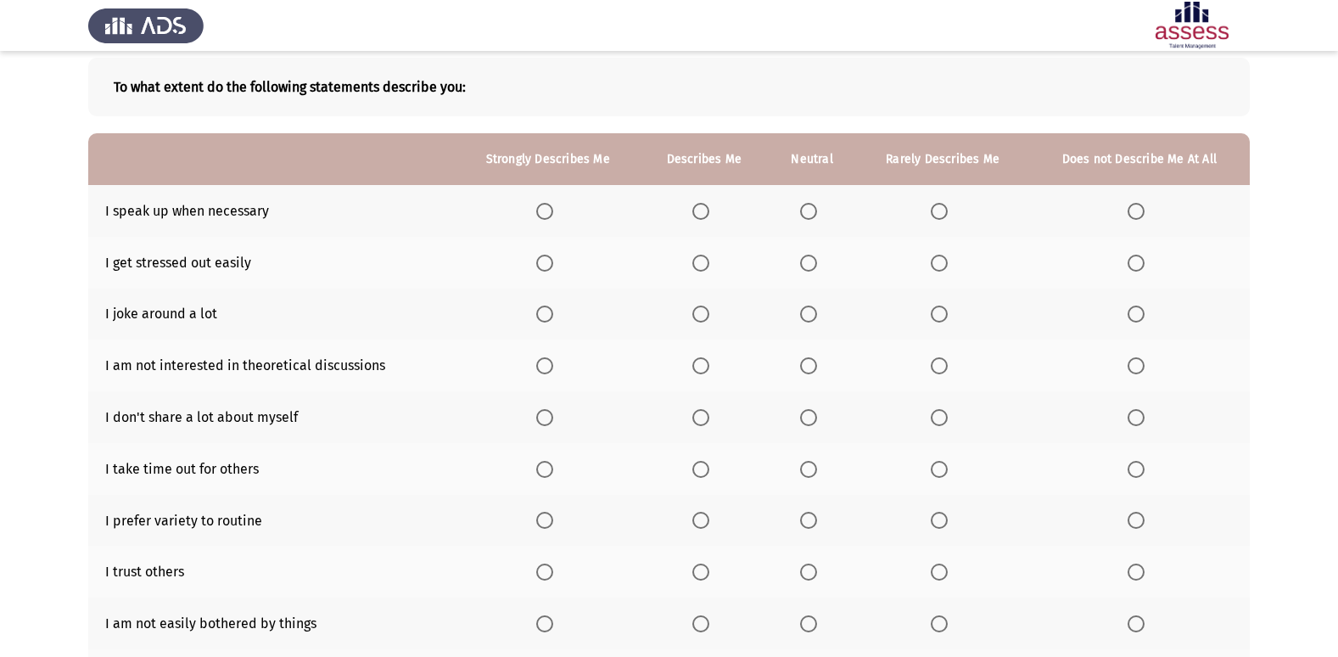
scroll to position [170, 0]
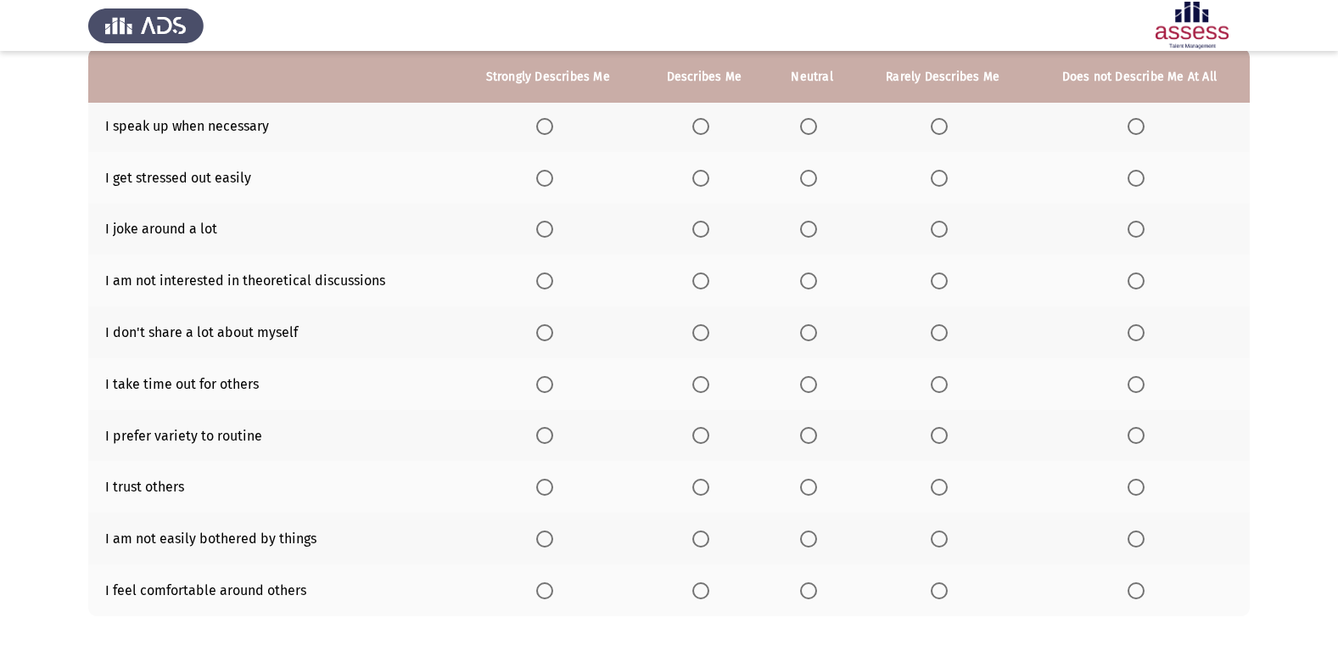
click at [811, 125] on span "Select an option" at bounding box center [808, 126] width 17 height 17
click at [811, 125] on input "Select an option" at bounding box center [808, 126] width 17 height 17
click at [707, 131] on span "Select an option" at bounding box center [700, 126] width 17 height 17
click at [707, 131] on input "Select an option" at bounding box center [700, 126] width 17 height 17
click at [937, 180] on span "Select an option" at bounding box center [938, 178] width 17 height 17
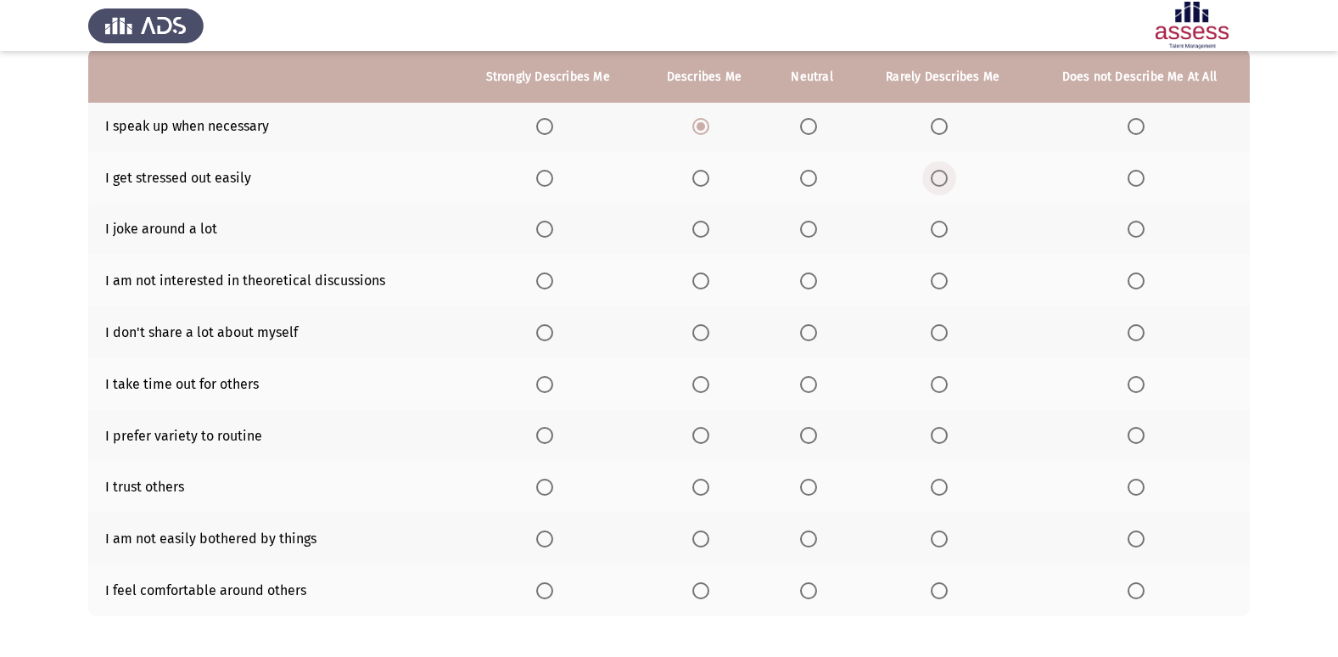
click at [937, 180] on input "Select an option" at bounding box center [938, 178] width 17 height 17
click at [812, 229] on span "Select an option" at bounding box center [808, 229] width 17 height 17
click at [812, 229] on input "Select an option" at bounding box center [808, 229] width 17 height 17
click at [807, 284] on span "Select an option" at bounding box center [808, 280] width 17 height 17
click at [807, 284] on input "Select an option" at bounding box center [808, 280] width 17 height 17
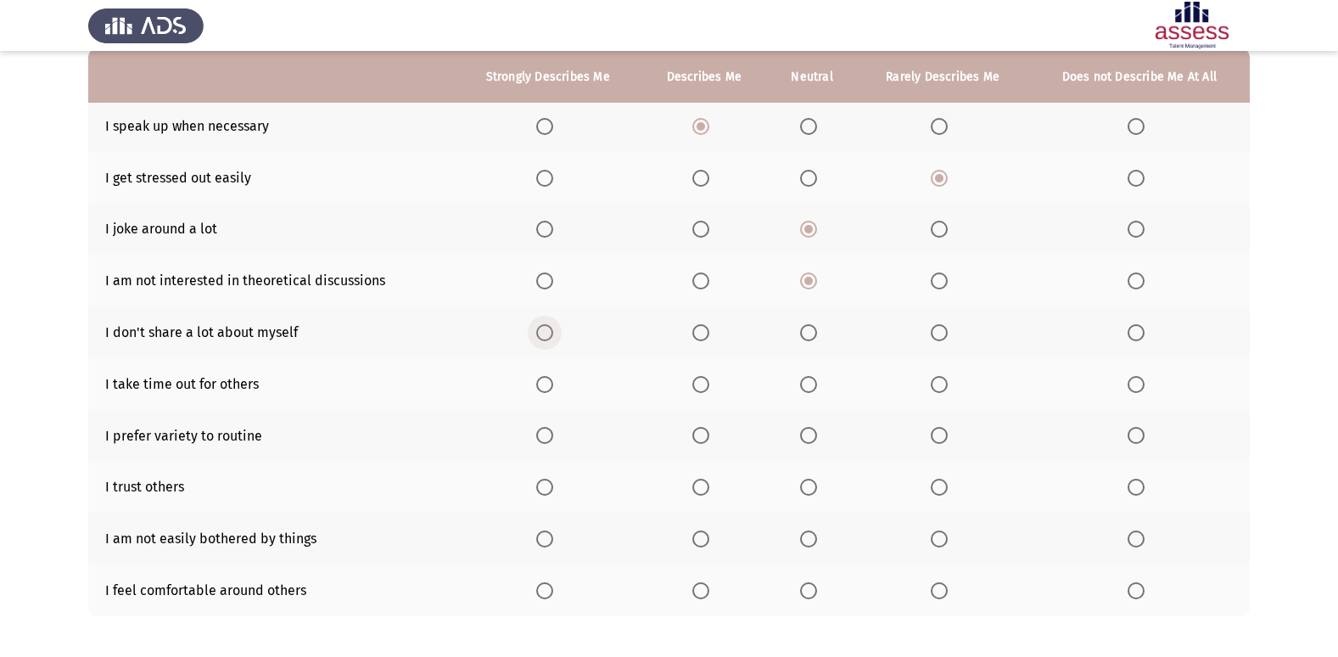
click at [545, 324] on span "Select an option" at bounding box center [544, 332] width 17 height 17
click at [545, 324] on input "Select an option" at bounding box center [544, 332] width 17 height 17
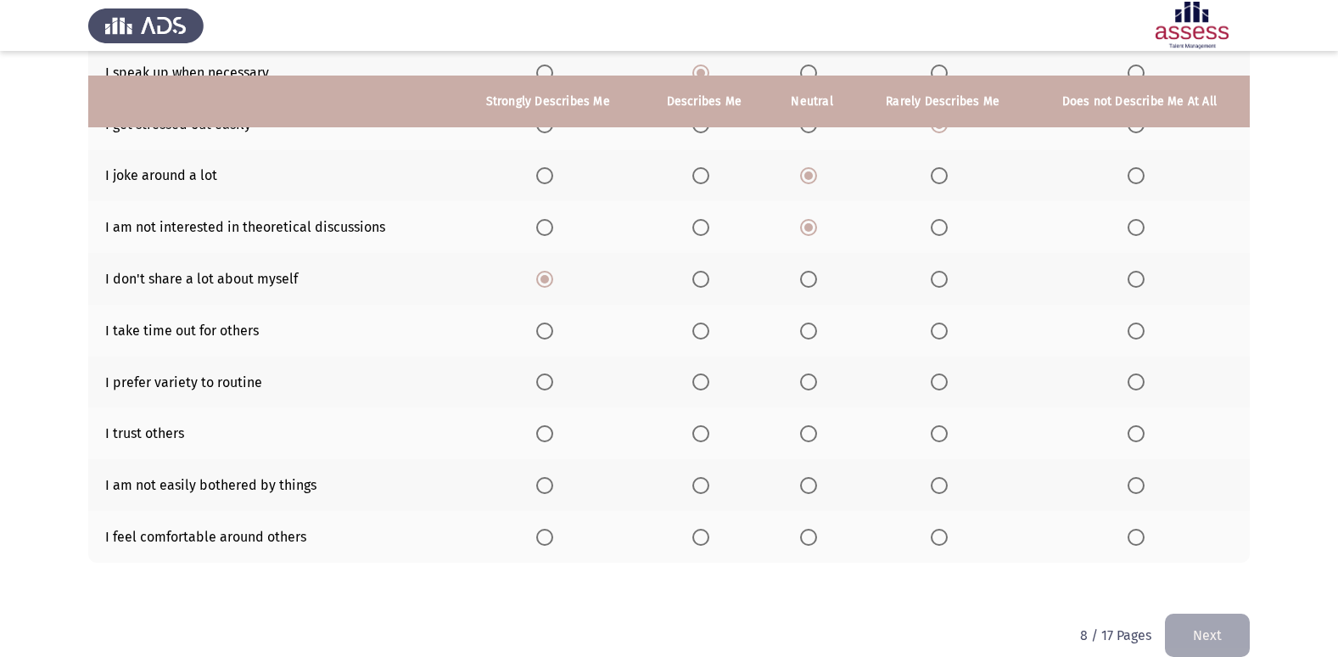
scroll to position [248, 0]
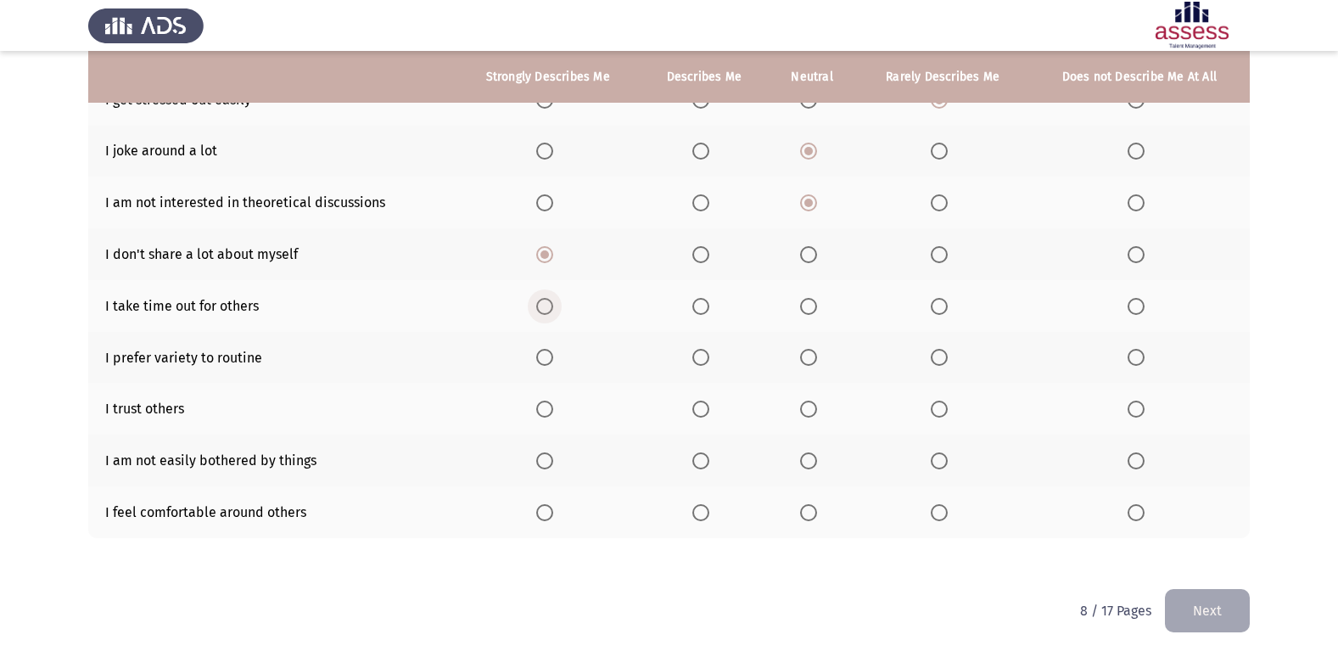
click at [553, 298] on span "Select an option" at bounding box center [544, 306] width 17 height 17
click at [553, 298] on input "Select an option" at bounding box center [544, 306] width 17 height 17
click at [950, 354] on label "Select an option" at bounding box center [942, 357] width 24 height 17
click at [947, 354] on input "Select an option" at bounding box center [938, 357] width 17 height 17
click at [812, 406] on span "Select an option" at bounding box center [808, 408] width 17 height 17
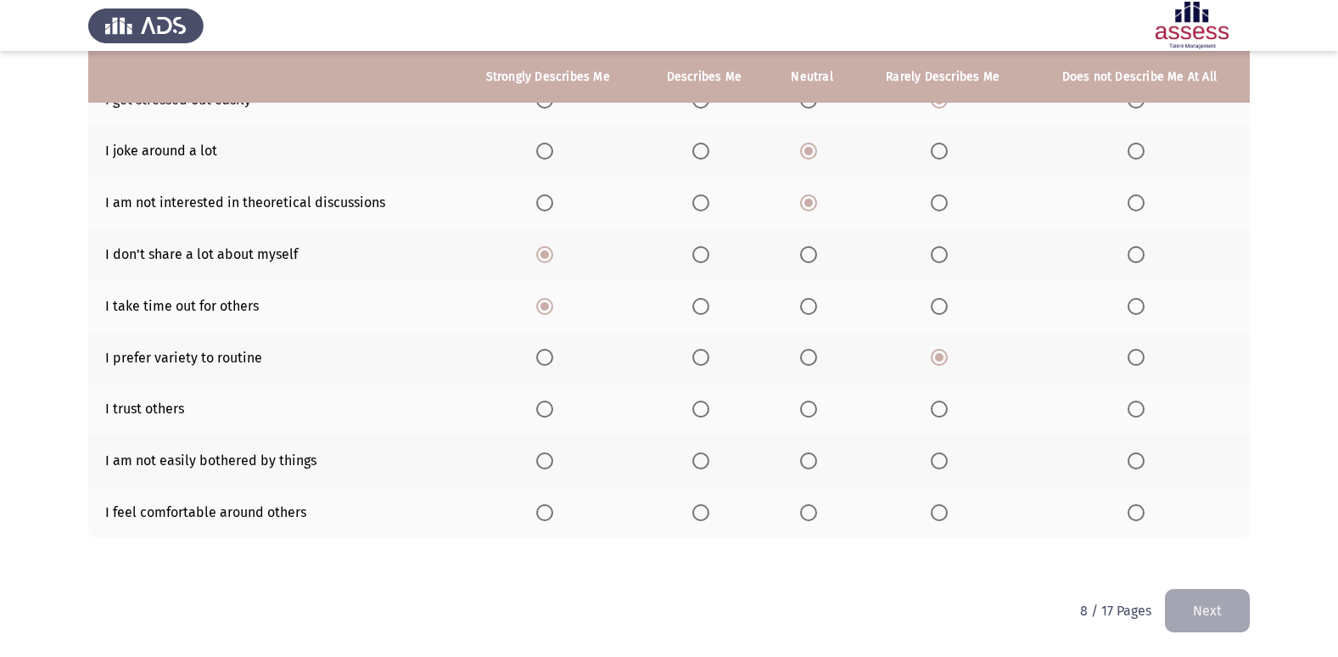
click at [812, 406] on input "Select an option" at bounding box center [808, 408] width 17 height 17
click at [702, 455] on span "Select an option" at bounding box center [700, 460] width 17 height 17
click at [702, 455] on input "Select an option" at bounding box center [700, 460] width 17 height 17
click at [807, 512] on span "Select an option" at bounding box center [808, 512] width 17 height 17
click at [807, 512] on input "Select an option" at bounding box center [808, 512] width 17 height 17
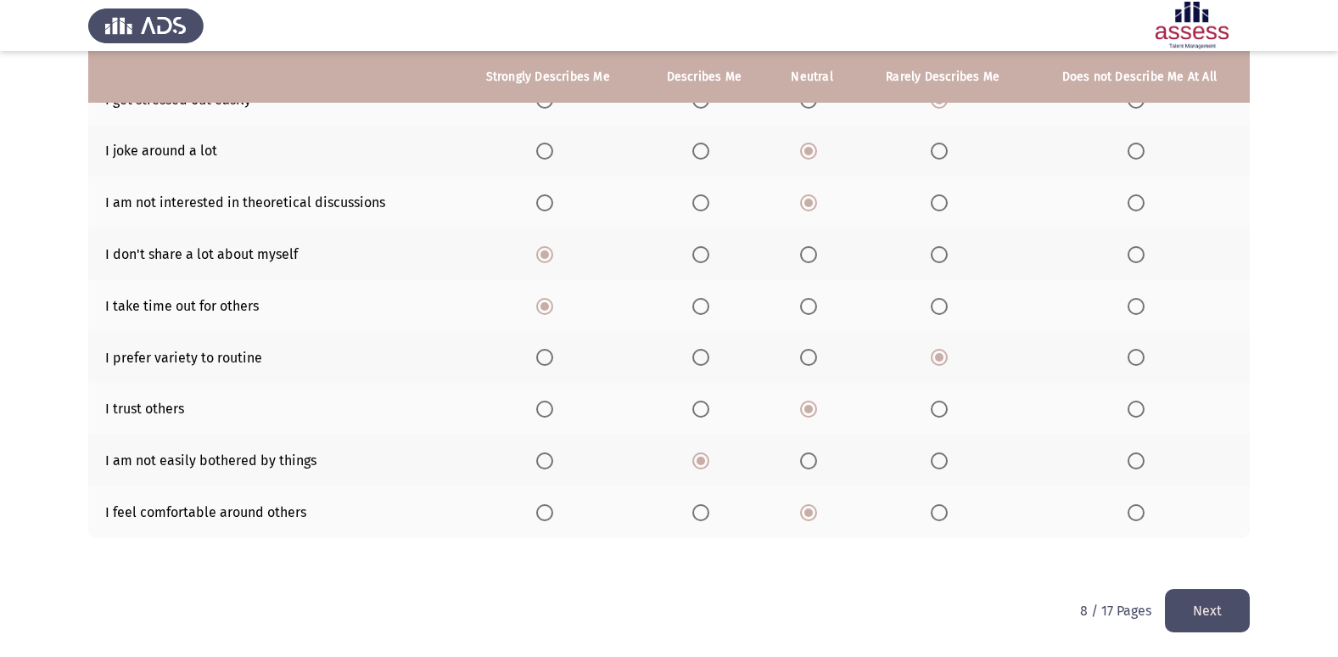
click at [1191, 595] on button "Next" at bounding box center [1207, 610] width 85 height 43
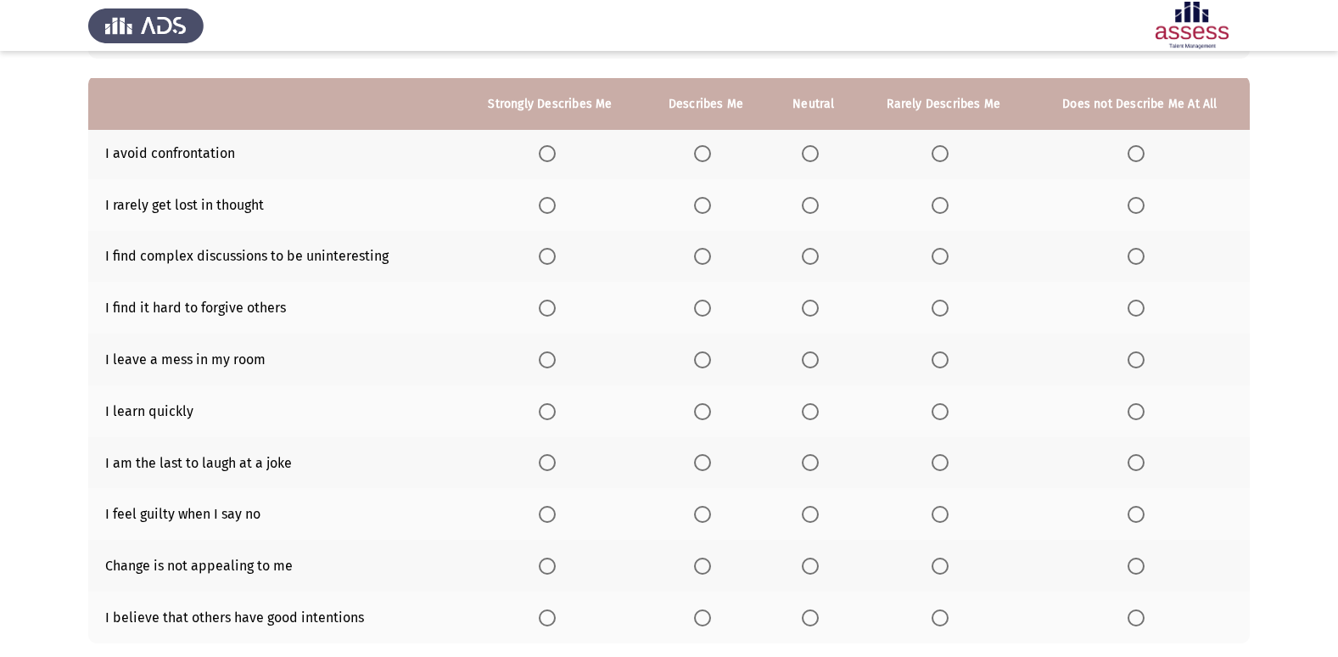
scroll to position [170, 0]
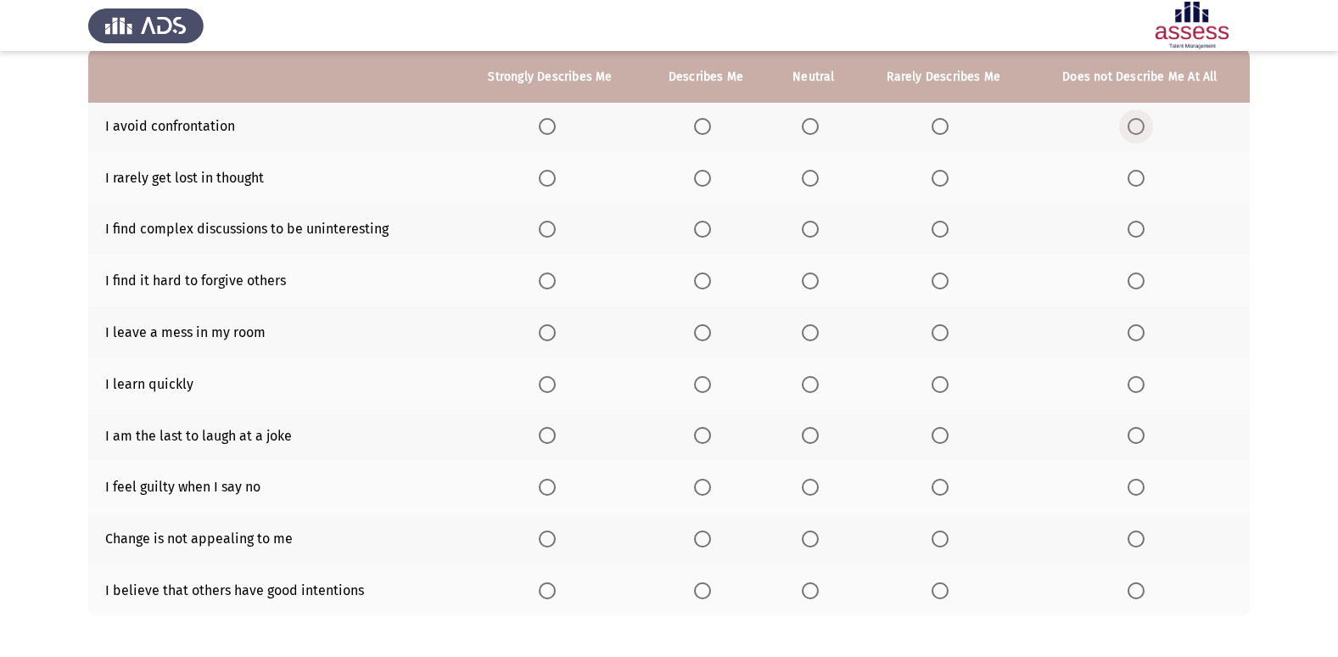
click at [1139, 126] on span "Select an option" at bounding box center [1135, 126] width 17 height 17
click at [1139, 126] on input "Select an option" at bounding box center [1135, 126] width 17 height 17
click at [813, 173] on span "Select an option" at bounding box center [810, 178] width 17 height 17
click at [813, 173] on input "Select an option" at bounding box center [810, 178] width 17 height 17
click at [1145, 226] on label "Select an option" at bounding box center [1139, 229] width 24 height 17
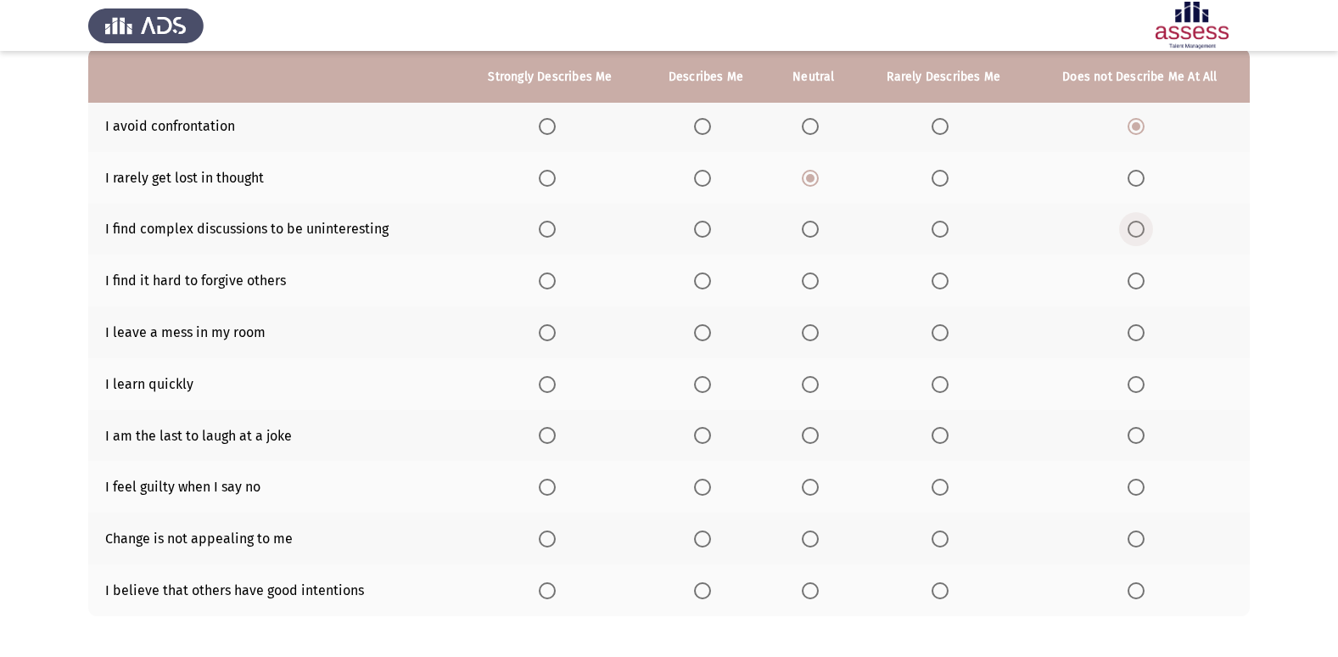
click at [1144, 226] on input "Select an option" at bounding box center [1135, 229] width 17 height 17
click at [707, 272] on span "Select an option" at bounding box center [702, 280] width 17 height 17
click at [707, 272] on input "Select an option" at bounding box center [702, 280] width 17 height 17
click at [515, 319] on th at bounding box center [550, 332] width 184 height 52
click at [547, 336] on span "Select an option" at bounding box center [547, 332] width 17 height 17
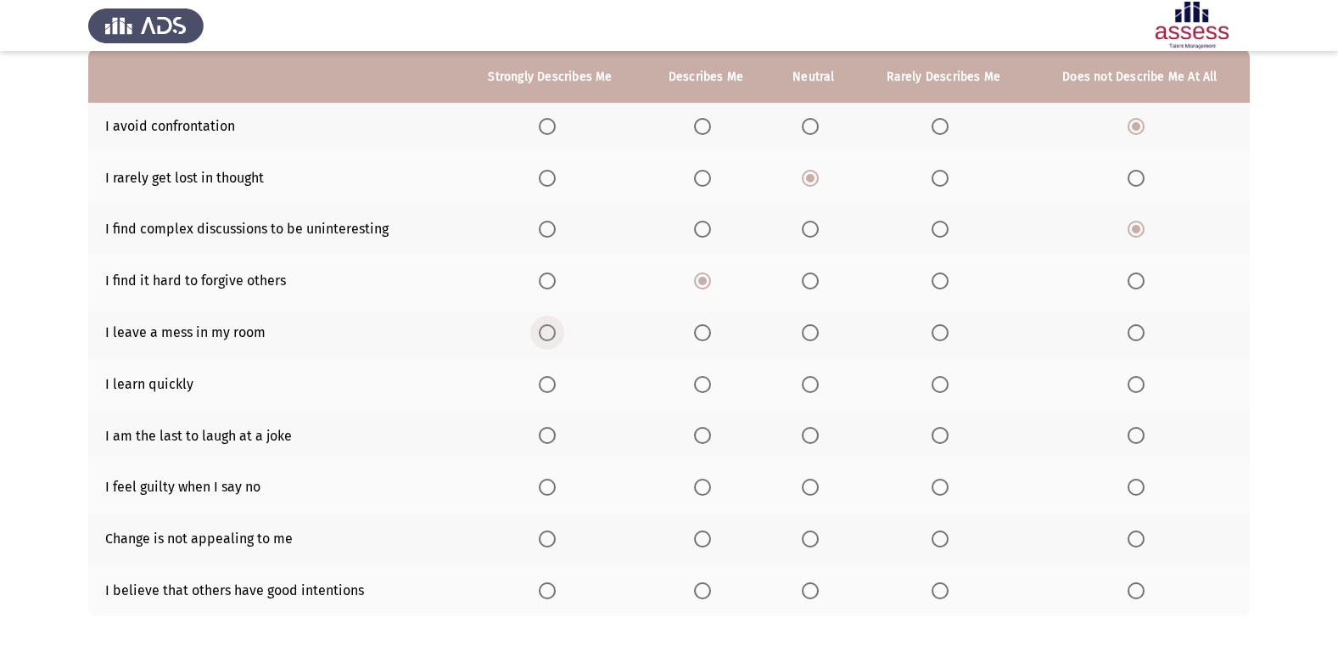
click at [547, 336] on input "Select an option" at bounding box center [547, 332] width 17 height 17
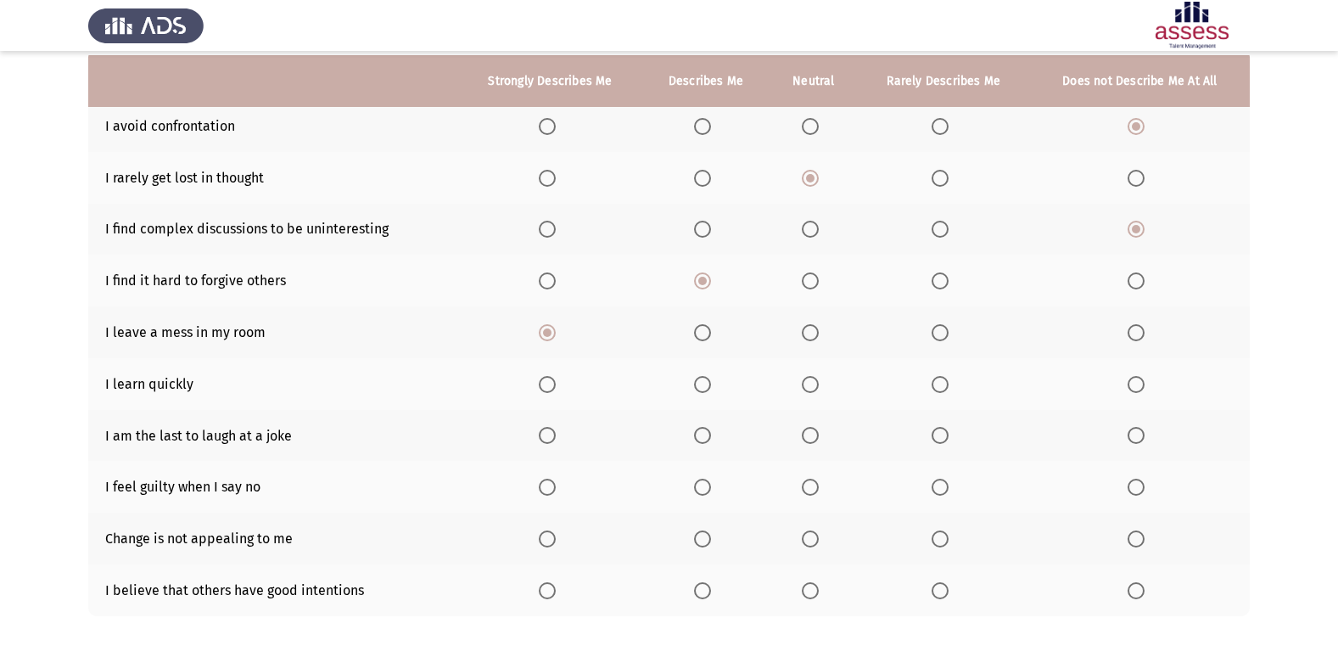
scroll to position [248, 0]
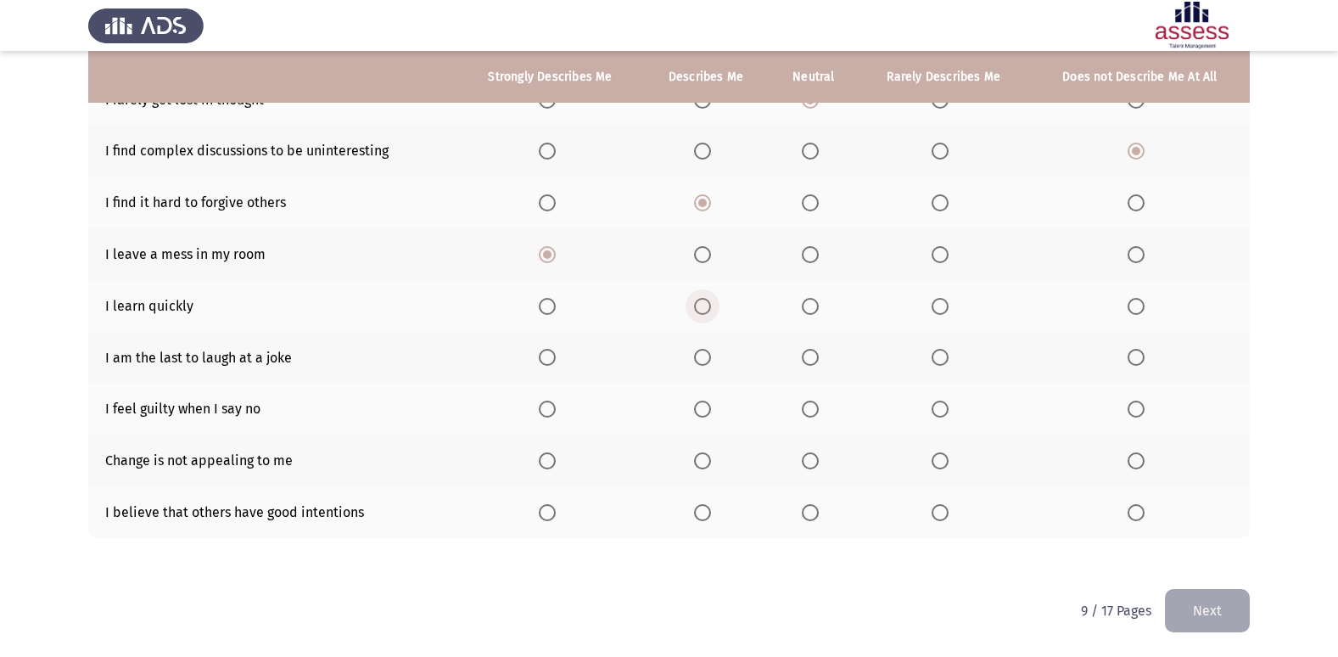
click at [705, 310] on span "Select an option" at bounding box center [702, 306] width 17 height 17
click at [705, 310] on input "Select an option" at bounding box center [702, 306] width 17 height 17
click at [1130, 359] on span "Select an option" at bounding box center [1135, 357] width 17 height 17
click at [1130, 359] on input "Select an option" at bounding box center [1135, 357] width 17 height 17
click at [1131, 411] on span "Select an option" at bounding box center [1135, 408] width 17 height 17
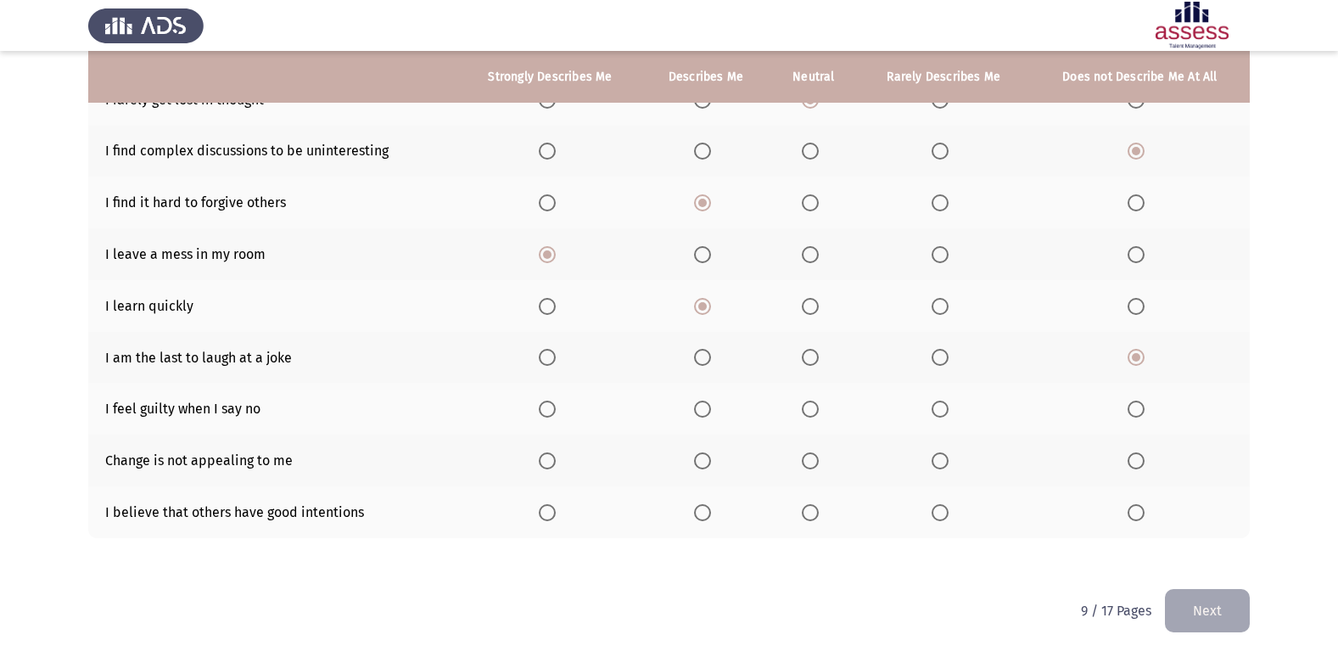
click at [1131, 411] on input "Select an option" at bounding box center [1135, 408] width 17 height 17
click at [709, 462] on span "Select an option" at bounding box center [702, 460] width 17 height 17
click at [709, 462] on input "Select an option" at bounding box center [702, 460] width 17 height 17
click at [816, 517] on span "Select an option" at bounding box center [810, 512] width 17 height 17
click at [816, 517] on input "Select an option" at bounding box center [810, 512] width 17 height 17
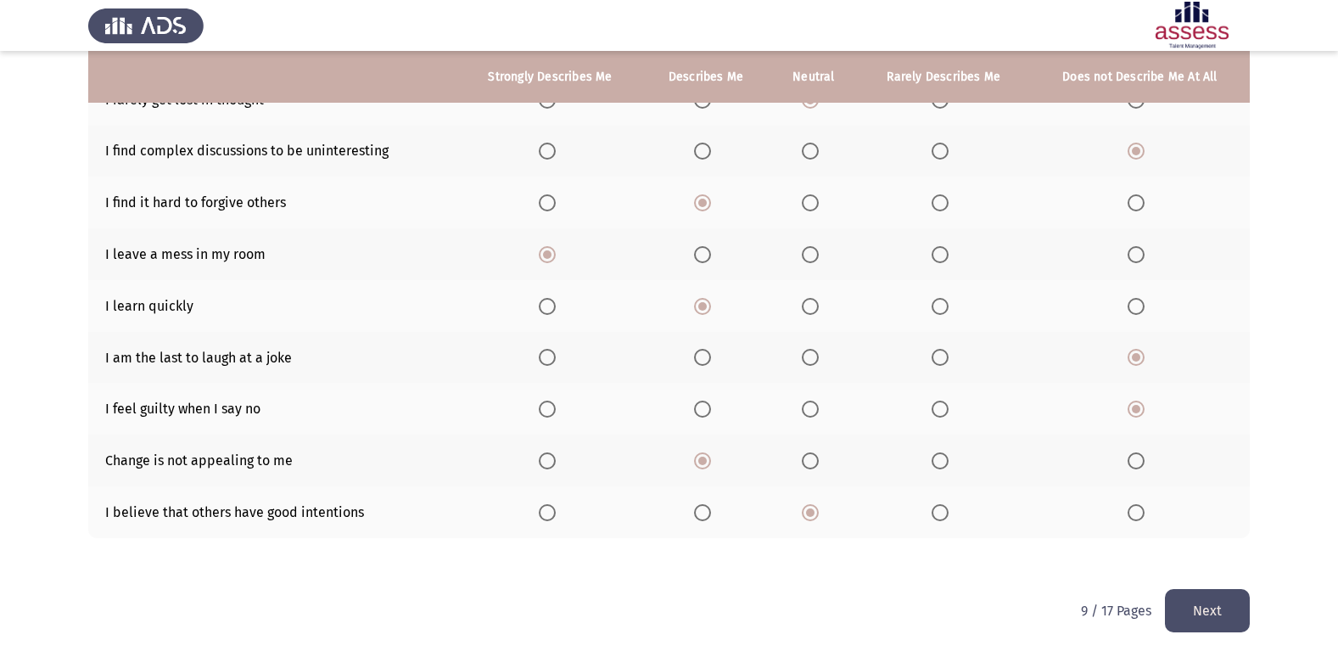
click at [1232, 611] on button "Next" at bounding box center [1207, 610] width 85 height 43
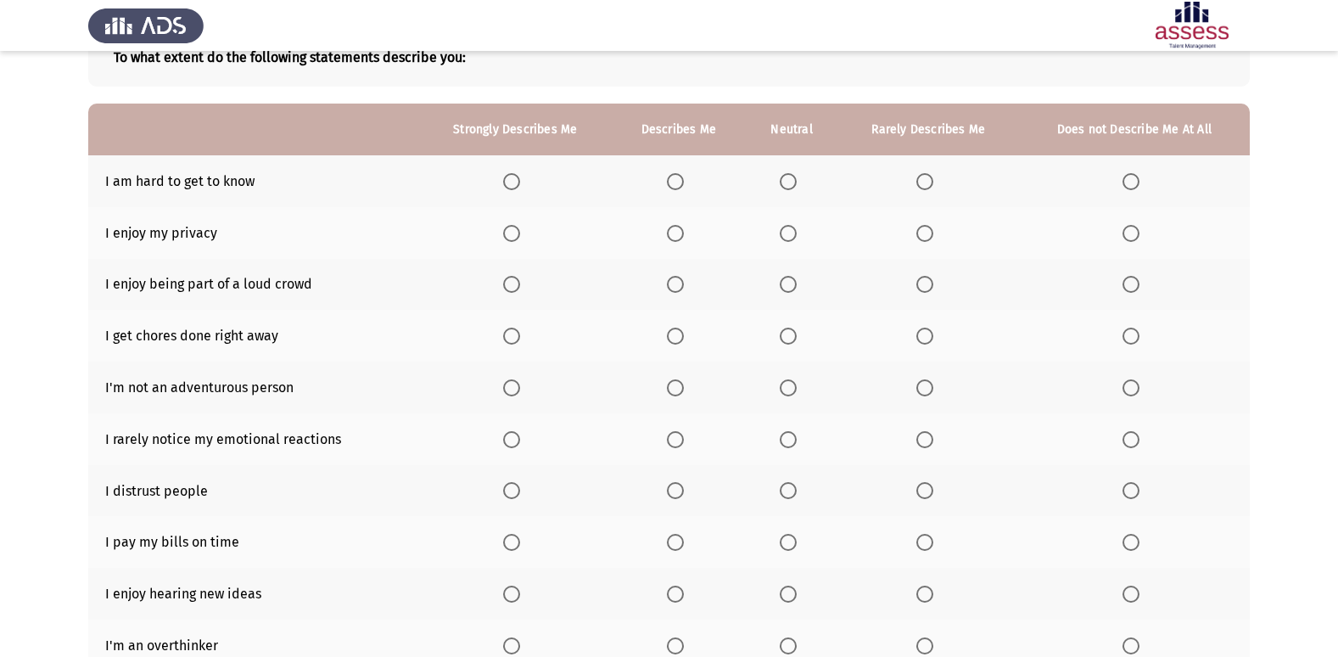
scroll to position [85, 0]
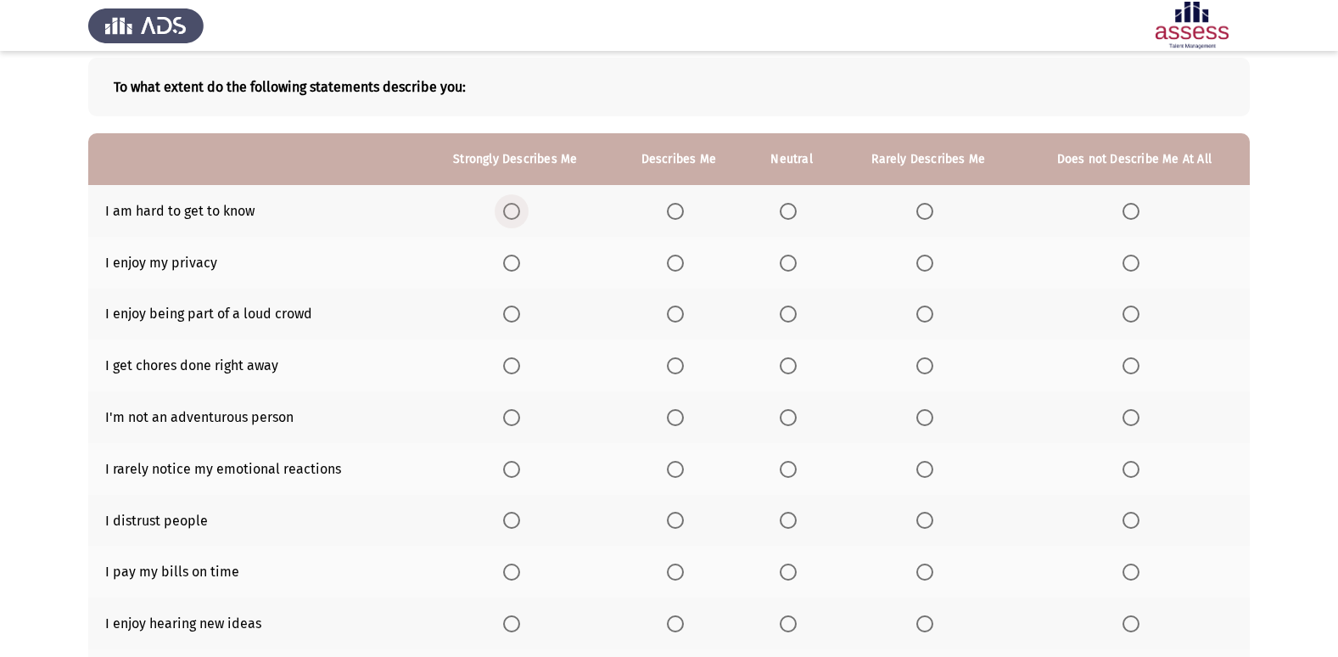
click at [516, 209] on span "Select an option" at bounding box center [511, 211] width 17 height 17
click at [516, 209] on input "Select an option" at bounding box center [511, 211] width 17 height 17
click at [676, 265] on span "Select an option" at bounding box center [675, 262] width 17 height 17
click at [676, 265] on input "Select an option" at bounding box center [675, 262] width 17 height 17
click at [506, 260] on span "Select an option" at bounding box center [511, 262] width 17 height 17
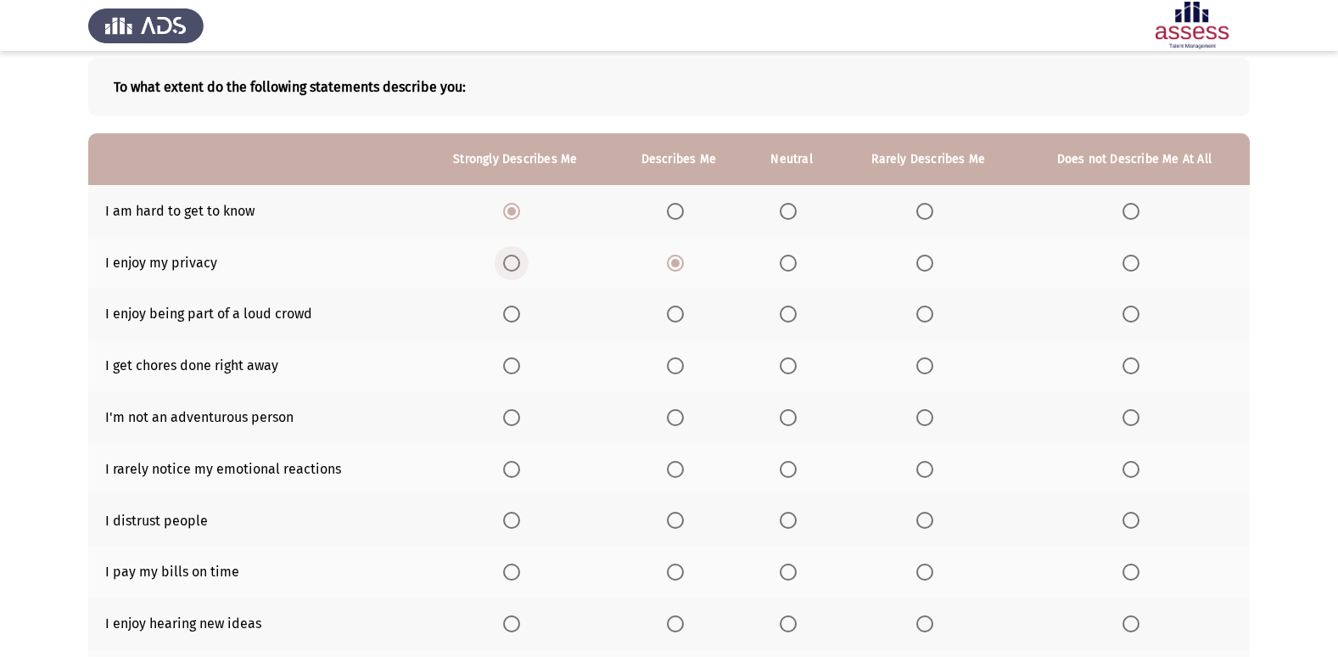
click at [506, 260] on input "Select an option" at bounding box center [511, 262] width 17 height 17
click at [782, 314] on span "Select an option" at bounding box center [787, 313] width 17 height 17
click at [782, 314] on input "Select an option" at bounding box center [787, 313] width 17 height 17
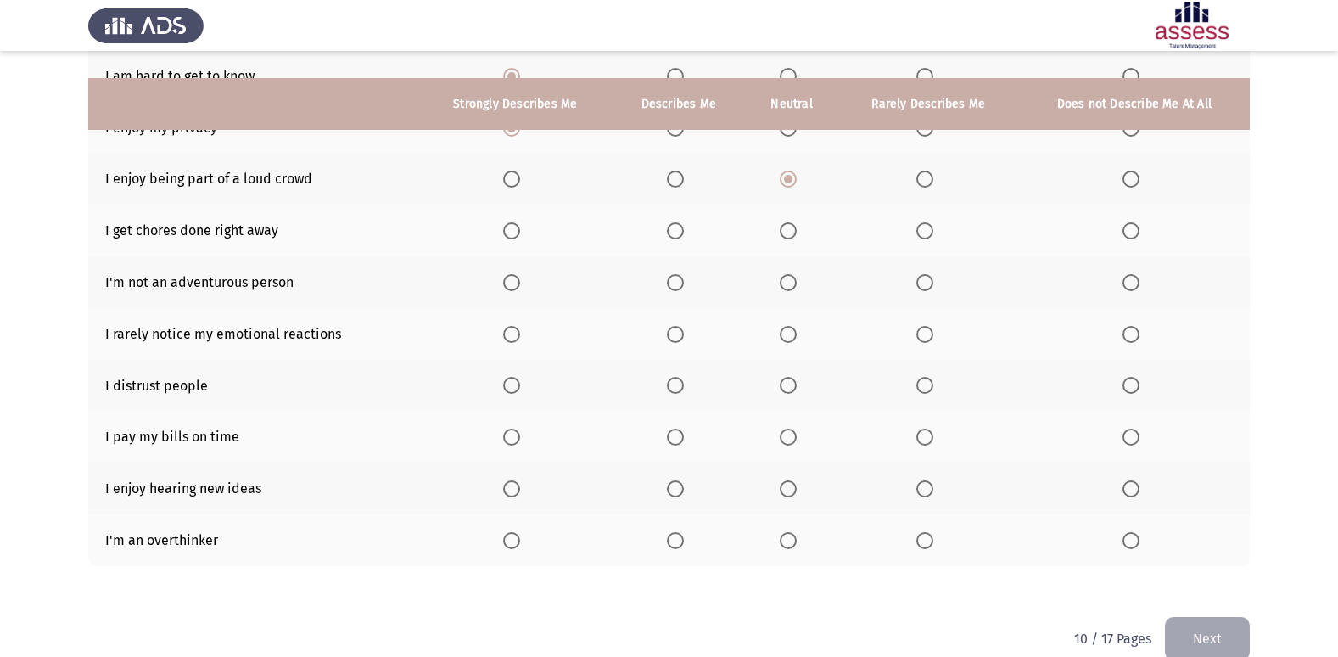
scroll to position [248, 0]
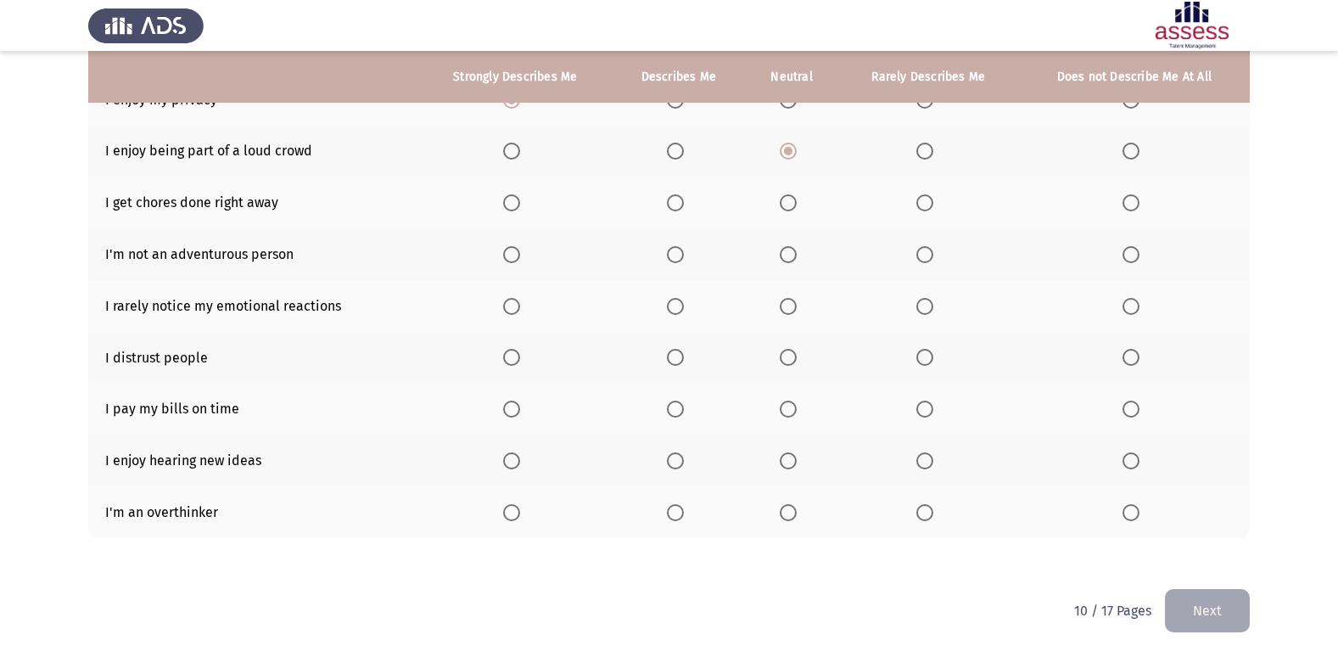
click at [792, 205] on span "Select an option" at bounding box center [787, 202] width 17 height 17
click at [792, 205] on input "Select an option" at bounding box center [787, 202] width 17 height 17
click at [786, 254] on span "Select an option" at bounding box center [787, 254] width 17 height 17
click at [786, 254] on input "Select an option" at bounding box center [787, 254] width 17 height 17
click at [1098, 301] on th at bounding box center [1134, 306] width 231 height 52
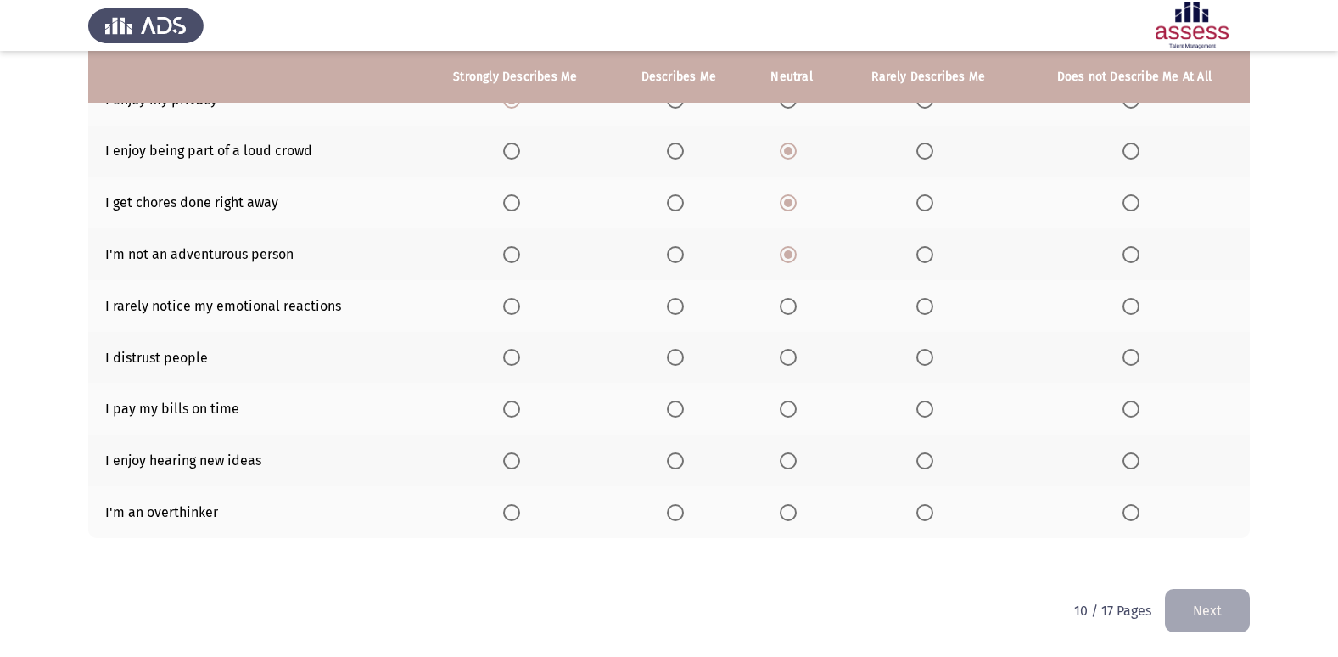
click at [1126, 310] on span "Select an option" at bounding box center [1130, 306] width 17 height 17
click at [1126, 310] on input "Select an option" at bounding box center [1130, 306] width 17 height 17
click at [789, 355] on span "Select an option" at bounding box center [787, 357] width 17 height 17
click at [789, 355] on input "Select an option" at bounding box center [787, 357] width 17 height 17
click at [679, 393] on th at bounding box center [678, 409] width 133 height 52
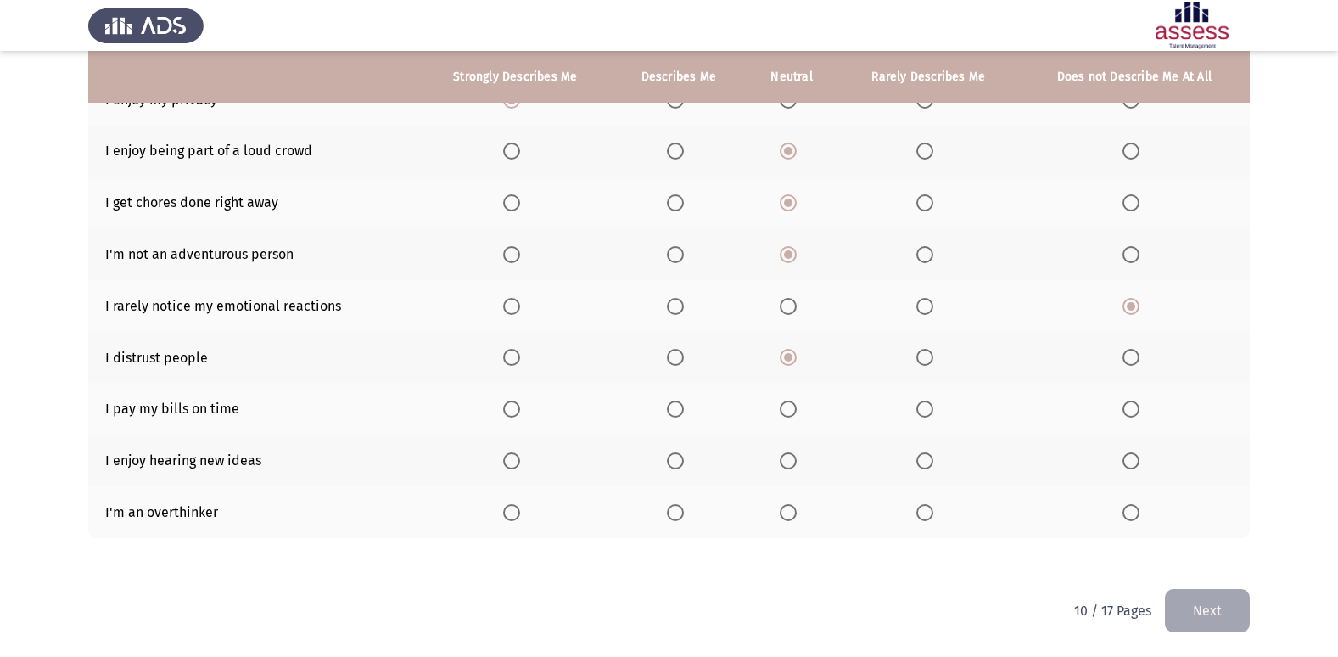
click at [673, 410] on span "Select an option" at bounding box center [675, 408] width 17 height 17
click at [673, 410] on input "Select an option" at bounding box center [675, 408] width 17 height 17
click at [676, 456] on span "Select an option" at bounding box center [675, 460] width 17 height 17
click at [676, 456] on input "Select an option" at bounding box center [675, 460] width 17 height 17
click at [790, 511] on span "Select an option" at bounding box center [787, 512] width 17 height 17
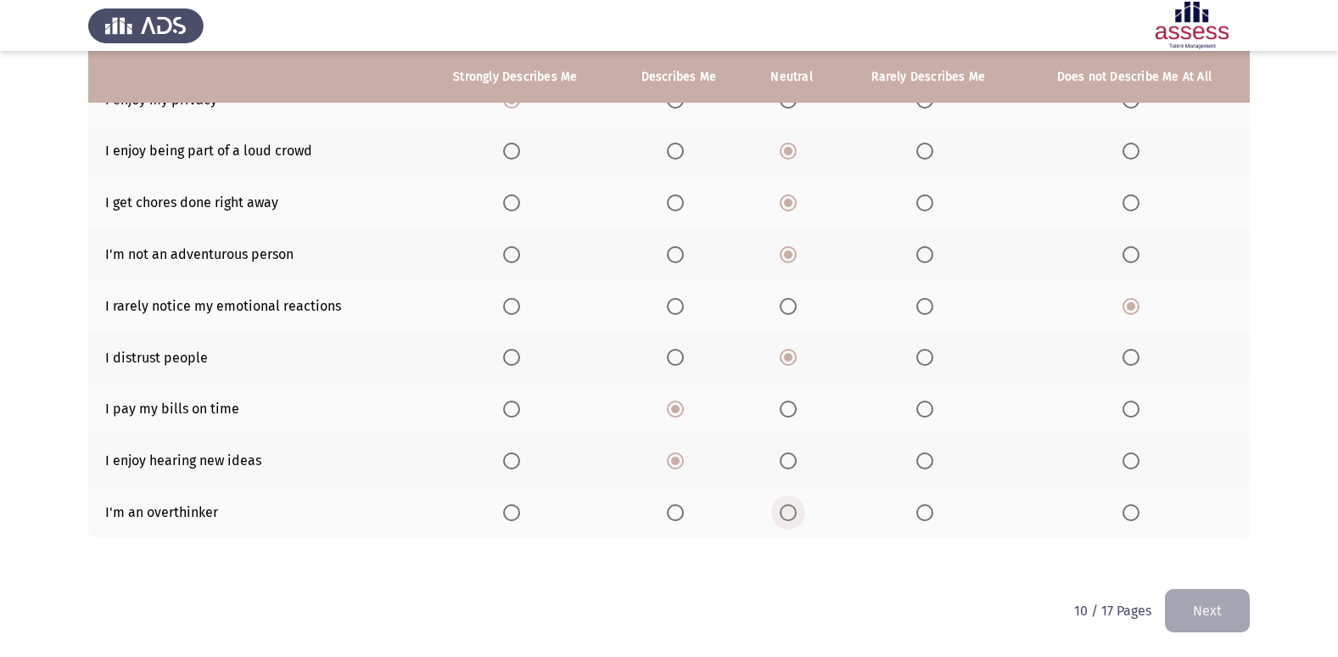
click at [790, 511] on input "Select an option" at bounding box center [787, 512] width 17 height 17
click at [1201, 602] on button "Next" at bounding box center [1207, 610] width 85 height 43
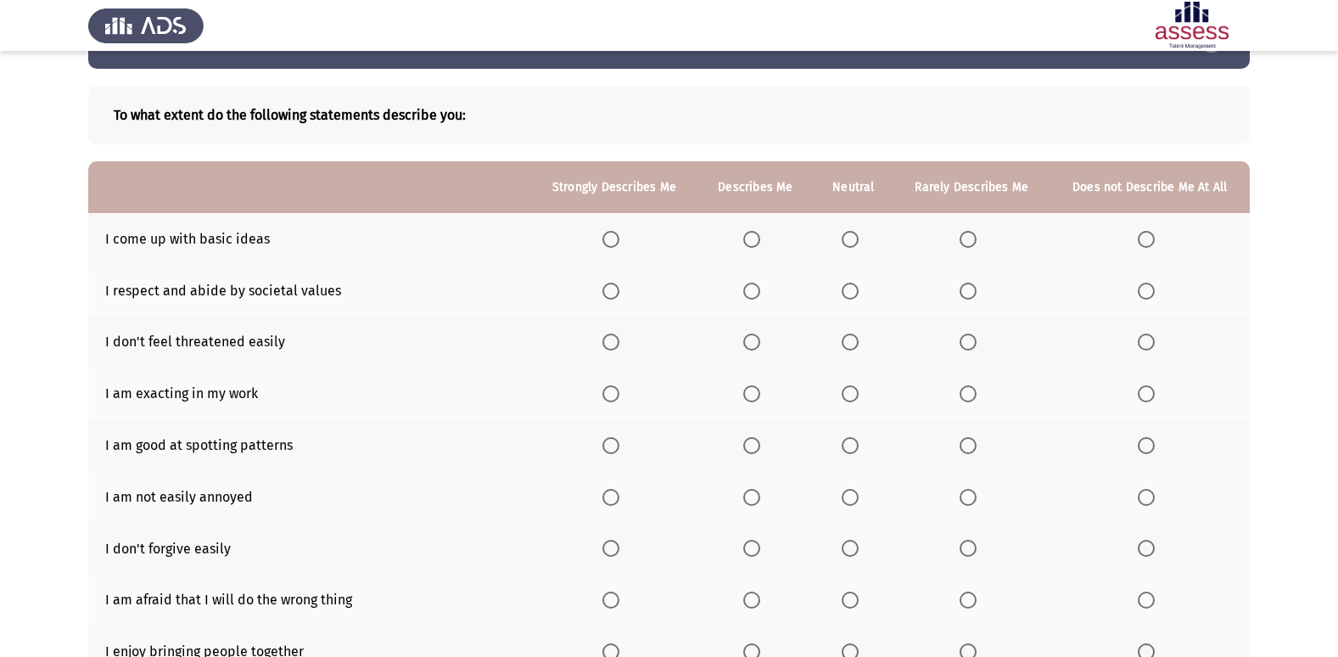
scroll to position [85, 0]
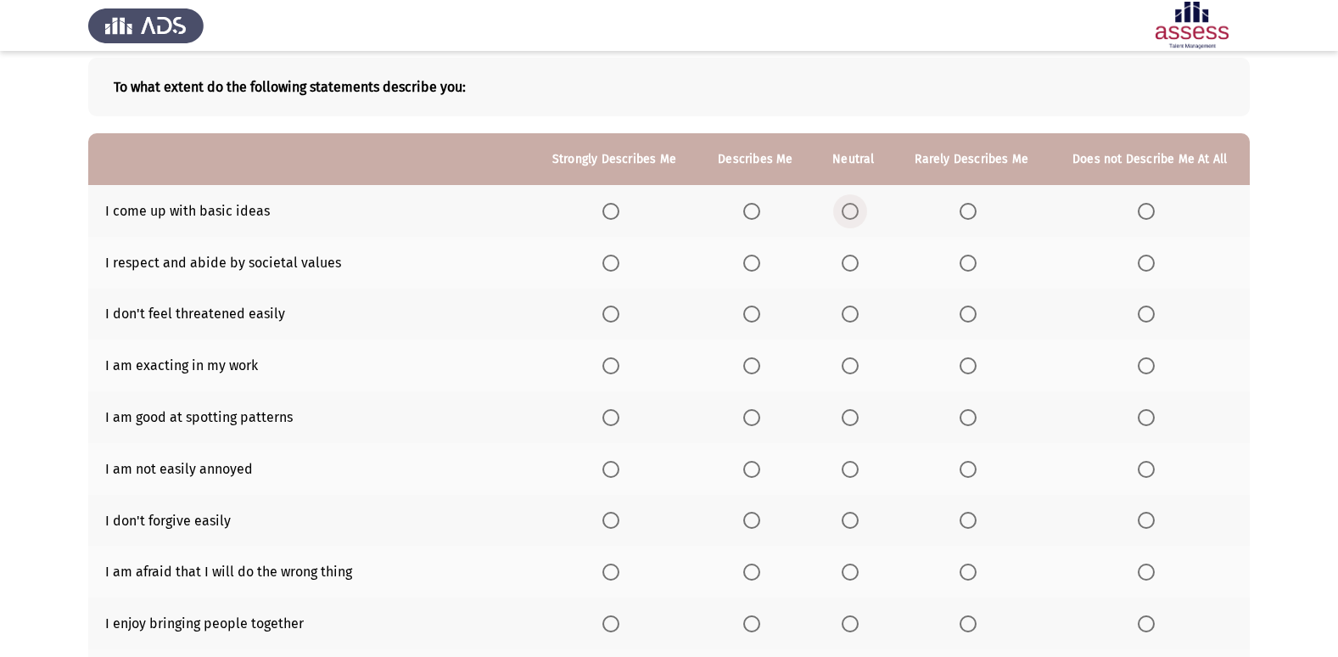
click at [857, 209] on span "Select an option" at bounding box center [849, 211] width 17 height 17
click at [857, 209] on input "Select an option" at bounding box center [849, 211] width 17 height 17
click at [854, 256] on span "Select an option" at bounding box center [849, 262] width 17 height 17
click at [854, 256] on input "Select an option" at bounding box center [849, 262] width 17 height 17
click at [750, 316] on span "Select an option" at bounding box center [751, 313] width 17 height 17
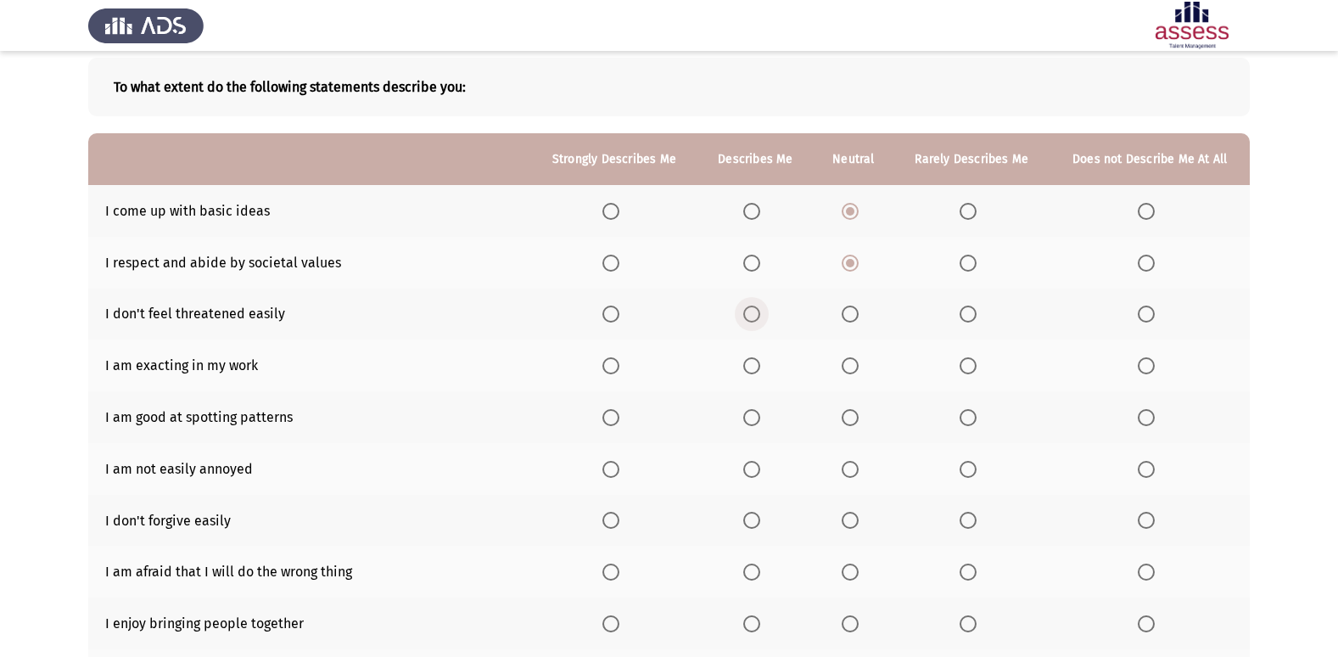
click at [750, 316] on input "Select an option" at bounding box center [751, 313] width 17 height 17
click at [848, 365] on span "Select an option" at bounding box center [849, 365] width 17 height 17
click at [848, 365] on input "Select an option" at bounding box center [849, 365] width 17 height 17
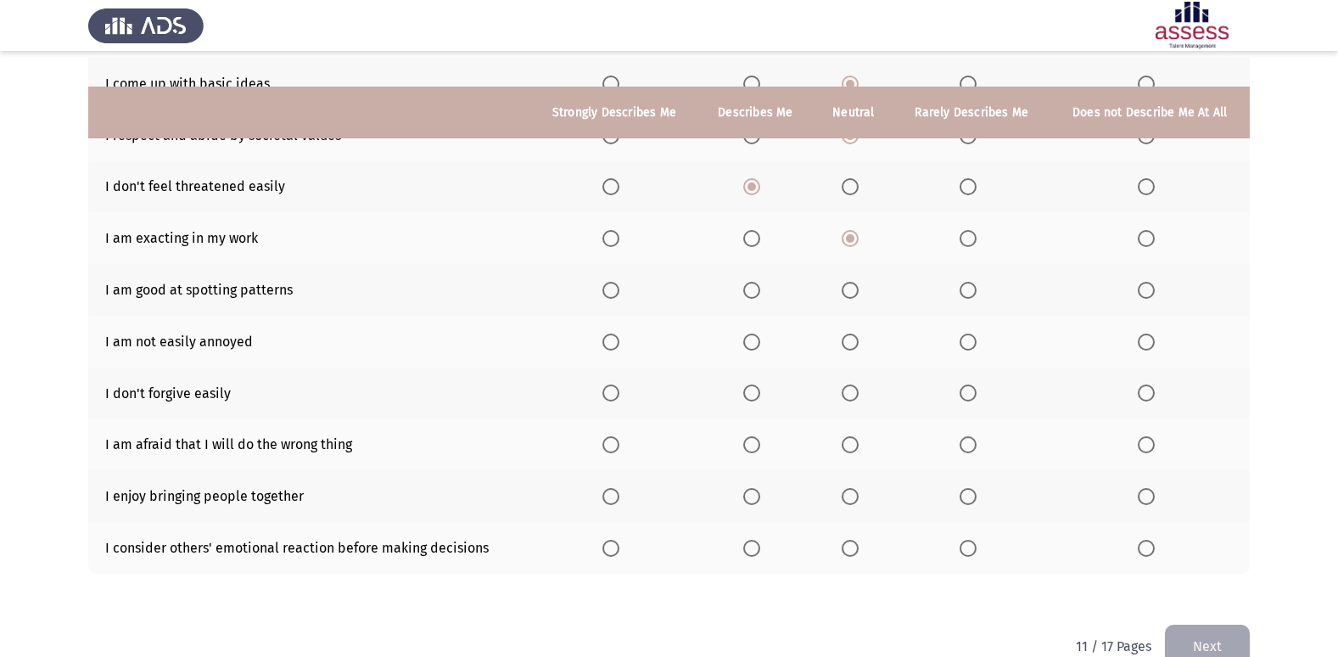
scroll to position [248, 0]
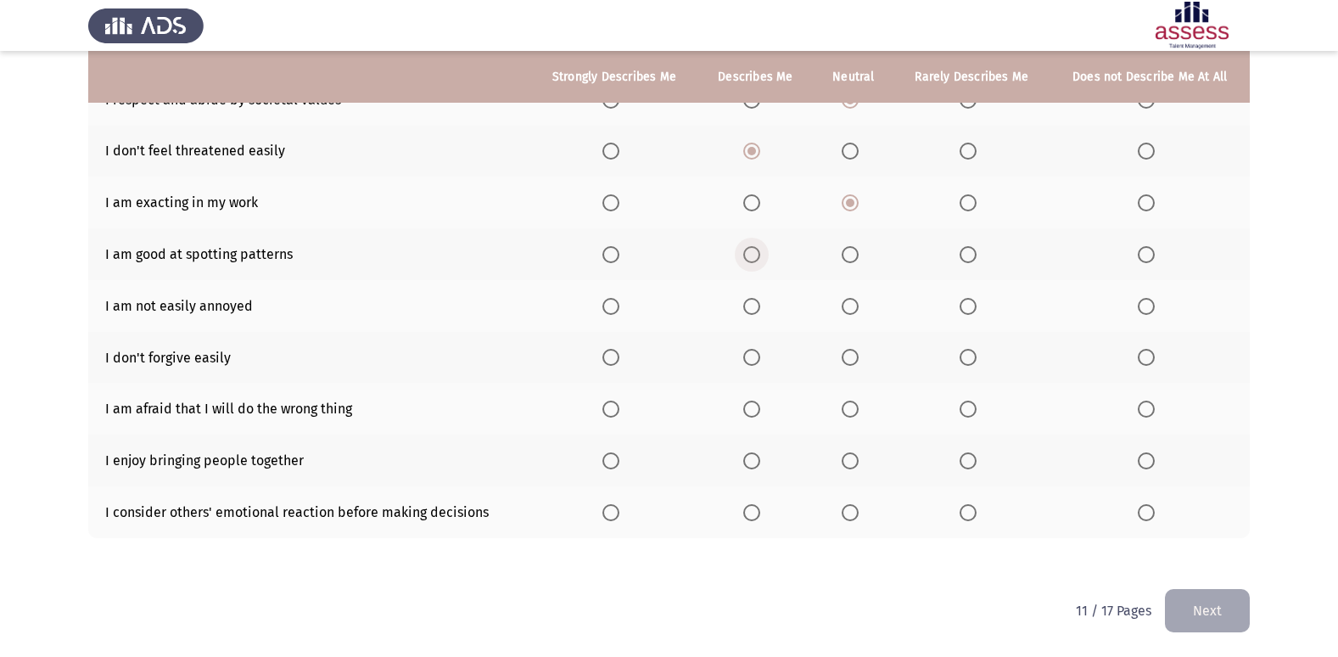
click at [757, 259] on span "Select an option" at bounding box center [751, 254] width 17 height 17
click at [757, 259] on input "Select an option" at bounding box center [751, 254] width 17 height 17
click at [755, 300] on span "Select an option" at bounding box center [751, 306] width 17 height 17
click at [755, 300] on input "Select an option" at bounding box center [751, 306] width 17 height 17
click at [750, 351] on span "Select an option" at bounding box center [751, 357] width 17 height 17
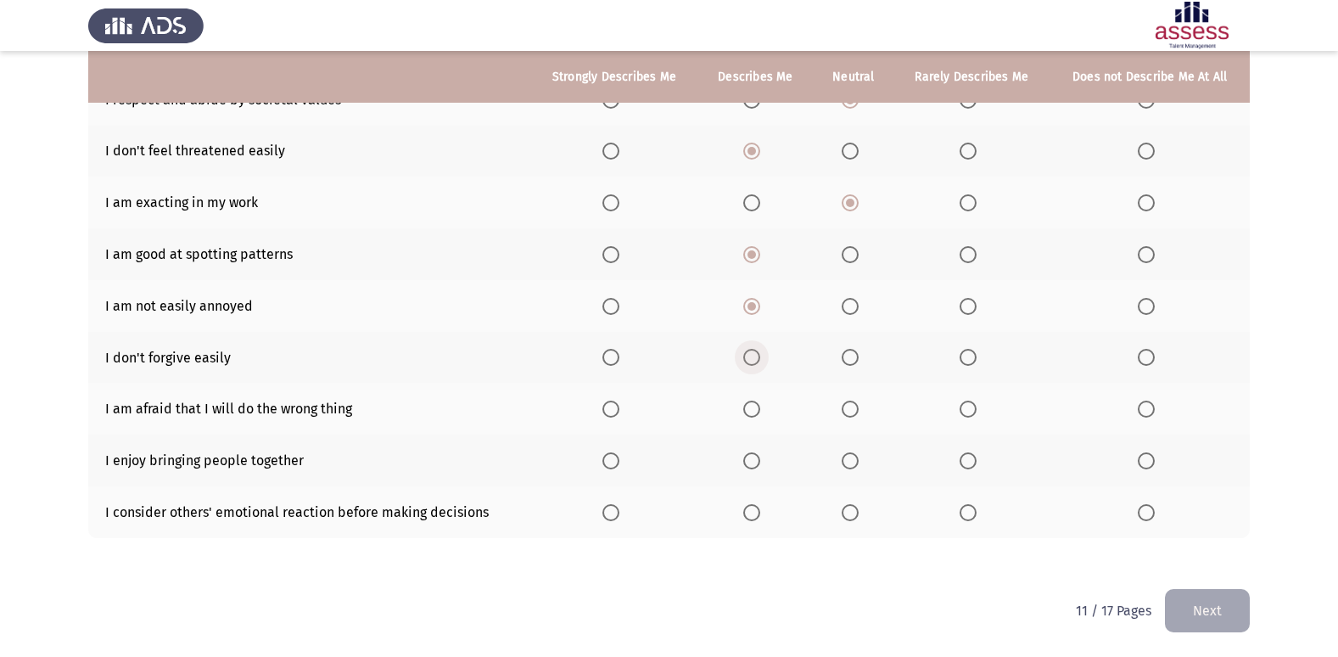
click at [750, 351] on input "Select an option" at bounding box center [751, 357] width 17 height 17
click at [962, 410] on span "Select an option" at bounding box center [967, 408] width 17 height 17
click at [962, 410] on input "Select an option" at bounding box center [967, 408] width 17 height 17
click at [746, 460] on span "Select an option" at bounding box center [751, 460] width 17 height 17
click at [746, 460] on input "Select an option" at bounding box center [751, 460] width 17 height 17
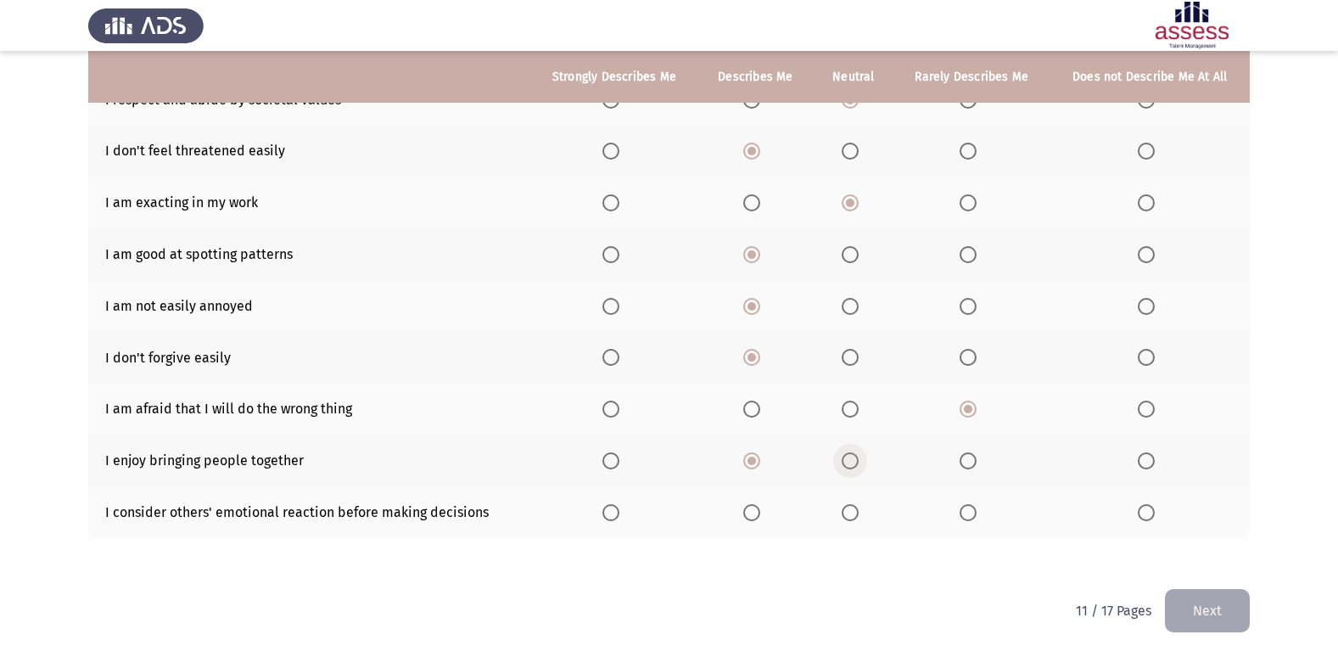
click at [853, 457] on span "Select an option" at bounding box center [849, 460] width 17 height 17
click at [853, 457] on input "Select an option" at bounding box center [849, 460] width 17 height 17
click at [608, 511] on span "Select an option" at bounding box center [610, 512] width 17 height 17
click at [608, 511] on input "Select an option" at bounding box center [610, 512] width 17 height 17
click at [1226, 608] on button "Next" at bounding box center [1207, 610] width 85 height 43
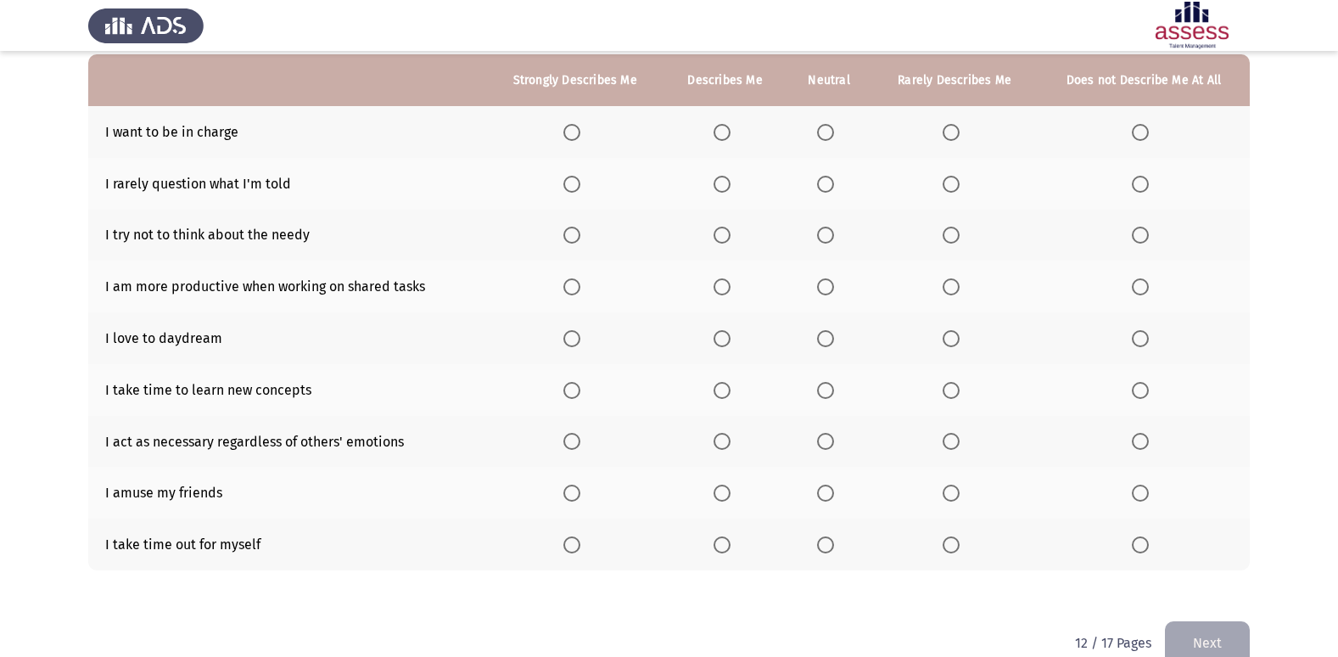
scroll to position [170, 0]
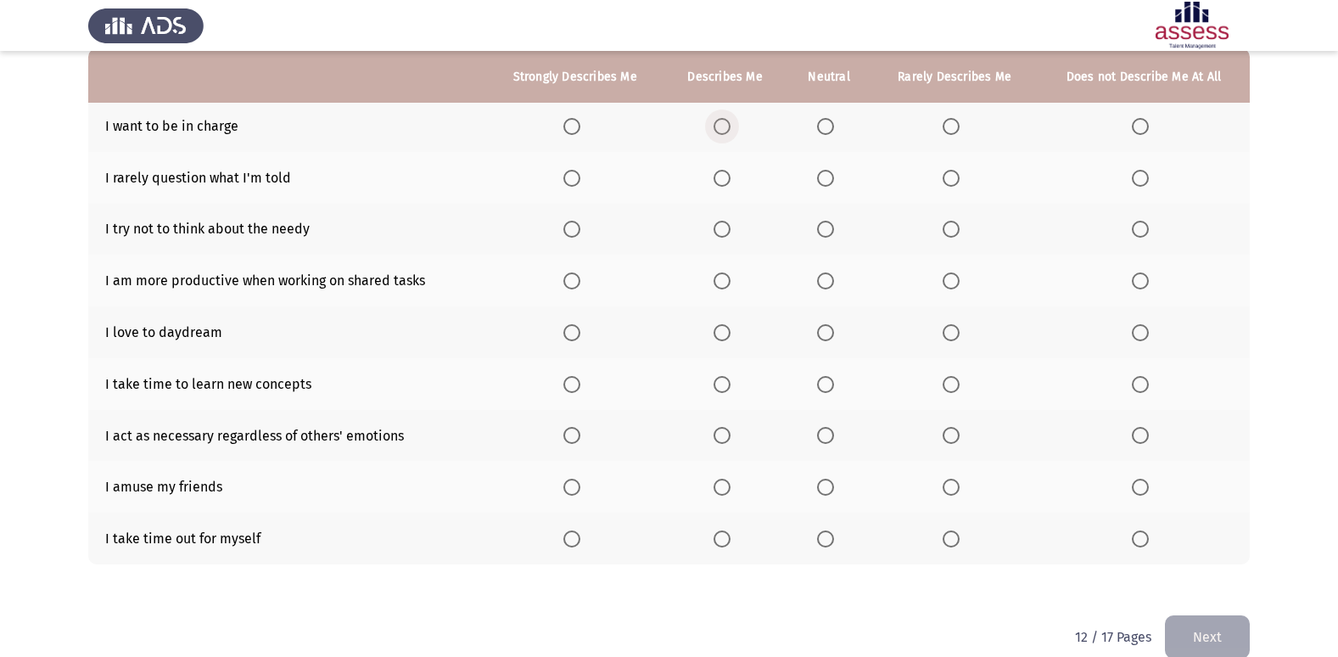
click at [719, 121] on span "Select an option" at bounding box center [721, 126] width 17 height 17
click at [719, 121] on input "Select an option" at bounding box center [721, 126] width 17 height 17
click at [1137, 176] on span "Select an option" at bounding box center [1139, 178] width 17 height 17
click at [1137, 176] on input "Select an option" at bounding box center [1139, 178] width 17 height 17
click at [825, 221] on span "Select an option" at bounding box center [825, 229] width 17 height 17
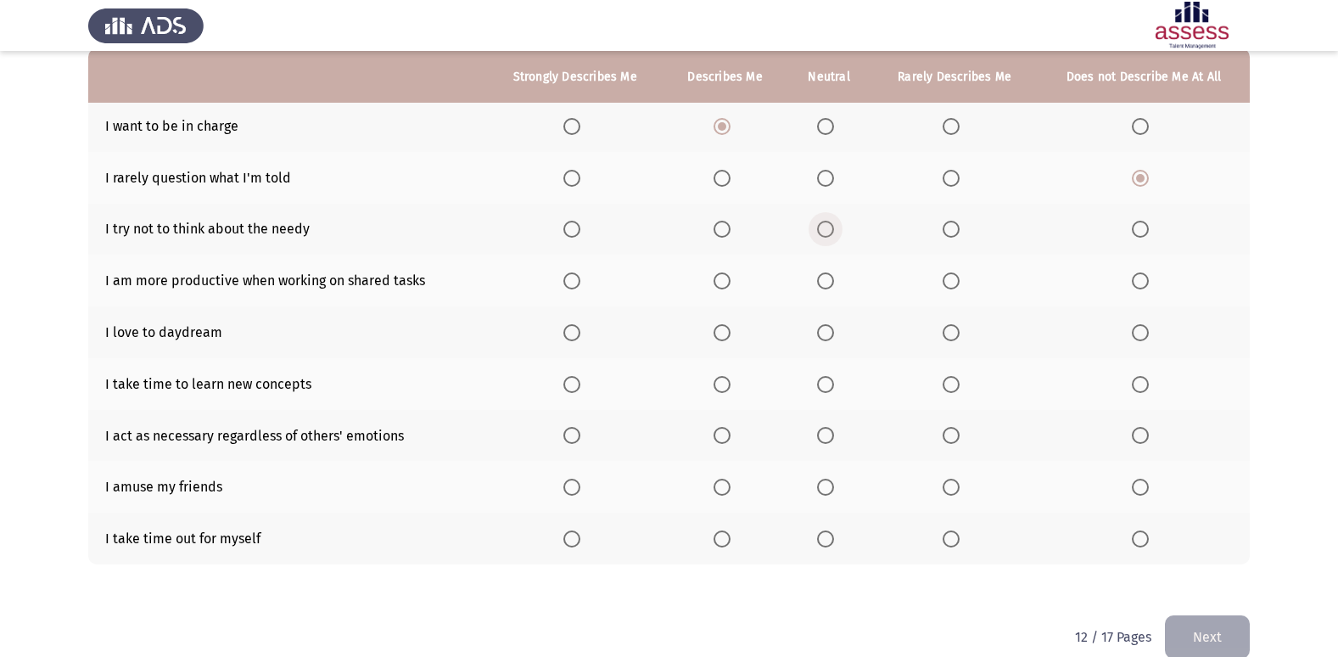
click at [825, 221] on input "Select an option" at bounding box center [825, 229] width 17 height 17
click at [950, 278] on span "Select an option" at bounding box center [950, 280] width 17 height 17
click at [950, 278] on input "Select an option" at bounding box center [950, 280] width 17 height 17
click at [724, 327] on span "Select an option" at bounding box center [721, 332] width 17 height 17
click at [724, 327] on input "Select an option" at bounding box center [721, 332] width 17 height 17
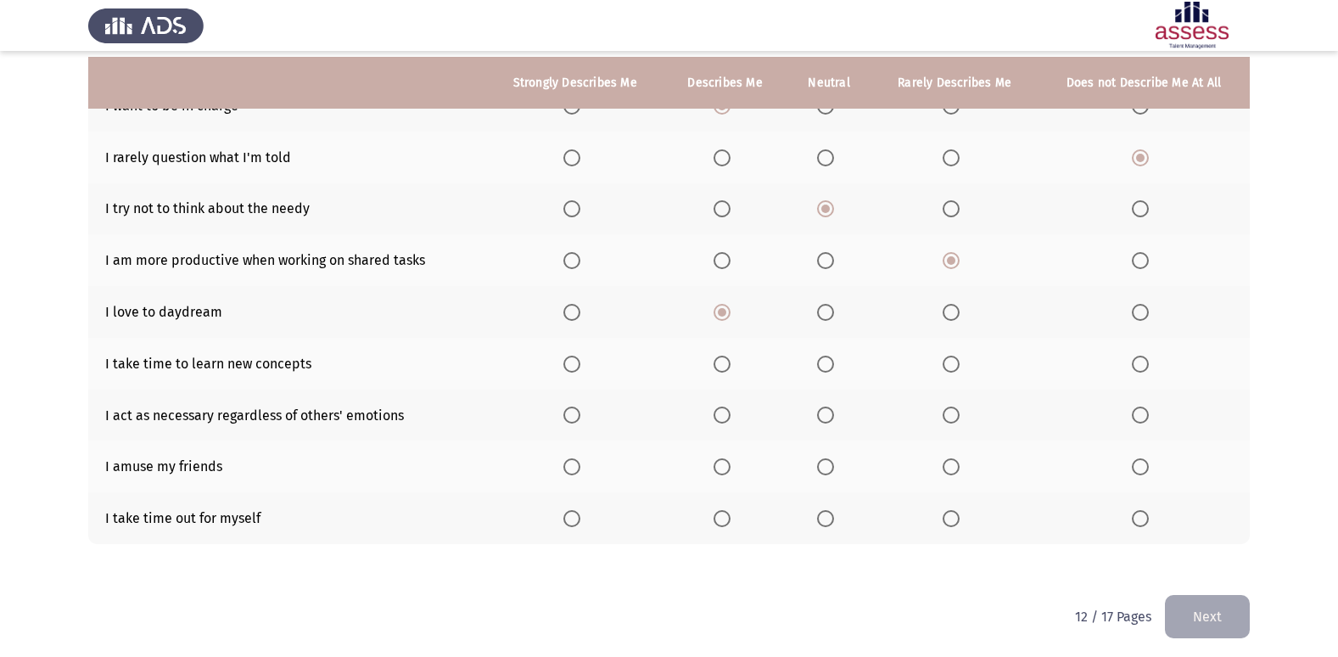
scroll to position [196, 0]
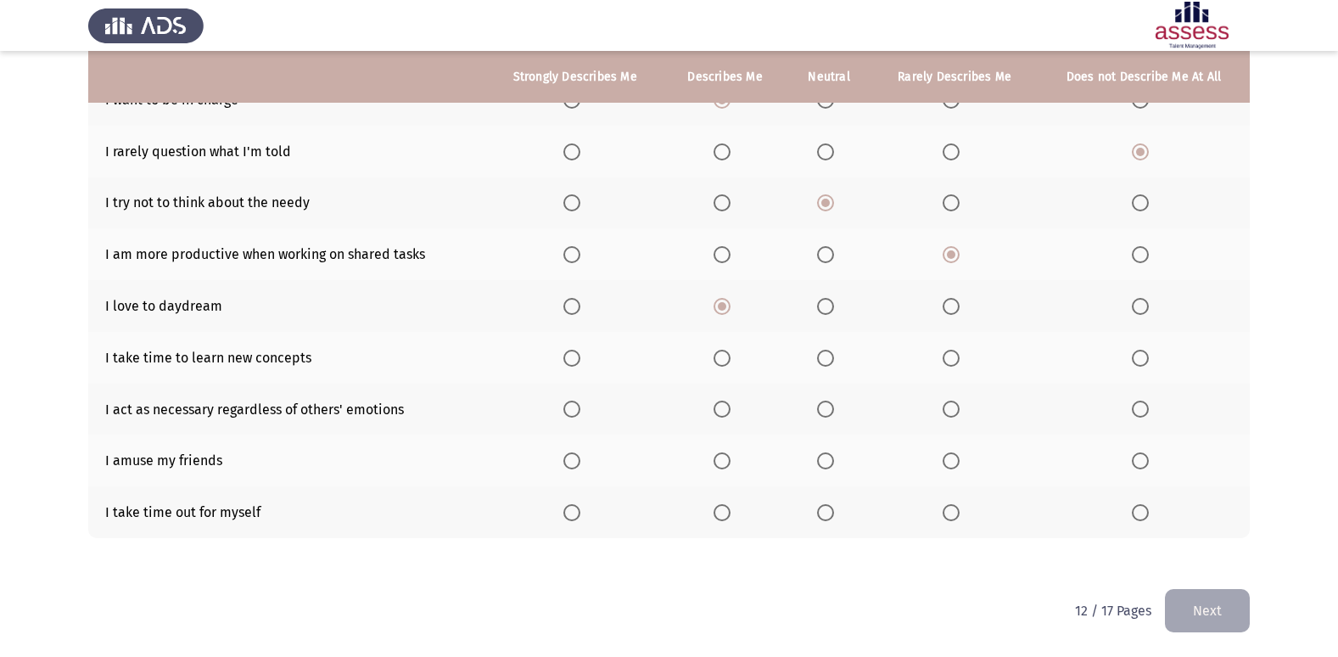
click at [724, 361] on span "Select an option" at bounding box center [721, 357] width 17 height 17
click at [724, 361] on input "Select an option" at bounding box center [721, 357] width 17 height 17
click at [823, 408] on span "Select an option" at bounding box center [825, 408] width 17 height 17
click at [823, 408] on input "Select an option" at bounding box center [825, 408] width 17 height 17
click at [721, 461] on span "Select an option" at bounding box center [721, 460] width 17 height 17
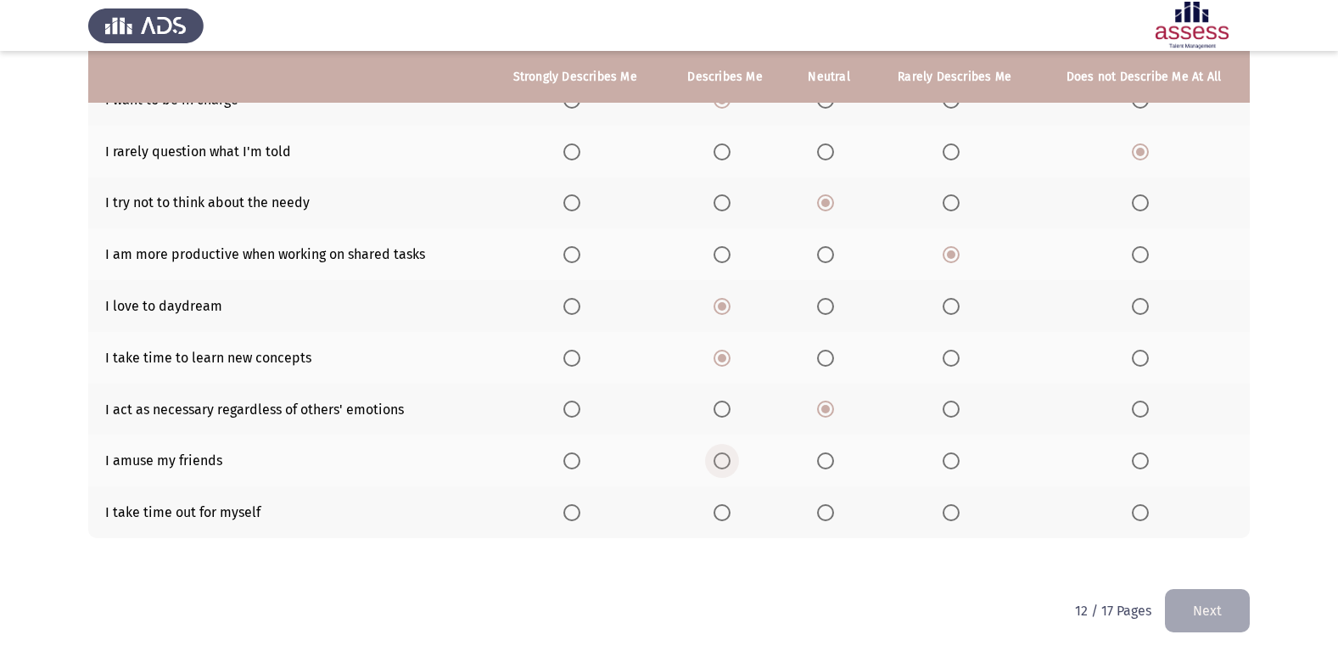
click at [721, 461] on input "Select an option" at bounding box center [721, 460] width 17 height 17
click at [568, 512] on span "Select an option" at bounding box center [571, 512] width 17 height 17
click at [568, 512] on input "Select an option" at bounding box center [571, 512] width 17 height 17
click at [1187, 608] on button "Next" at bounding box center [1207, 610] width 85 height 43
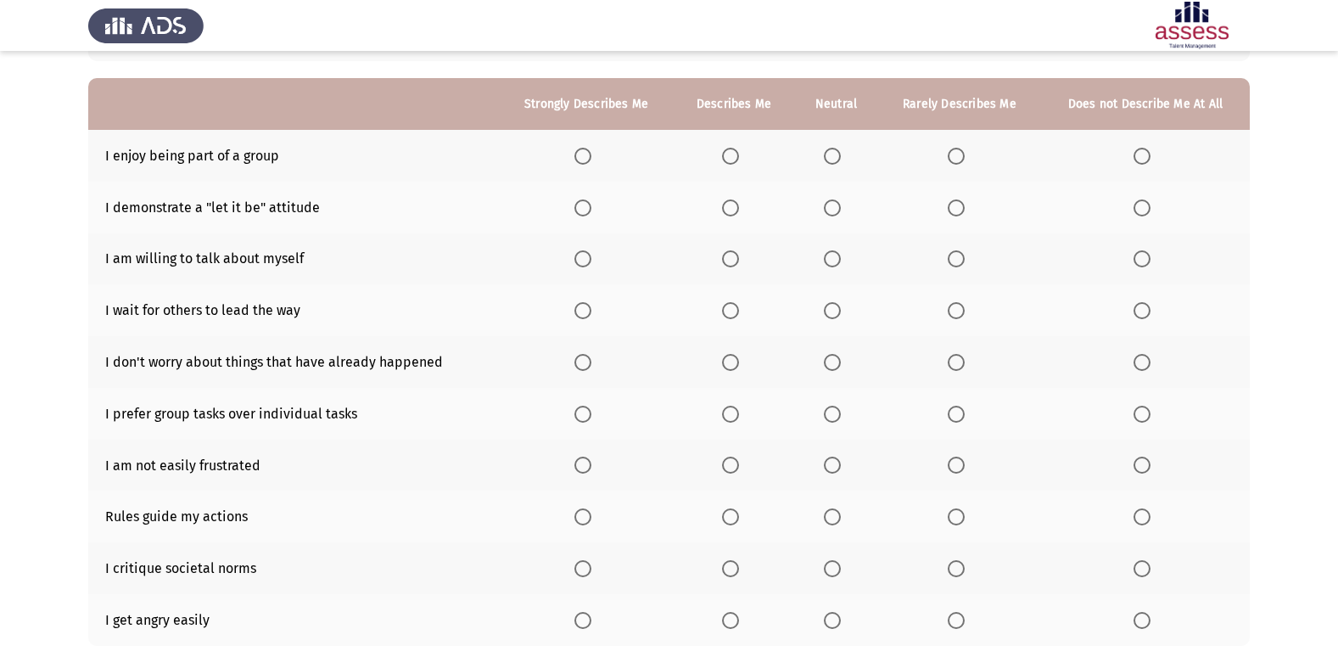
scroll to position [170, 0]
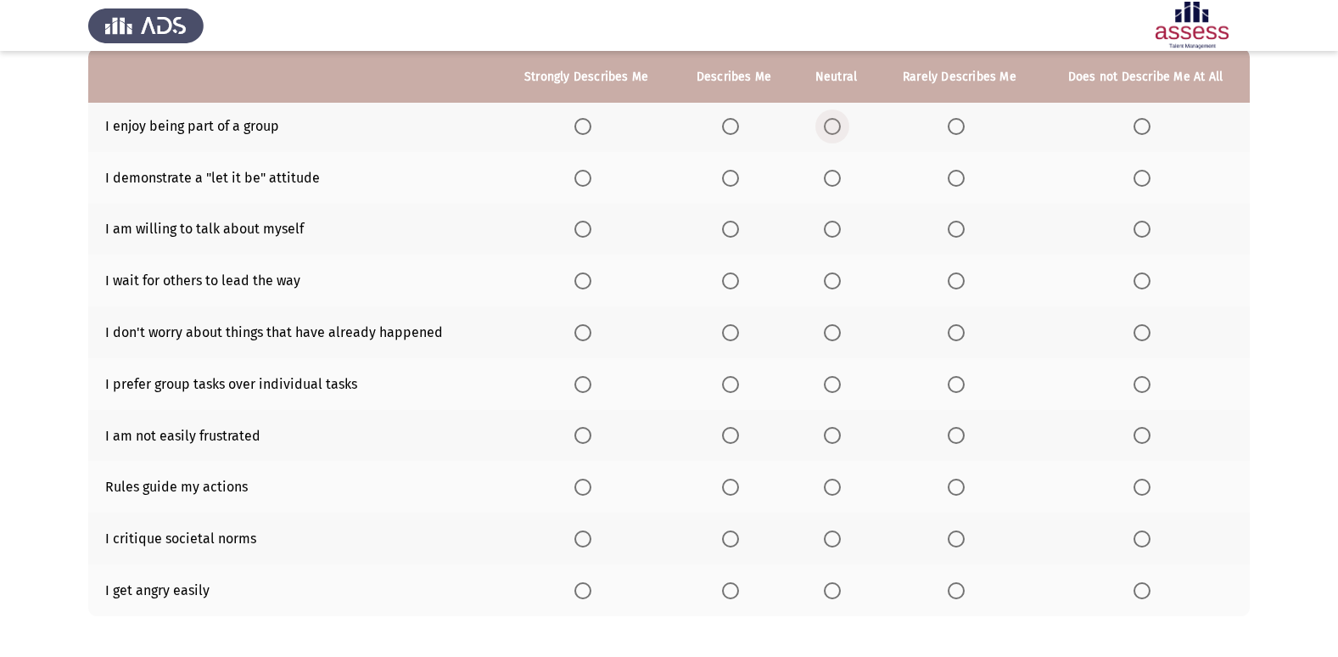
click at [841, 128] on span "Select an option" at bounding box center [832, 126] width 17 height 17
click at [841, 128] on input "Select an option" at bounding box center [832, 126] width 17 height 17
click at [958, 178] on span "Select an option" at bounding box center [955, 178] width 17 height 17
click at [958, 178] on input "Select an option" at bounding box center [955, 178] width 17 height 17
click at [835, 232] on span "Select an option" at bounding box center [832, 229] width 17 height 17
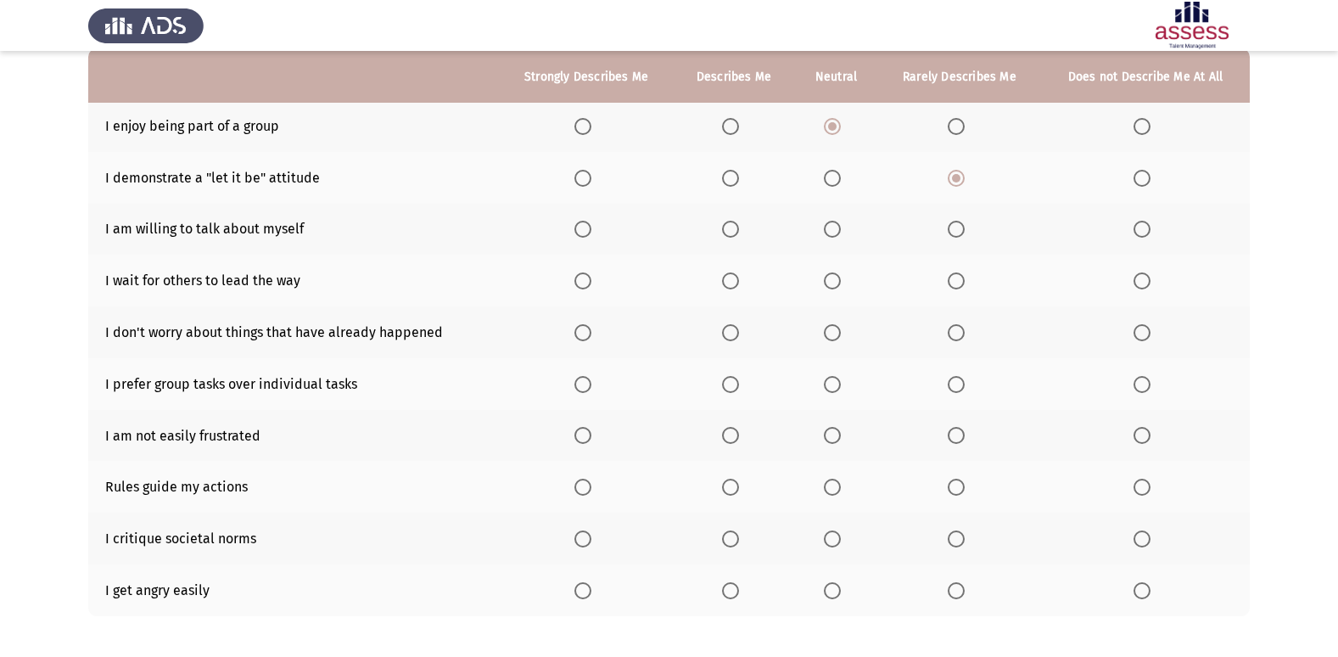
click at [835, 232] on input "Select an option" at bounding box center [832, 229] width 17 height 17
click at [1149, 276] on span "Select an option" at bounding box center [1141, 280] width 17 height 17
click at [1149, 276] on input "Select an option" at bounding box center [1141, 280] width 17 height 17
click at [734, 331] on span "Select an option" at bounding box center [730, 332] width 17 height 17
click at [734, 331] on input "Select an option" at bounding box center [730, 332] width 17 height 17
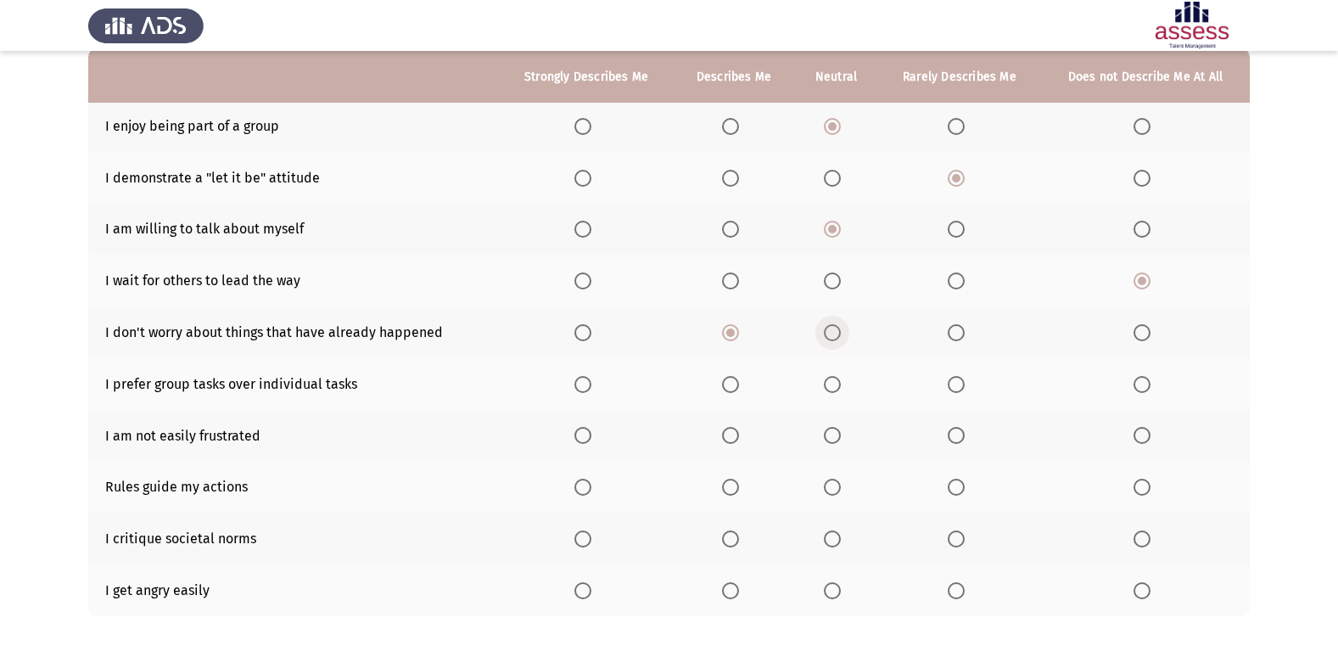
click at [826, 328] on span "Select an option" at bounding box center [832, 332] width 17 height 17
click at [826, 328] on input "Select an option" at bounding box center [832, 332] width 17 height 17
click at [831, 381] on span "Select an option" at bounding box center [832, 384] width 17 height 17
click at [831, 381] on input "Select an option" at bounding box center [832, 384] width 17 height 17
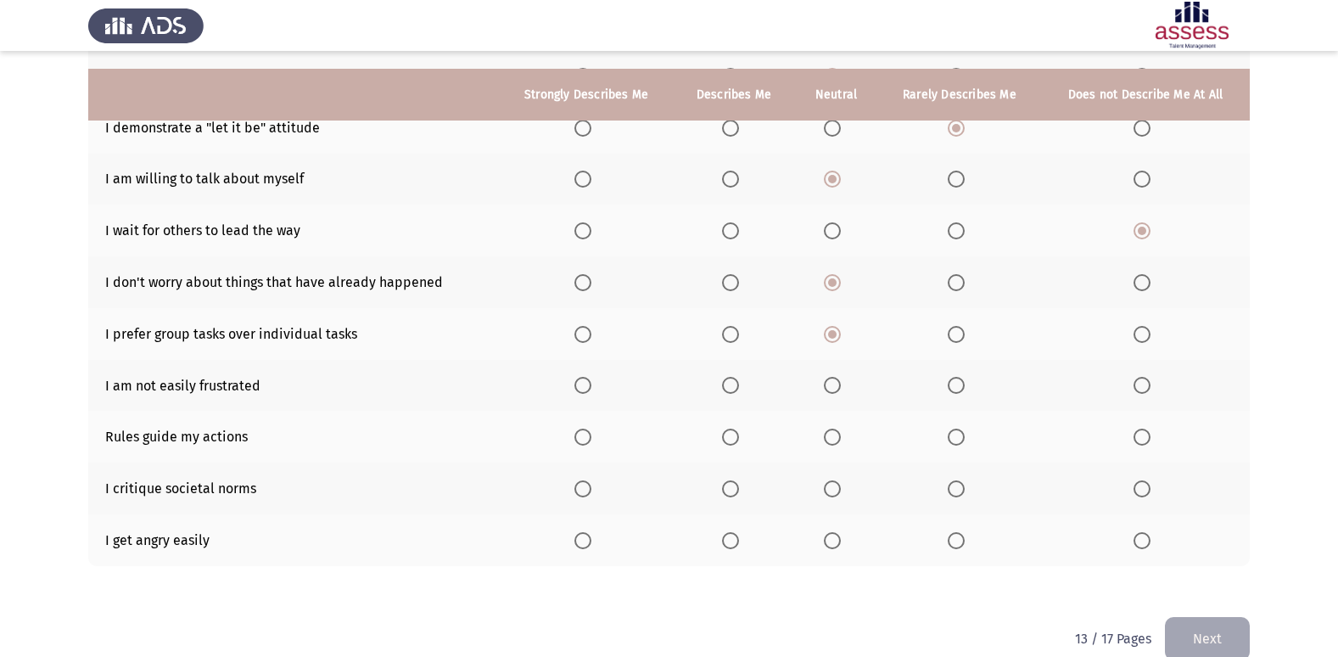
scroll to position [248, 0]
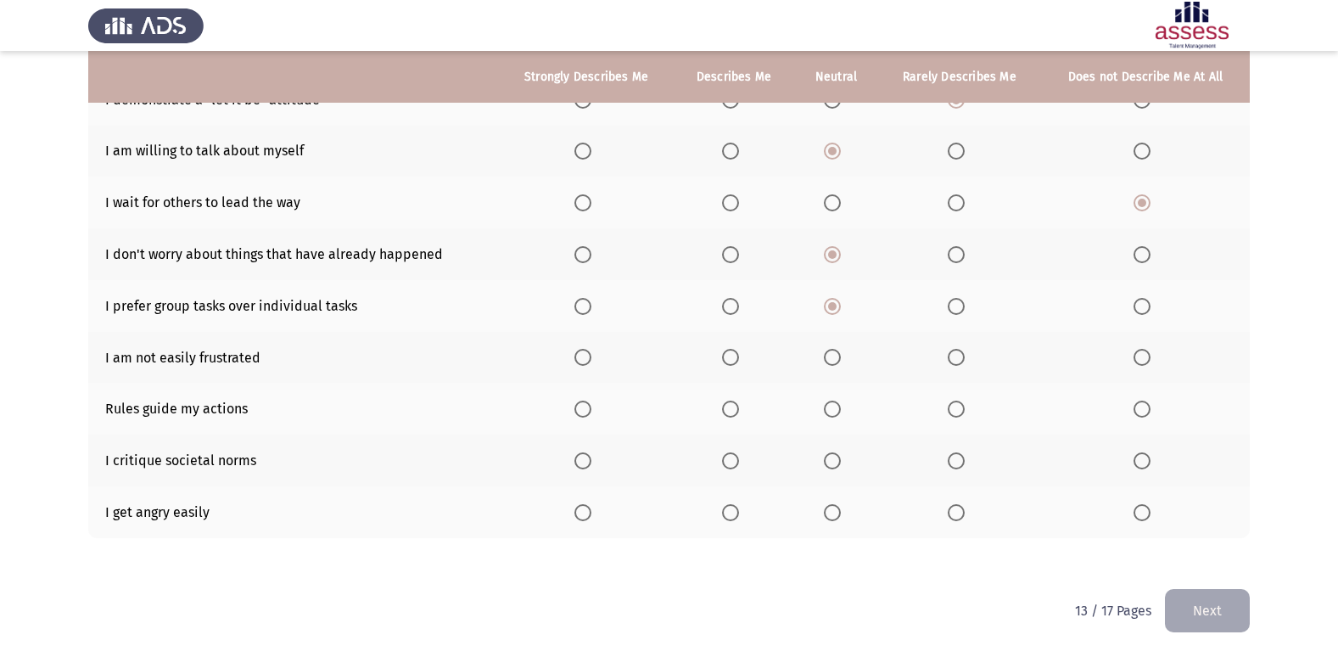
click at [731, 349] on span "Select an option" at bounding box center [730, 357] width 17 height 17
click at [731, 349] on input "Select an option" at bounding box center [730, 357] width 17 height 17
click at [835, 412] on span "Select an option" at bounding box center [832, 408] width 17 height 17
click at [835, 412] on input "Select an option" at bounding box center [832, 408] width 17 height 17
click at [831, 464] on span "Select an option" at bounding box center [832, 460] width 17 height 17
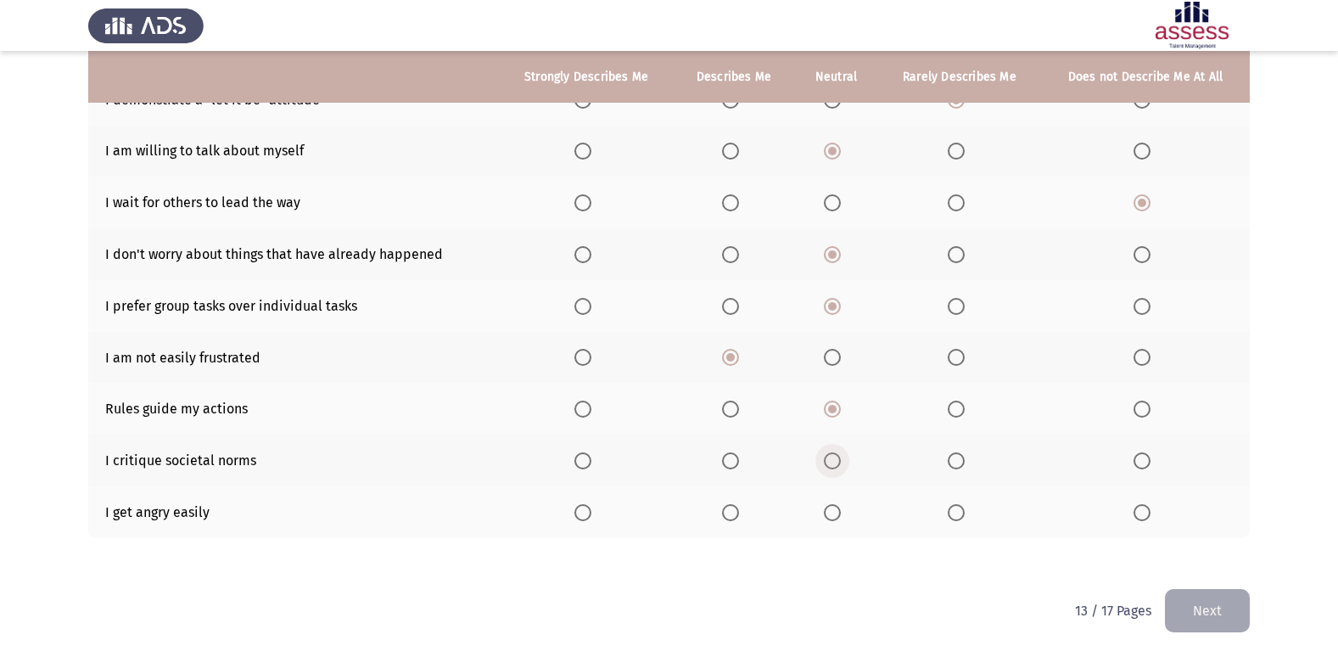
click at [831, 464] on input "Select an option" at bounding box center [832, 460] width 17 height 17
click at [956, 510] on span "Select an option" at bounding box center [955, 512] width 17 height 17
click at [956, 510] on input "Select an option" at bounding box center [955, 512] width 17 height 17
click at [1213, 613] on button "Next" at bounding box center [1207, 610] width 85 height 43
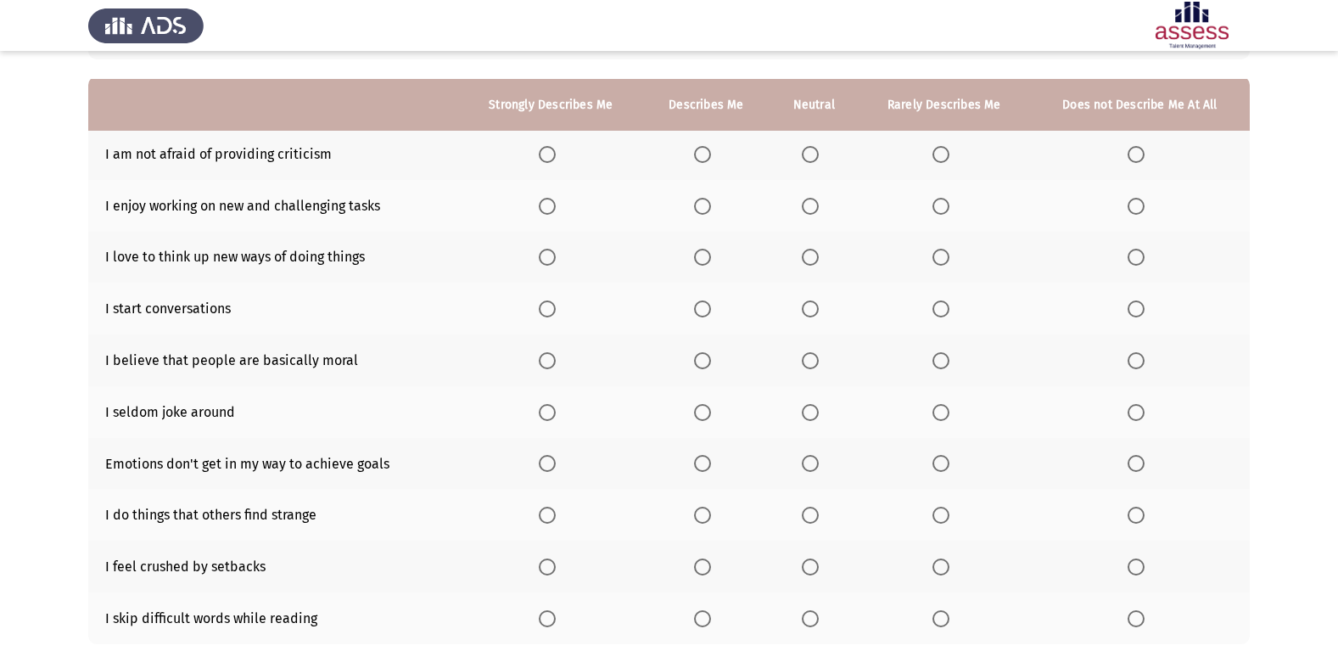
scroll to position [170, 0]
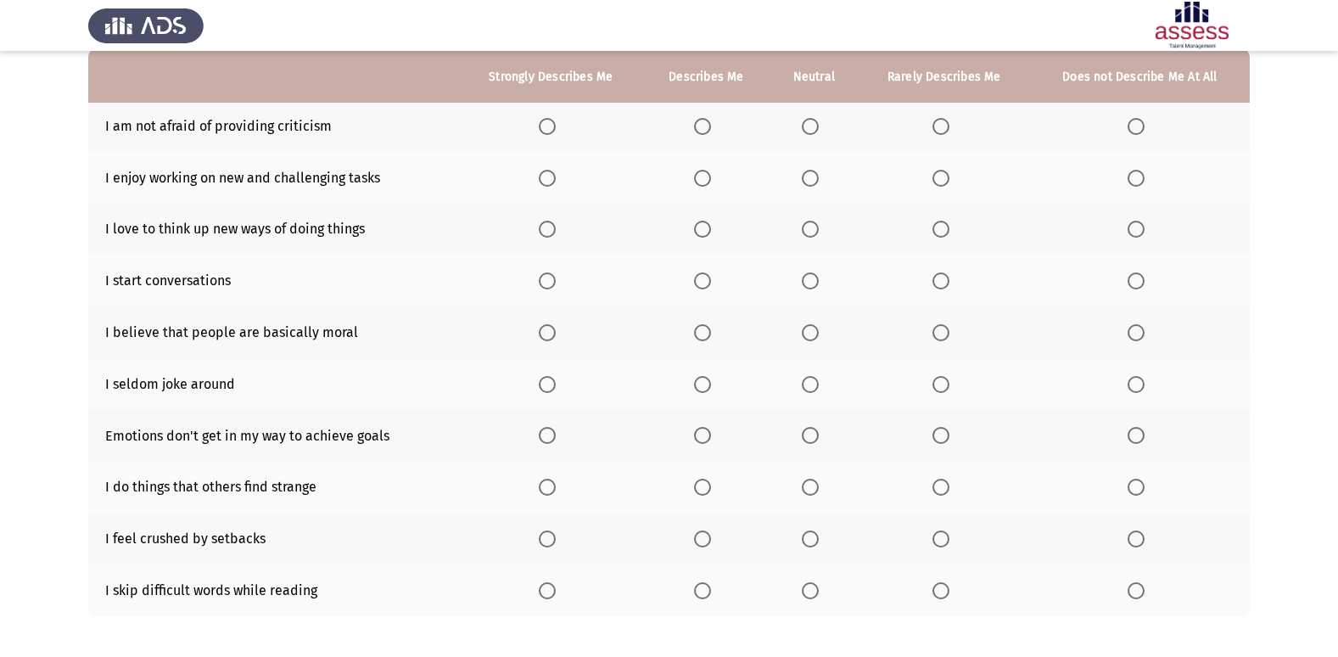
click at [712, 115] on th at bounding box center [706, 126] width 127 height 52
click at [707, 128] on span "Select an option" at bounding box center [702, 126] width 17 height 17
click at [707, 128] on input "Select an option" at bounding box center [702, 126] width 17 height 17
click at [706, 178] on span "Select an option" at bounding box center [702, 178] width 17 height 17
click at [706, 178] on input "Select an option" at bounding box center [702, 178] width 17 height 17
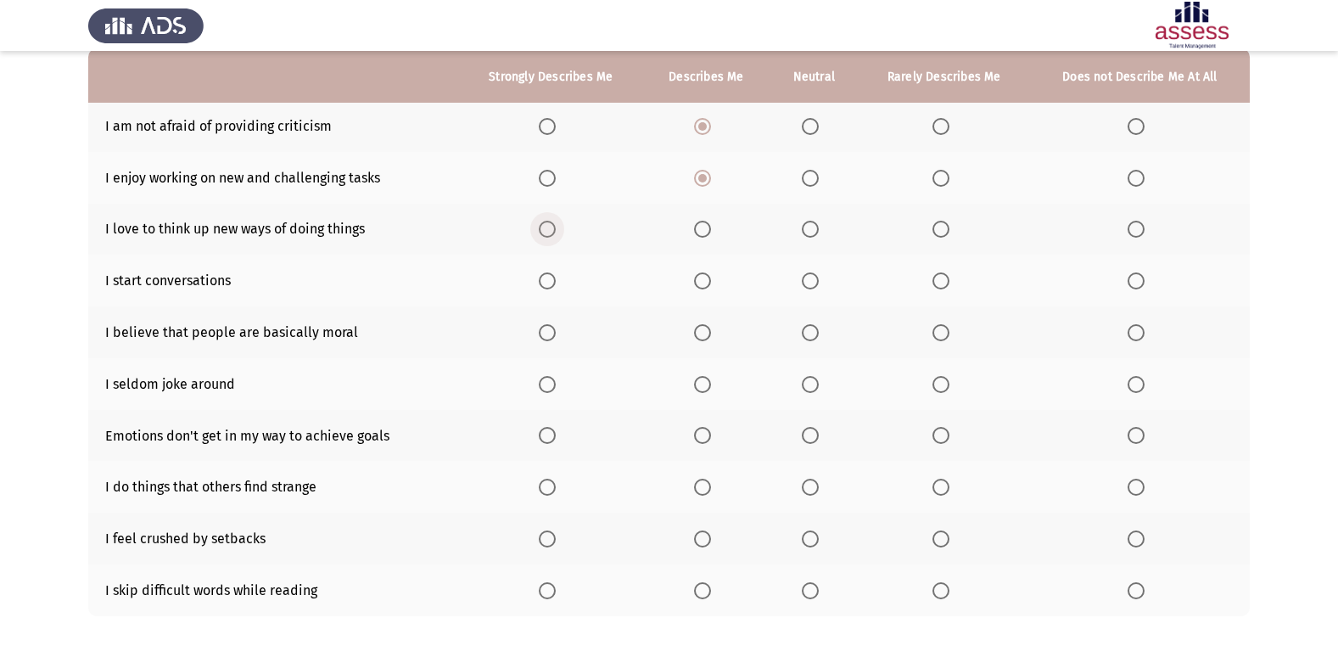
click at [548, 225] on span "Select an option" at bounding box center [547, 229] width 17 height 17
click at [548, 225] on input "Select an option" at bounding box center [547, 229] width 17 height 17
click at [1144, 277] on span "Select an option" at bounding box center [1135, 280] width 17 height 17
click at [1144, 277] on input "Select an option" at bounding box center [1135, 280] width 17 height 17
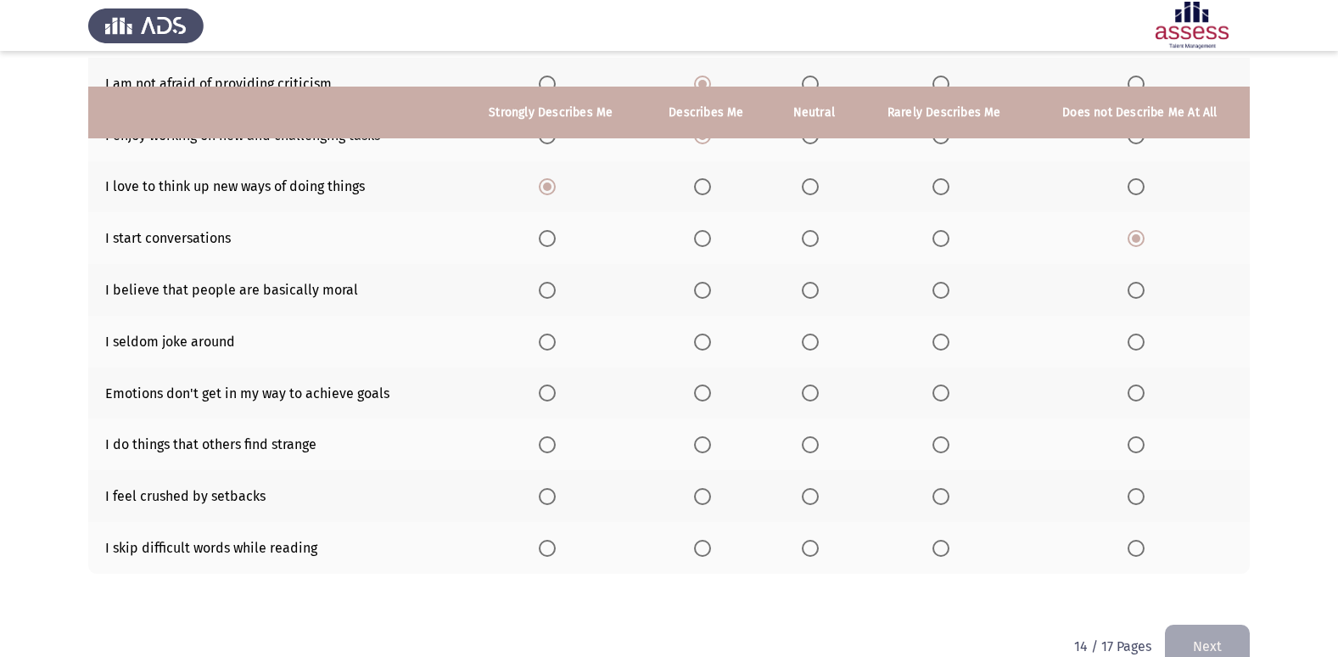
scroll to position [248, 0]
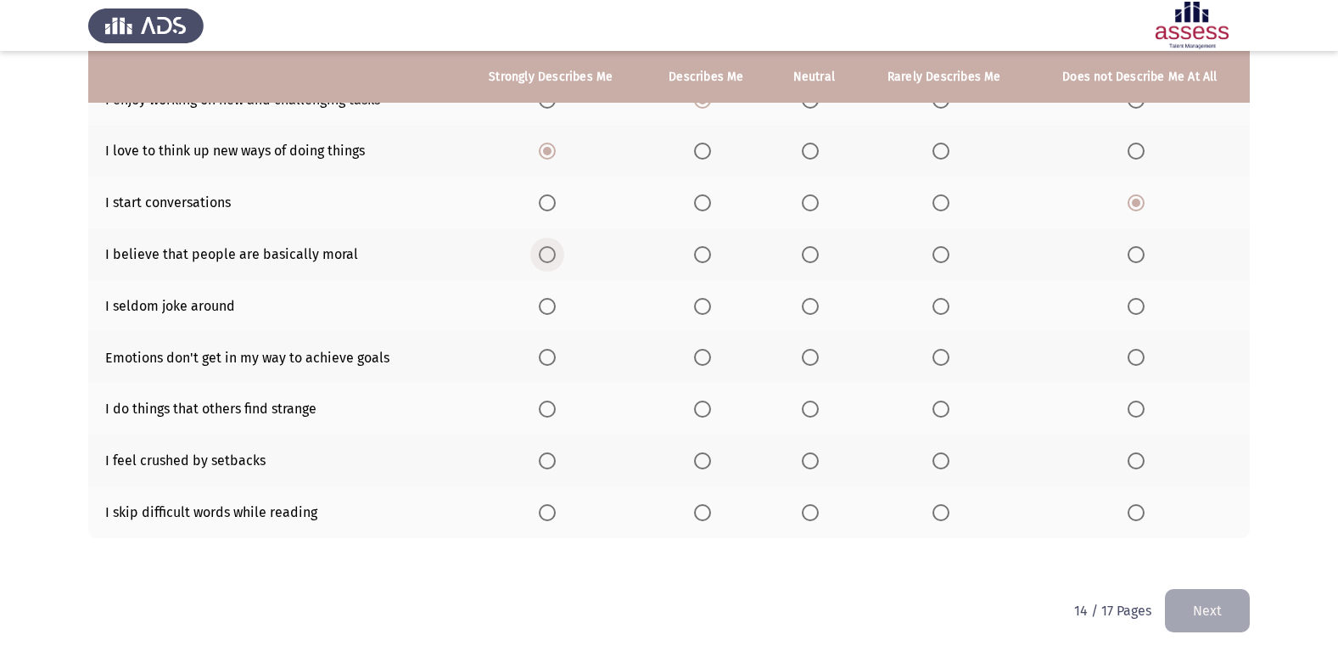
click at [550, 258] on span "Select an option" at bounding box center [547, 254] width 17 height 17
click at [550, 258] on input "Select an option" at bounding box center [547, 254] width 17 height 17
click at [706, 301] on span "Select an option" at bounding box center [702, 306] width 17 height 17
click at [706, 301] on input "Select an option" at bounding box center [702, 306] width 17 height 17
click at [806, 300] on span "Select an option" at bounding box center [810, 306] width 17 height 17
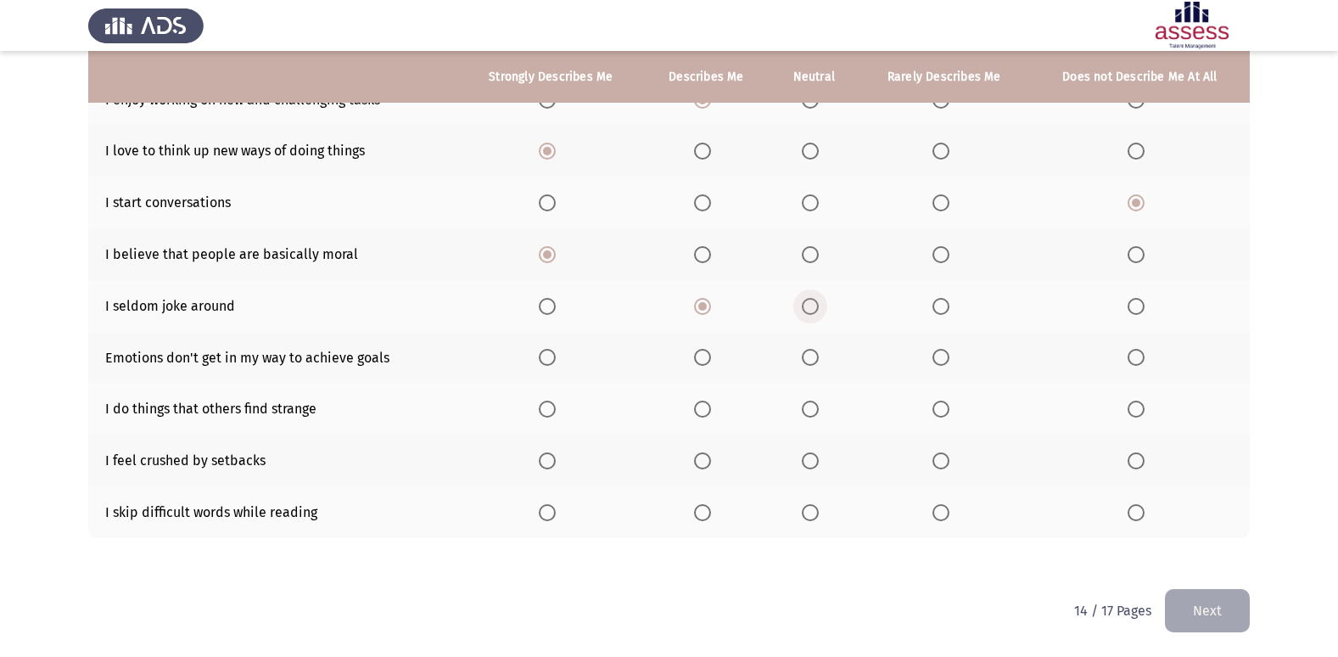
click at [806, 300] on input "Select an option" at bounding box center [810, 306] width 17 height 17
click at [810, 350] on span "Select an option" at bounding box center [810, 357] width 17 height 17
click at [810, 350] on input "Select an option" at bounding box center [810, 357] width 17 height 17
click at [704, 410] on span "Select an option" at bounding box center [702, 408] width 17 height 17
click at [704, 410] on input "Select an option" at bounding box center [702, 408] width 17 height 17
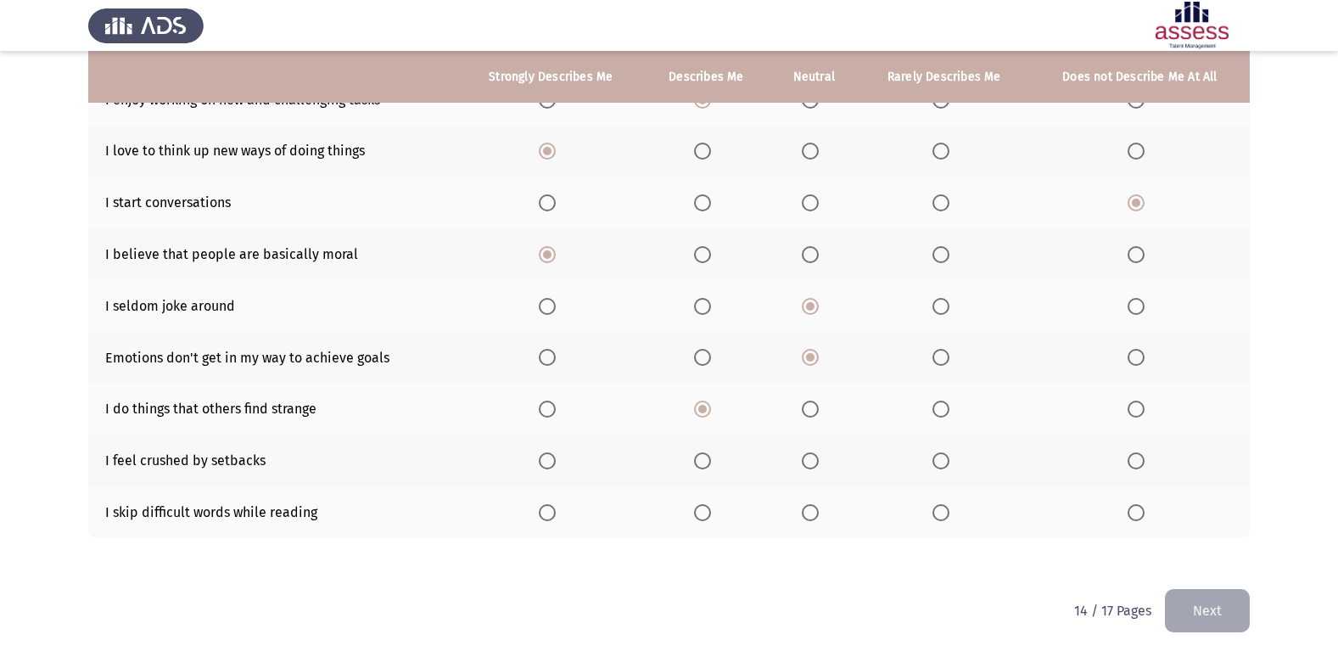
drag, startPoint x: 606, startPoint y: 425, endPoint x: 519, endPoint y: 427, distance: 87.4
click at [522, 427] on th at bounding box center [551, 409] width 184 height 52
click at [700, 461] on span "Select an option" at bounding box center [702, 460] width 17 height 17
click at [700, 461] on input "Select an option" at bounding box center [702, 460] width 17 height 17
click at [936, 509] on span "Select an option" at bounding box center [940, 512] width 17 height 17
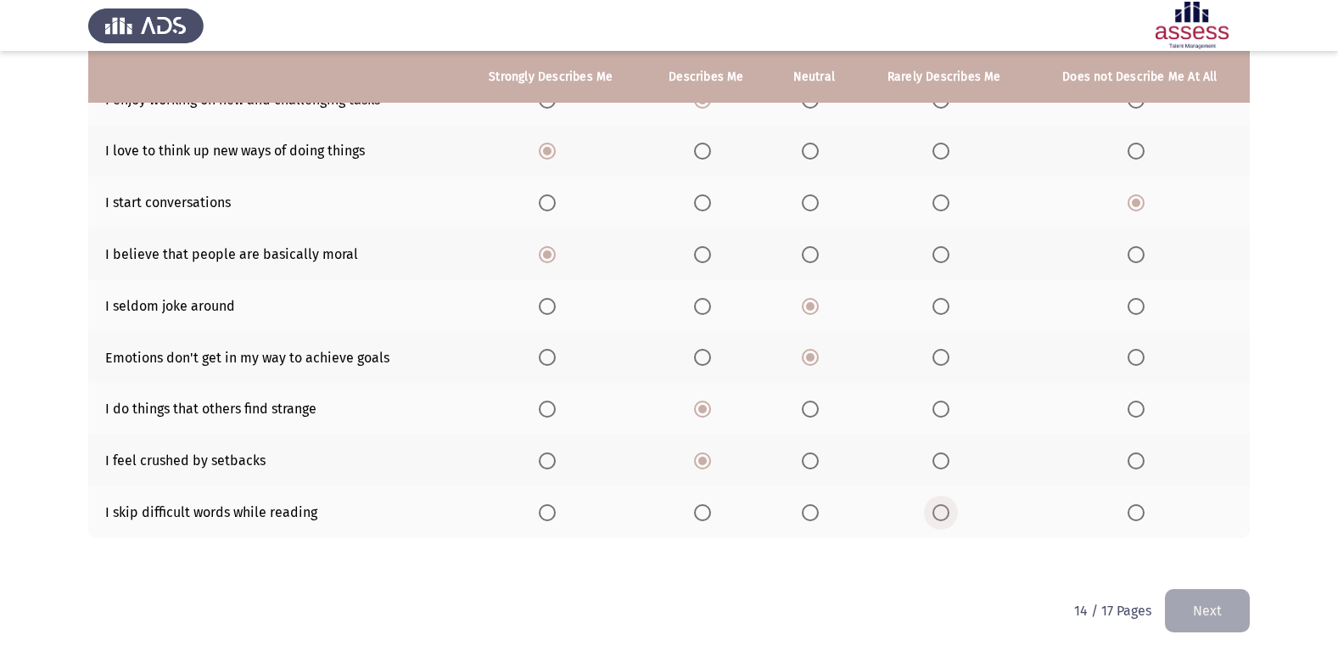
click at [936, 509] on input "Select an option" at bounding box center [940, 512] width 17 height 17
click at [1221, 613] on button "Next" at bounding box center [1207, 610] width 85 height 43
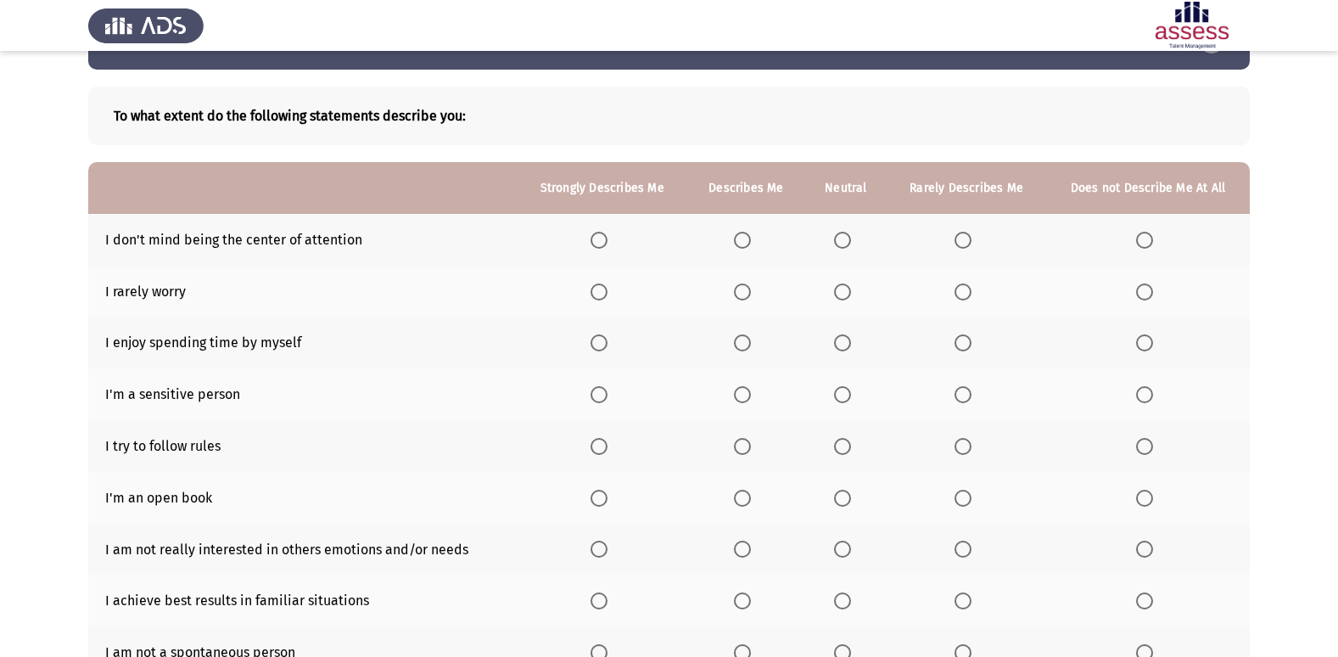
scroll to position [170, 0]
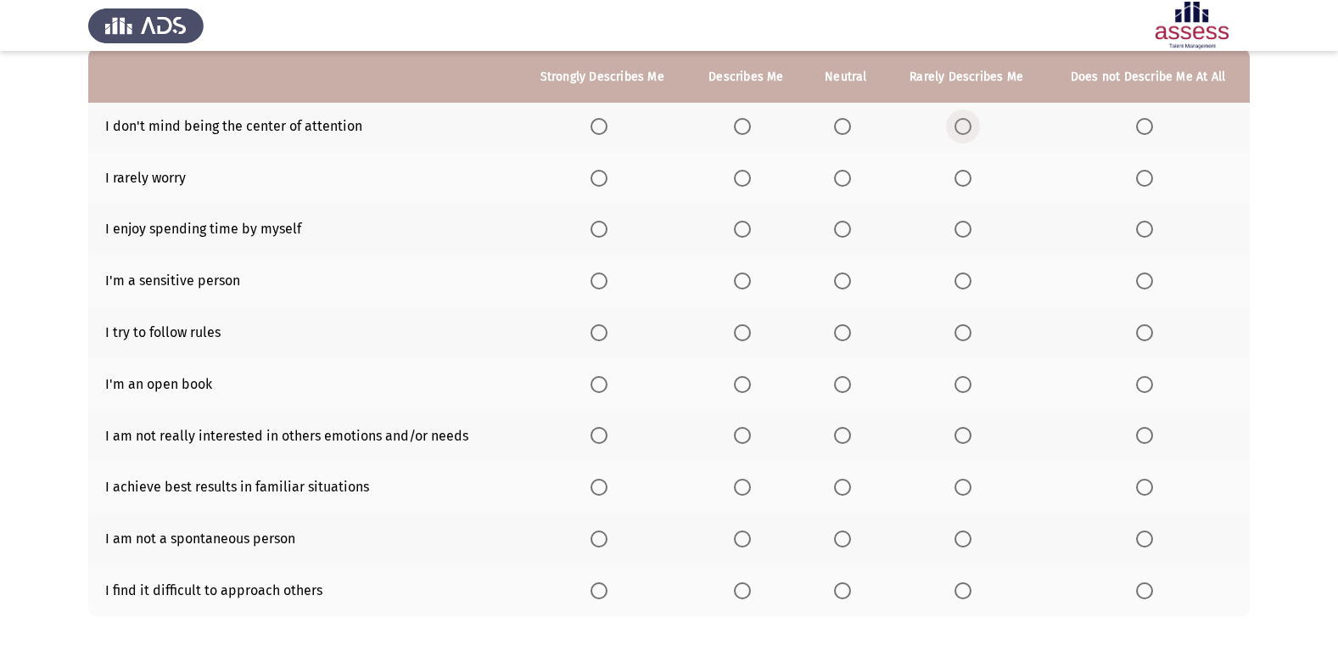
click at [963, 121] on span "Select an option" at bounding box center [962, 126] width 17 height 17
click at [963, 121] on input "Select an option" at bounding box center [962, 126] width 17 height 17
click at [849, 172] on span "Select an option" at bounding box center [842, 178] width 17 height 17
click at [849, 172] on input "Select an option" at bounding box center [842, 178] width 17 height 17
click at [958, 280] on span "Select an option" at bounding box center [962, 280] width 17 height 17
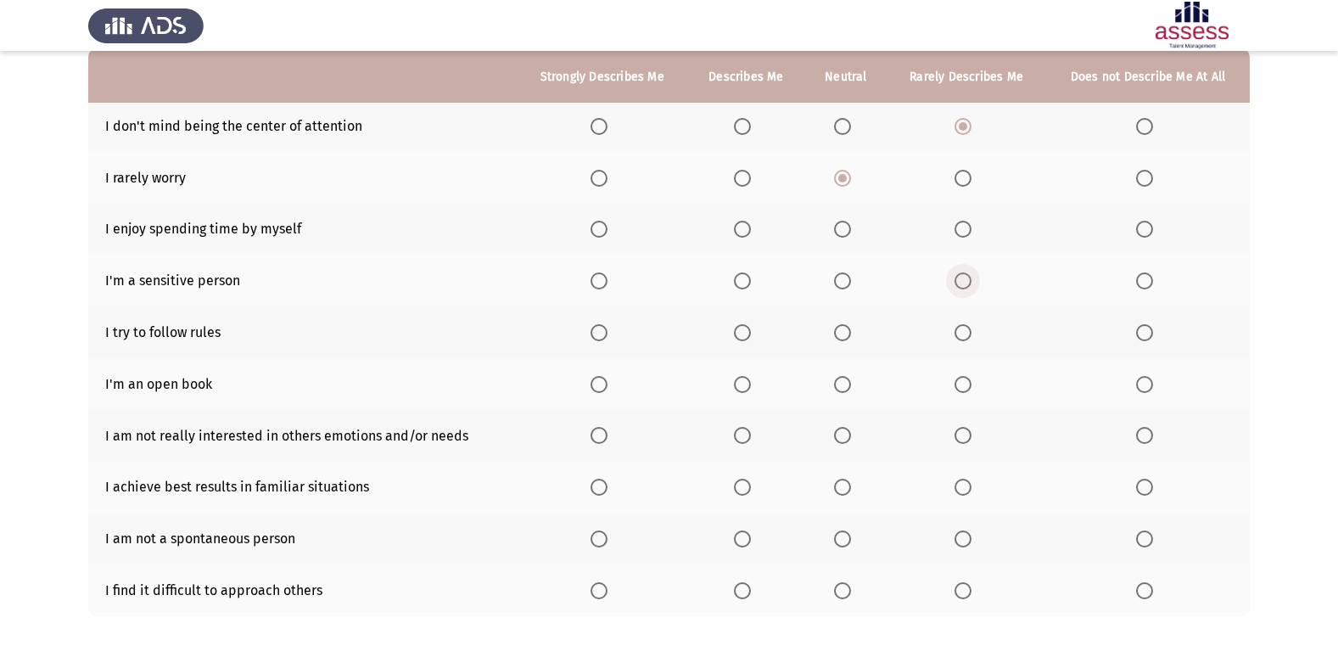
click at [958, 280] on input "Select an option" at bounding box center [962, 280] width 17 height 17
click at [742, 226] on span "Select an option" at bounding box center [742, 229] width 17 height 17
click at [742, 226] on input "Select an option" at bounding box center [742, 229] width 17 height 17
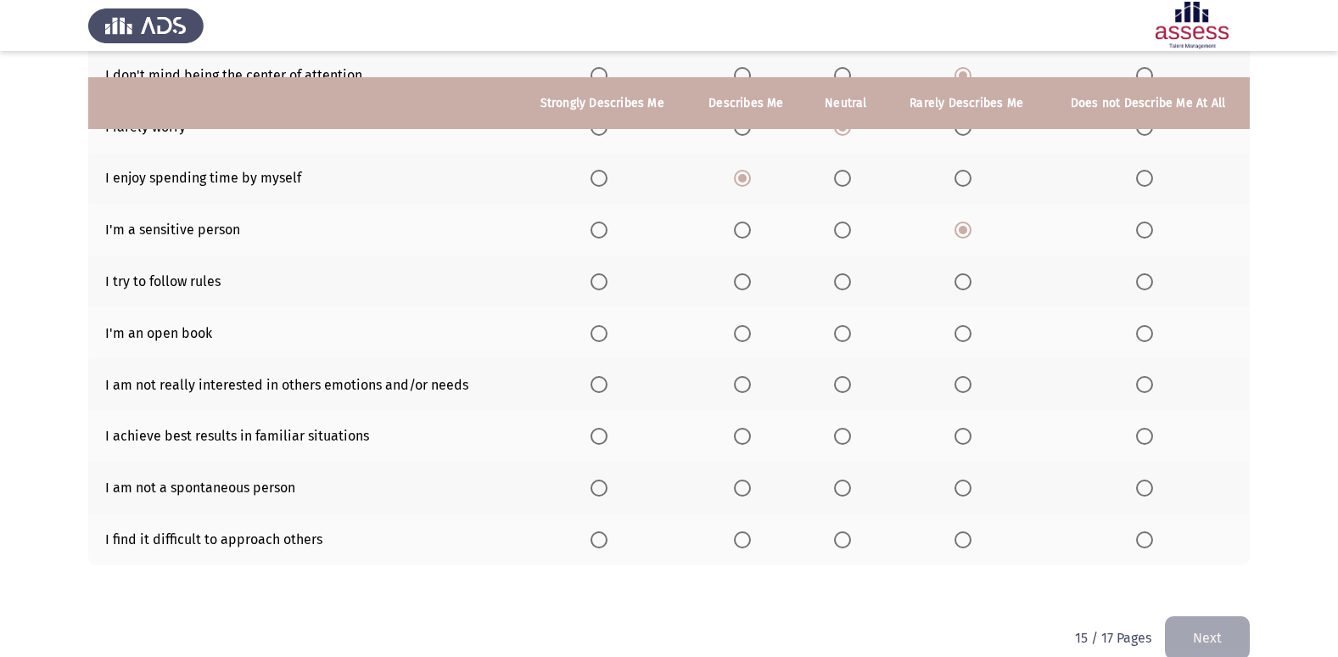
scroll to position [248, 0]
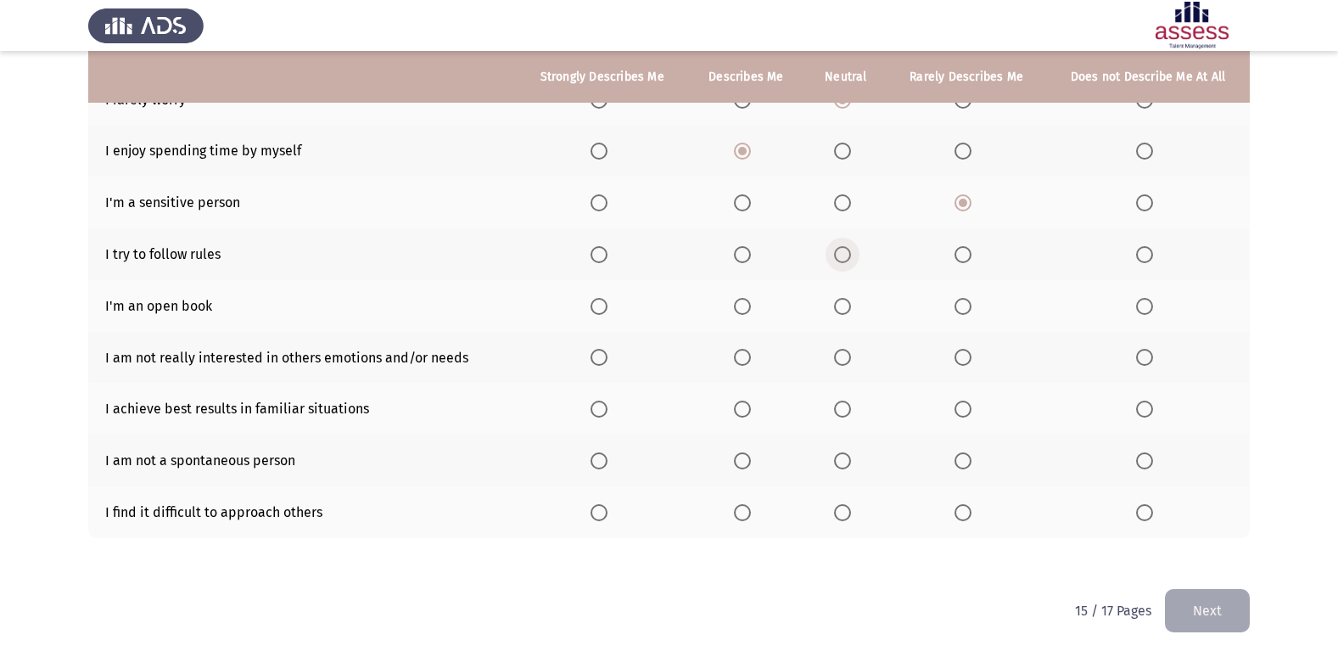
click at [848, 252] on span "Select an option" at bounding box center [842, 254] width 17 height 17
click at [848, 252] on input "Select an option" at bounding box center [842, 254] width 17 height 17
click at [1154, 305] on label "Select an option" at bounding box center [1148, 306] width 24 height 17
click at [1153, 305] on input "Select an option" at bounding box center [1144, 306] width 17 height 17
click at [846, 357] on span "Select an option" at bounding box center [842, 357] width 17 height 17
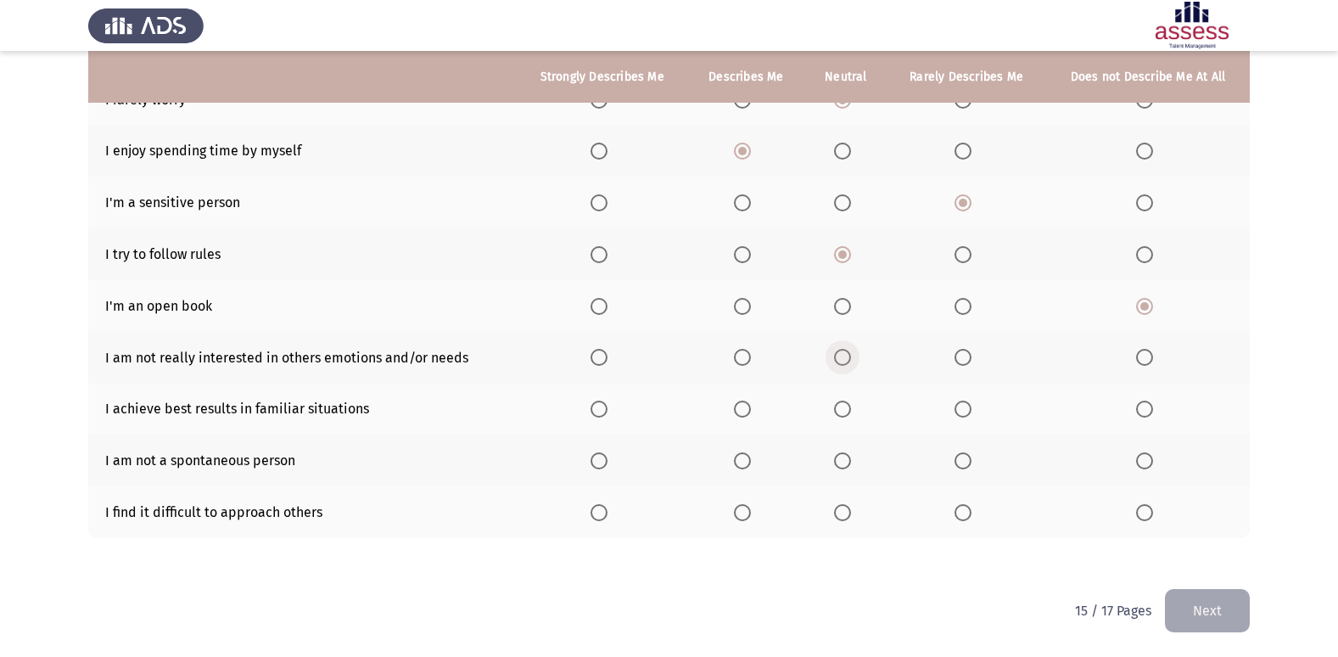
click at [846, 357] on input "Select an option" at bounding box center [842, 357] width 17 height 17
click at [607, 410] on span "Select an option" at bounding box center [598, 408] width 17 height 17
click at [607, 410] on input "Select an option" at bounding box center [598, 408] width 17 height 17
click at [838, 455] on span "Select an option" at bounding box center [842, 460] width 17 height 17
click at [838, 455] on input "Select an option" at bounding box center [842, 460] width 17 height 17
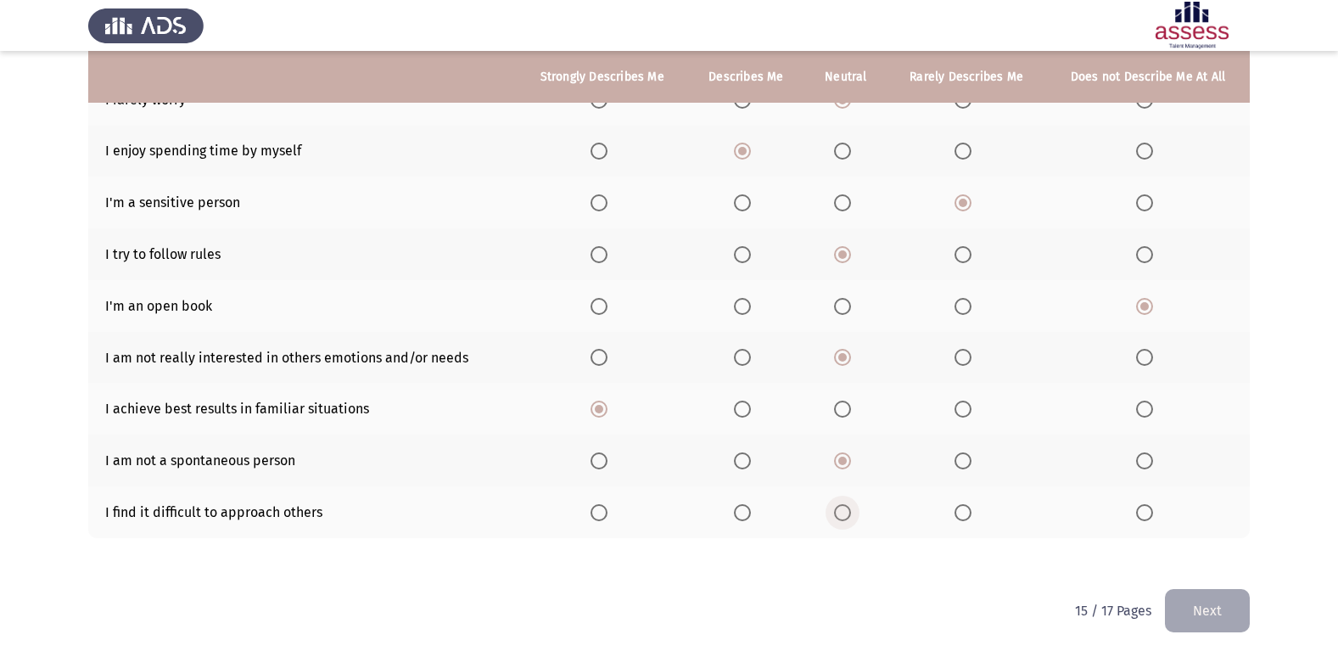
click at [846, 507] on span "Select an option" at bounding box center [842, 512] width 17 height 17
click at [846, 507] on input "Select an option" at bounding box center [842, 512] width 17 height 17
click at [1200, 595] on button "Next" at bounding box center [1207, 610] width 85 height 43
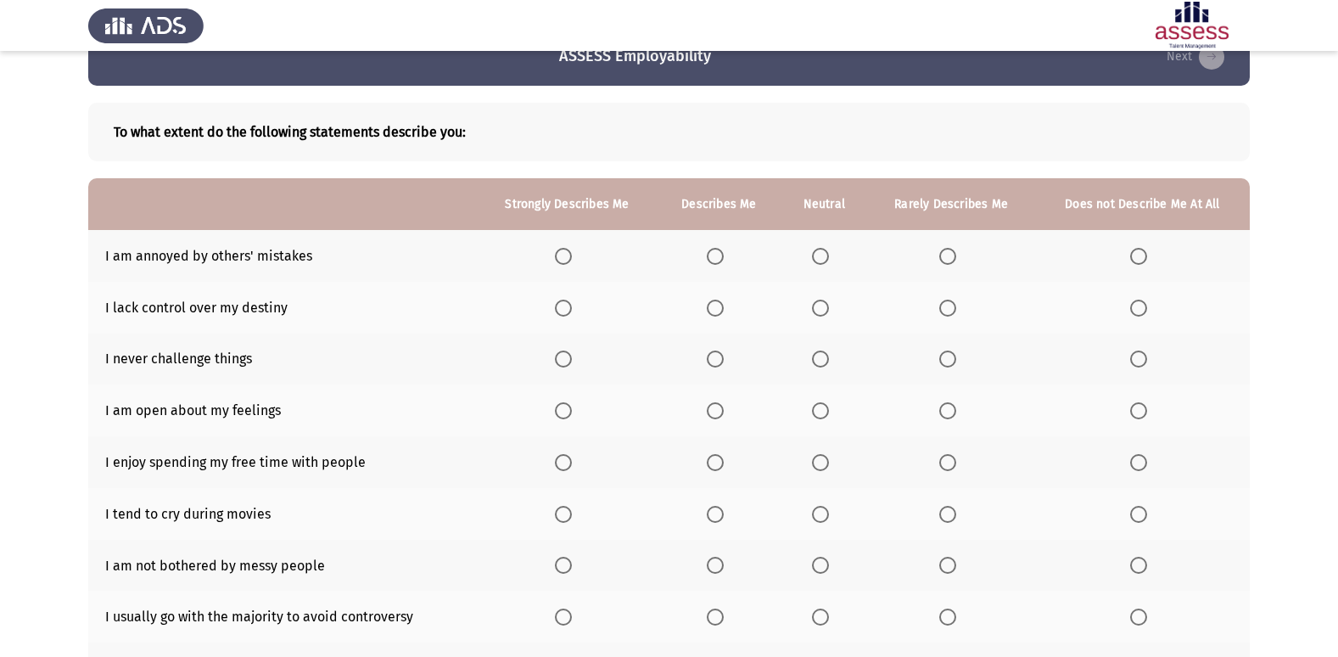
scroll to position [26, 0]
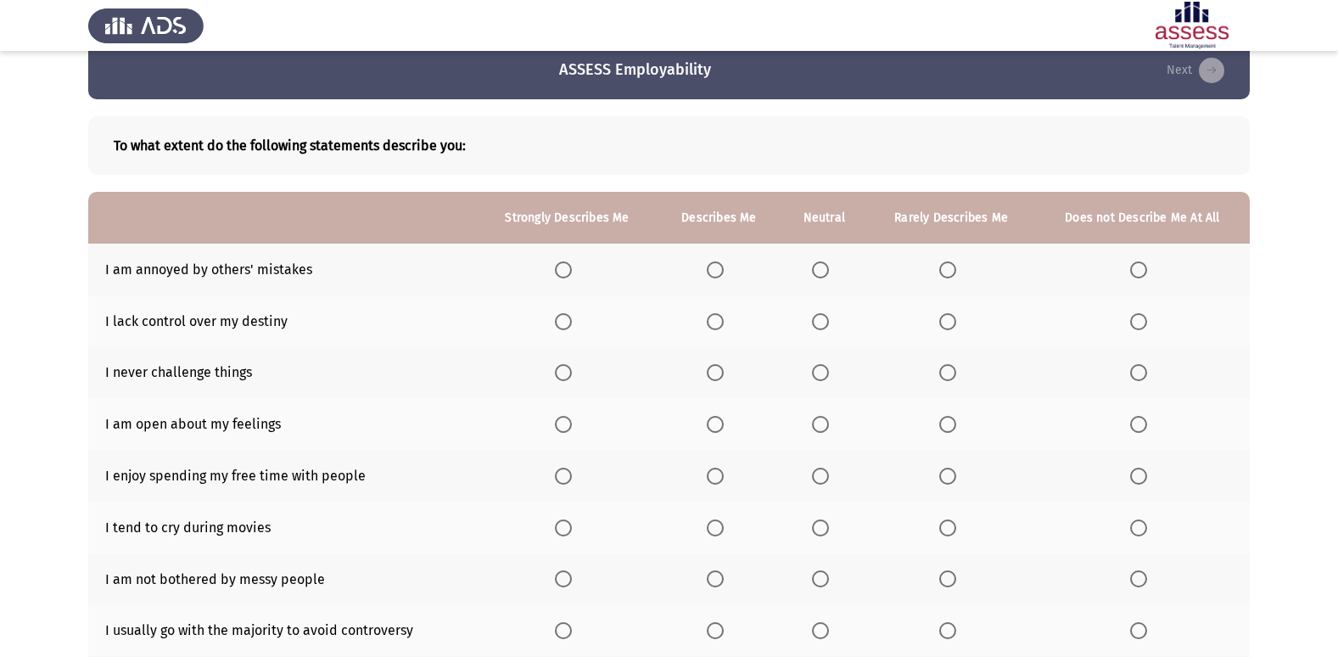
click at [947, 269] on span "Select an option" at bounding box center [947, 269] width 17 height 17
click at [947, 269] on input "Select an option" at bounding box center [947, 269] width 17 height 17
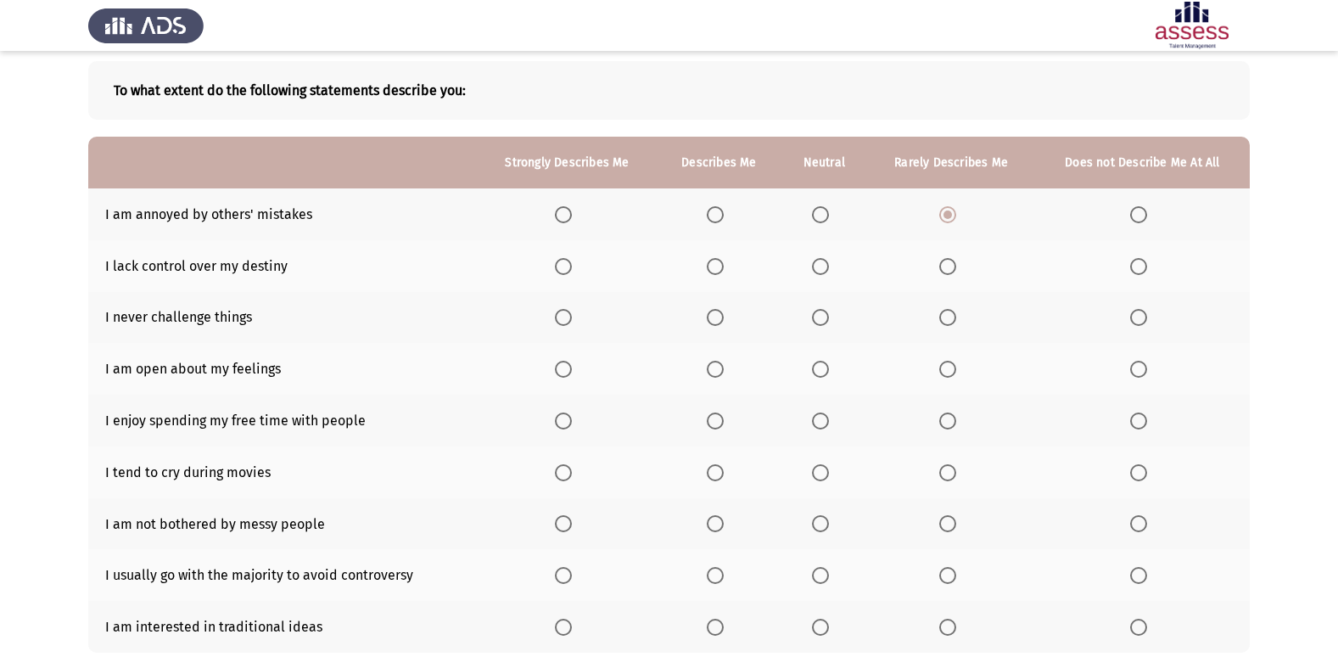
scroll to position [111, 0]
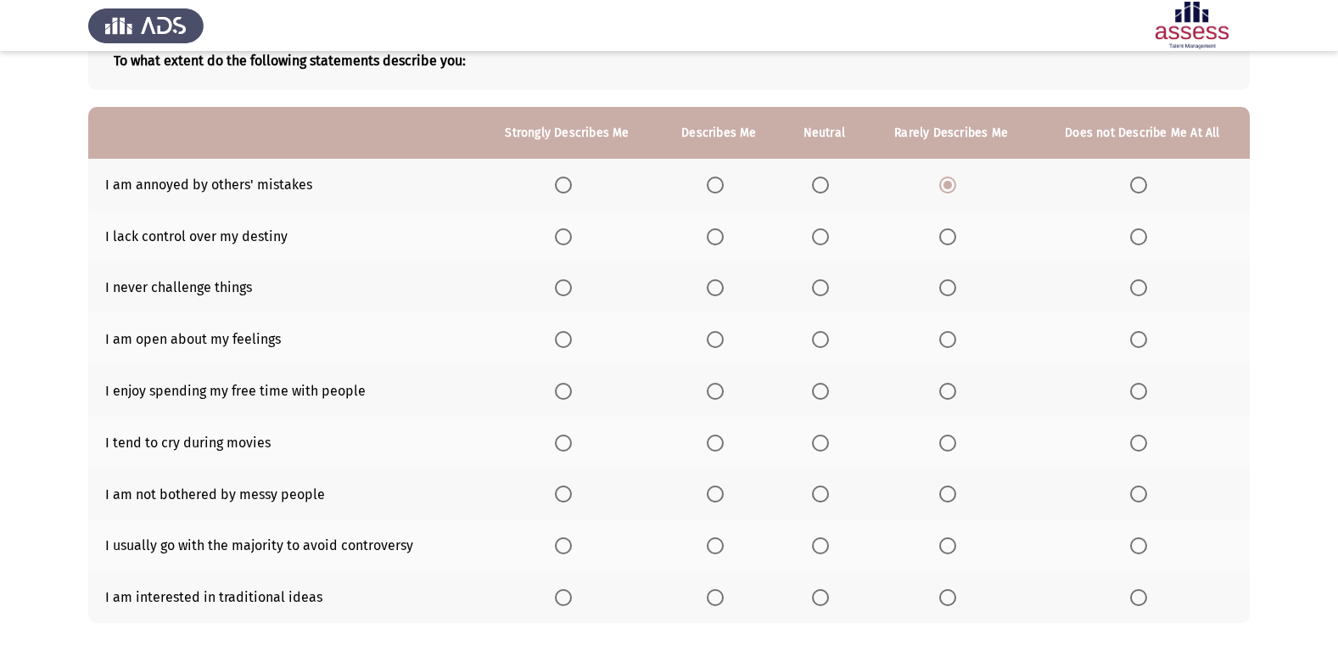
click at [1128, 226] on th at bounding box center [1142, 236] width 215 height 52
click at [1141, 233] on span "Select an option" at bounding box center [1138, 236] width 17 height 17
click at [1141, 233] on input "Select an option" at bounding box center [1138, 236] width 17 height 17
click at [1135, 290] on span "Select an option" at bounding box center [1138, 287] width 17 height 17
click at [1135, 290] on input "Select an option" at bounding box center [1138, 287] width 17 height 17
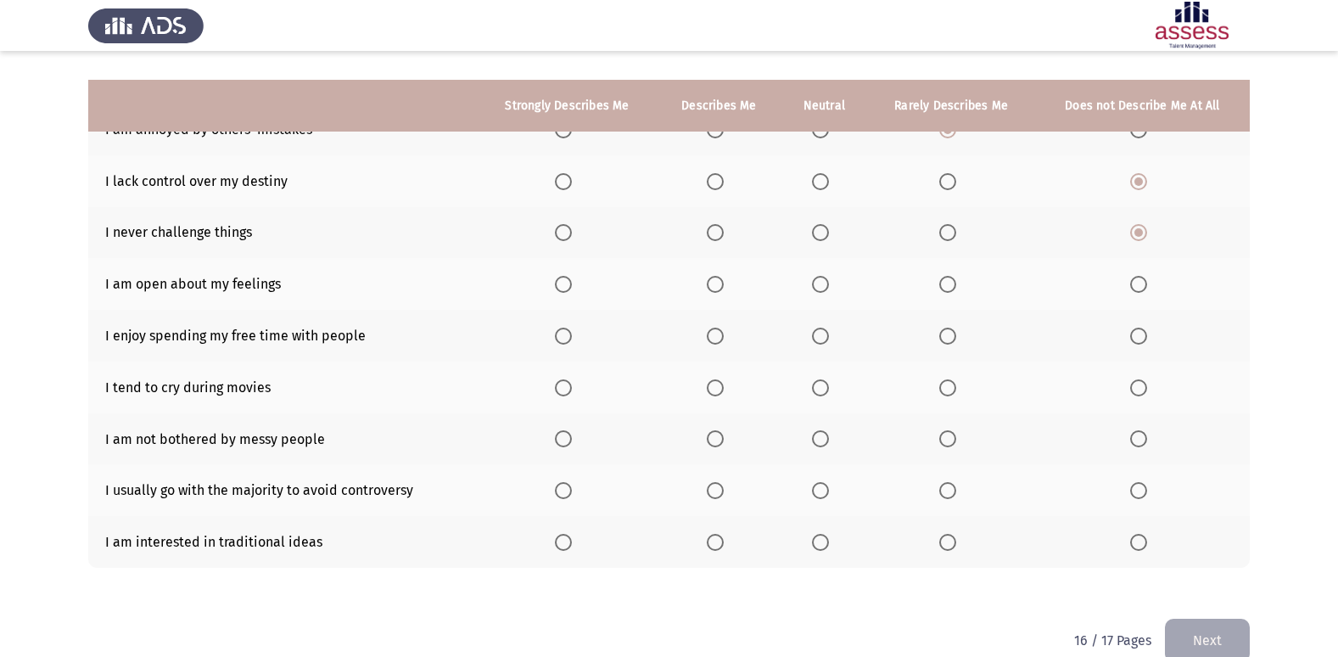
scroll to position [196, 0]
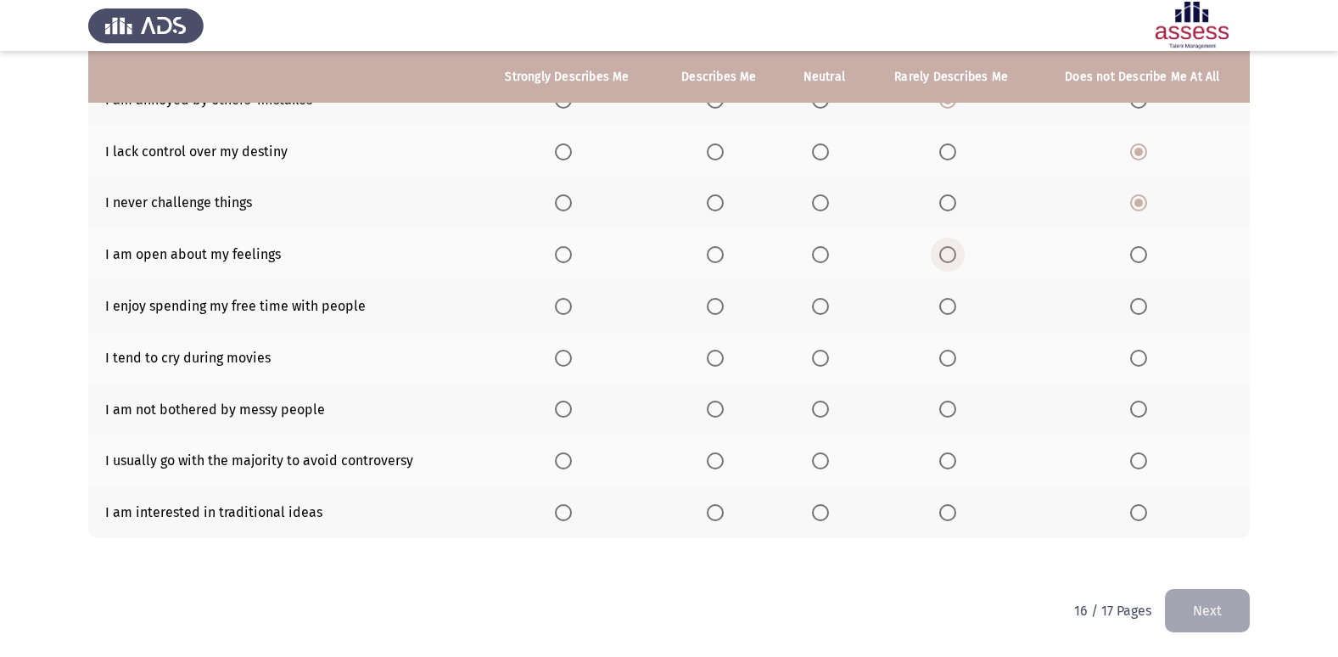
click at [955, 250] on span "Select an option" at bounding box center [947, 254] width 17 height 17
click at [955, 250] on input "Select an option" at bounding box center [947, 254] width 17 height 17
click at [824, 307] on span "Select an option" at bounding box center [820, 306] width 17 height 17
click at [824, 307] on input "Select an option" at bounding box center [820, 306] width 17 height 17
click at [815, 343] on th at bounding box center [823, 358] width 87 height 52
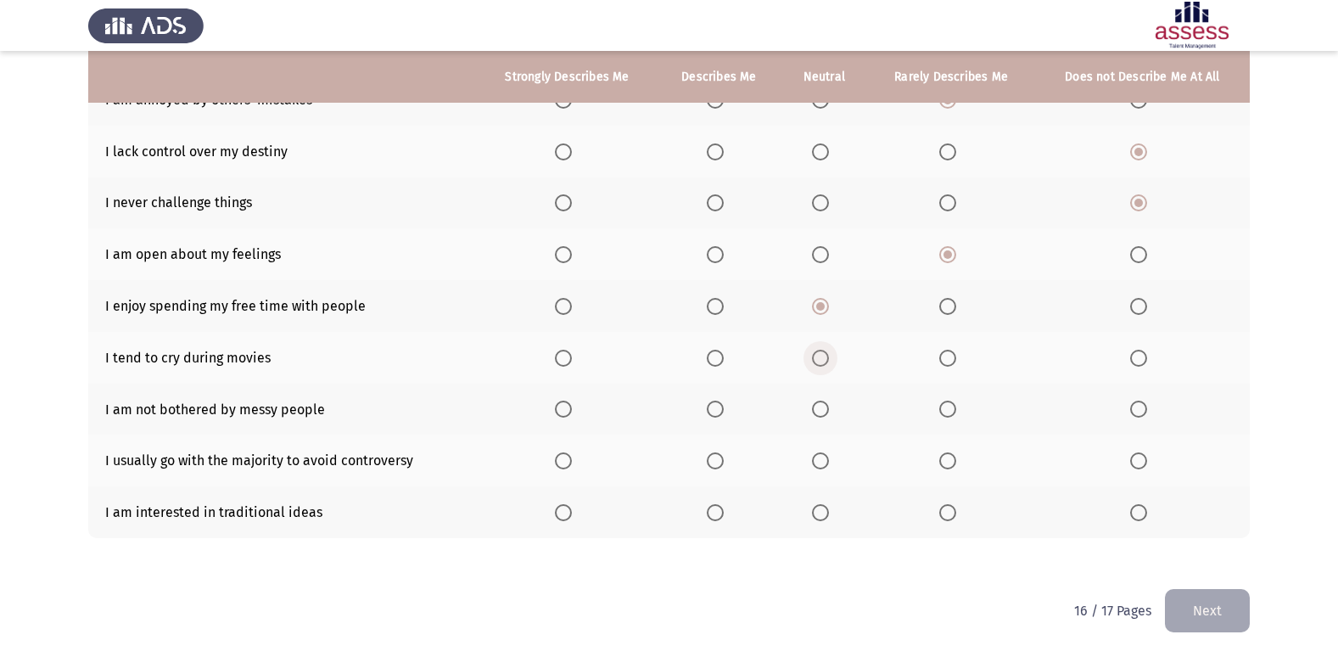
click at [819, 354] on span "Select an option" at bounding box center [820, 357] width 17 height 17
click at [819, 354] on input "Select an option" at bounding box center [820, 357] width 17 height 17
click at [722, 406] on span "Select an option" at bounding box center [715, 408] width 17 height 17
click at [722, 406] on input "Select an option" at bounding box center [715, 408] width 17 height 17
click at [821, 465] on span "Select an option" at bounding box center [820, 460] width 17 height 17
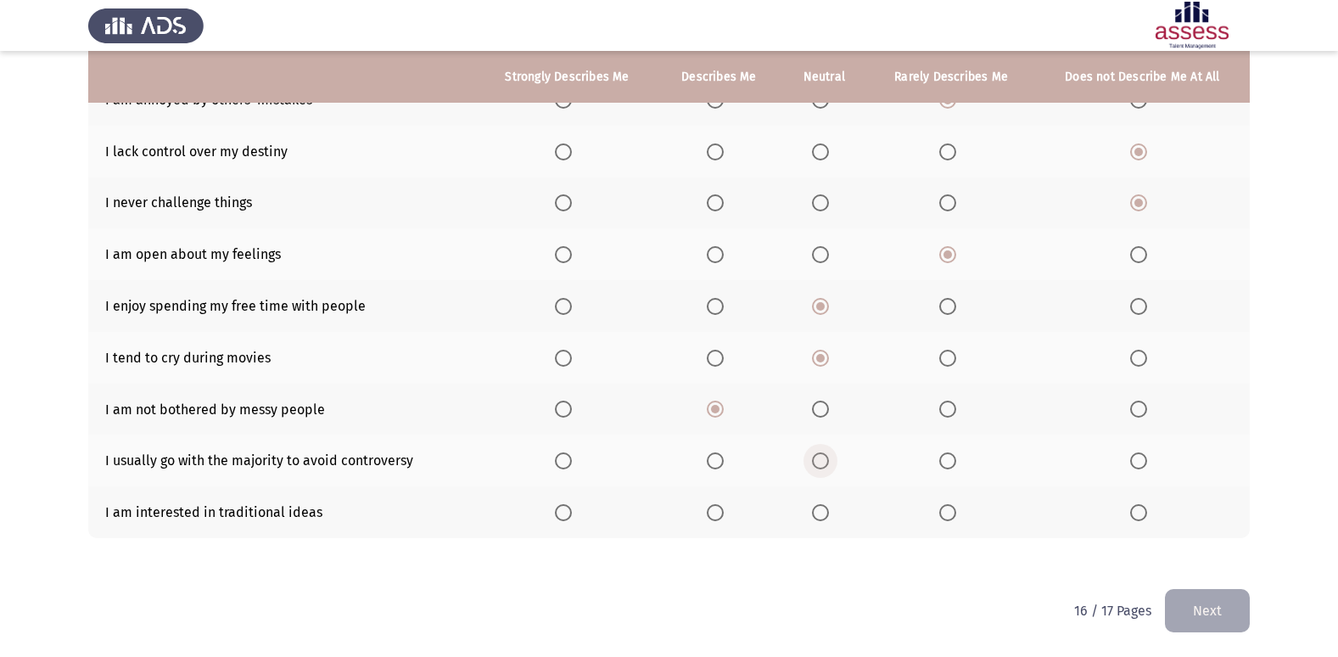
click at [821, 465] on input "Select an option" at bounding box center [820, 460] width 17 height 17
click at [818, 510] on span "Select an option" at bounding box center [820, 512] width 17 height 17
click at [818, 510] on input "Select an option" at bounding box center [820, 512] width 17 height 17
click at [1194, 601] on button "Next" at bounding box center [1207, 610] width 85 height 43
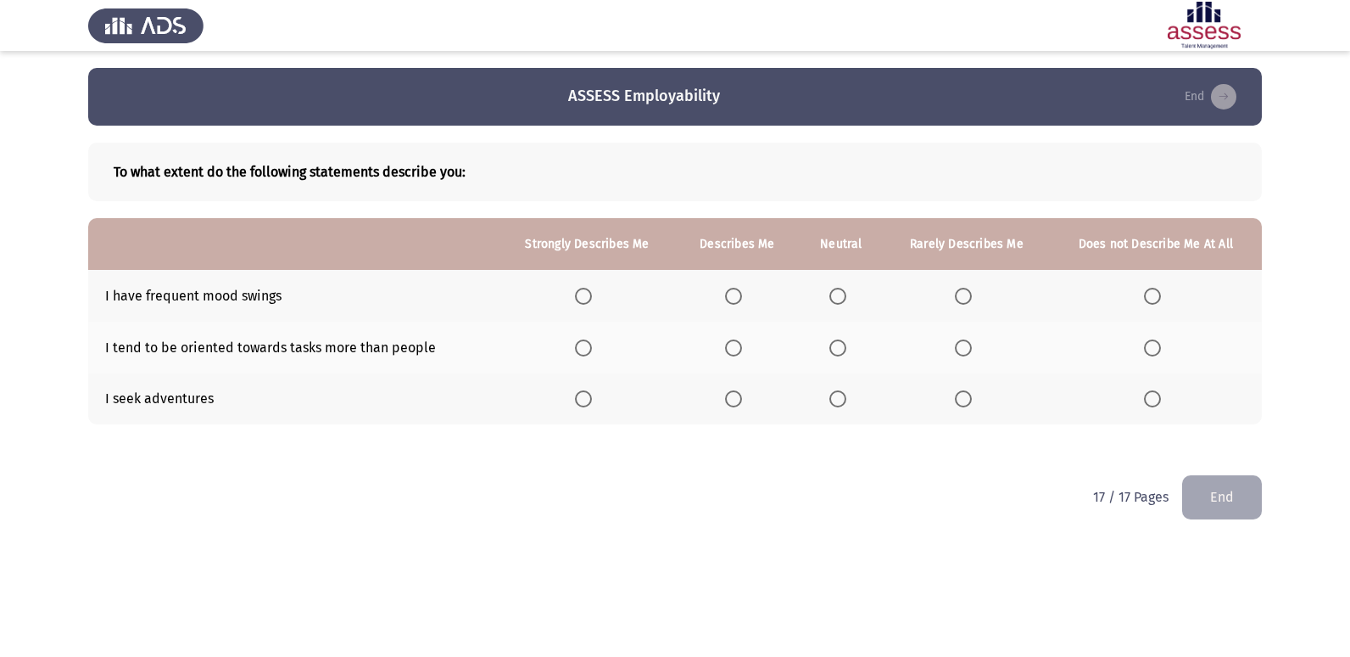
click at [836, 289] on span "Select an option" at bounding box center [838, 296] width 17 height 17
click at [836, 289] on input "Select an option" at bounding box center [838, 296] width 17 height 17
click at [846, 337] on th at bounding box center [842, 347] width 86 height 52
click at [831, 346] on span "Select an option" at bounding box center [838, 347] width 17 height 17
click at [831, 346] on input "Select an option" at bounding box center [838, 347] width 17 height 17
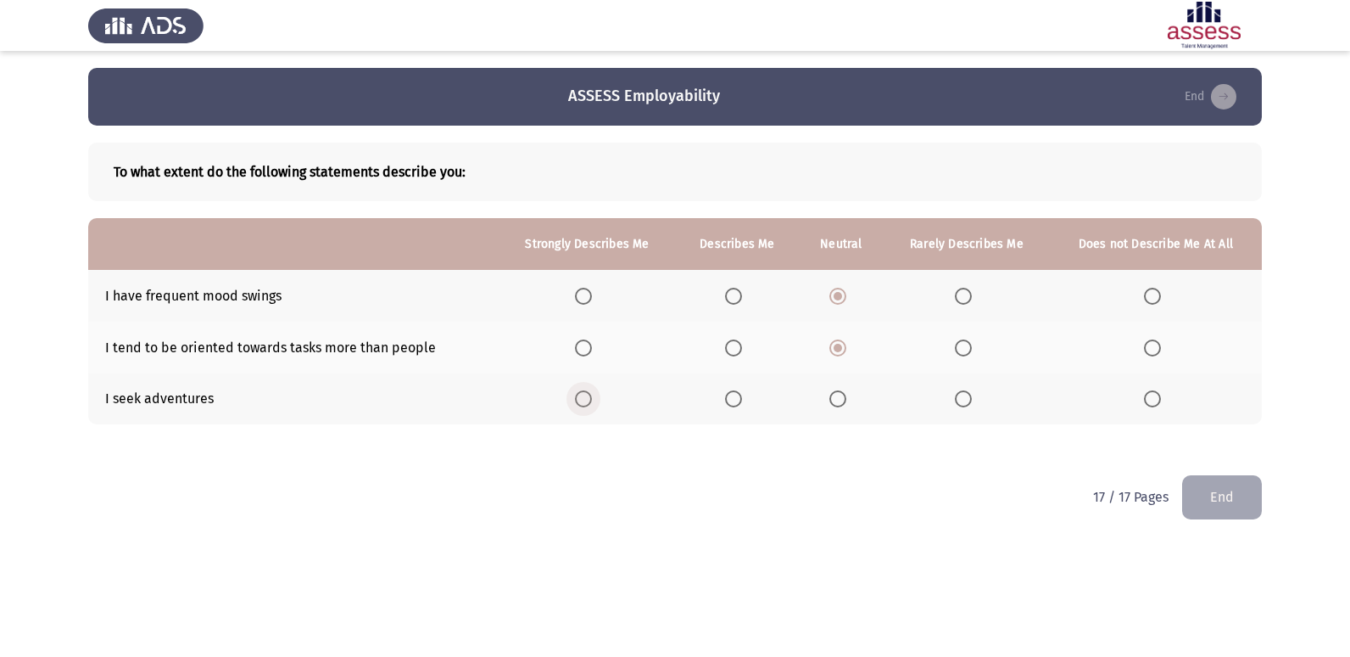
click at [580, 394] on span "Select an option" at bounding box center [583, 398] width 17 height 17
click at [580, 394] on input "Select an option" at bounding box center [583, 398] width 17 height 17
click at [1237, 502] on button "End" at bounding box center [1222, 496] width 80 height 43
